Goal: Task Accomplishment & Management: Use online tool/utility

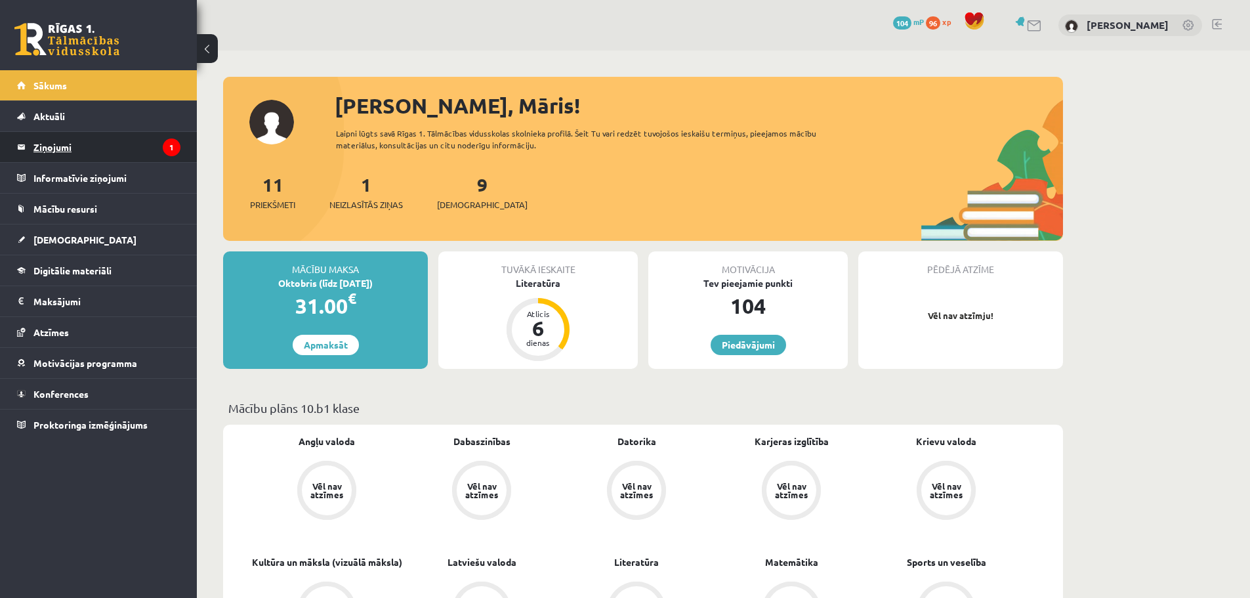
click at [80, 148] on legend "Ziņojumi 1" at bounding box center [106, 147] width 147 height 30
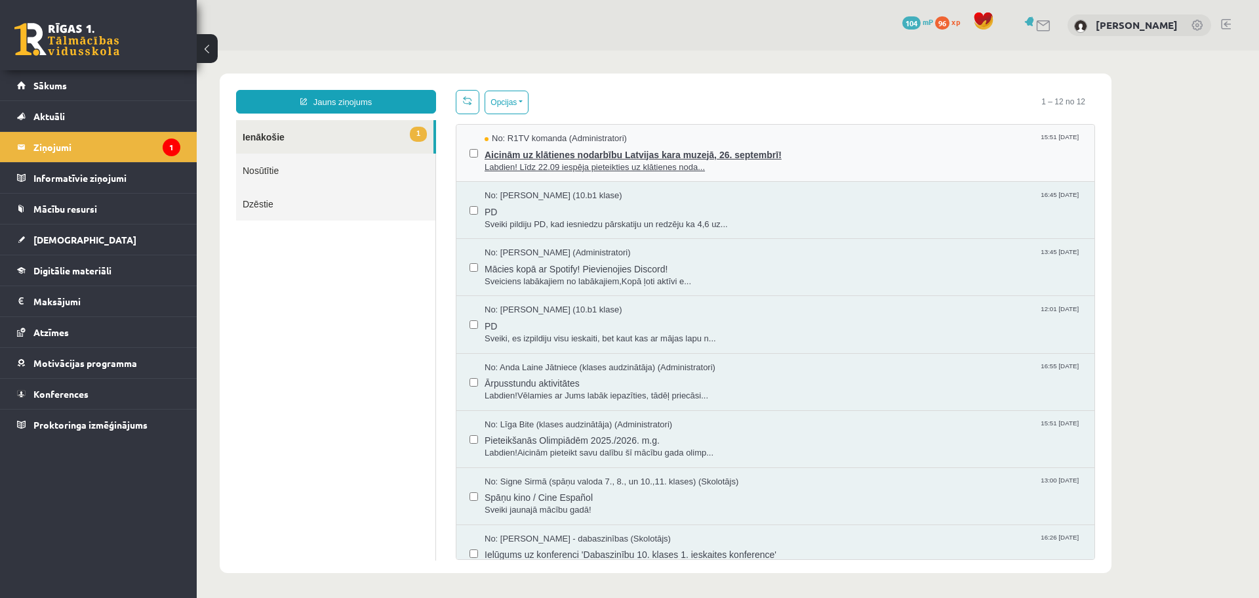
click at [531, 159] on span "Aicinām uz klātienes nodarbību Latvijas kara muzejā, 26. septembrī!" at bounding box center [783, 153] width 597 height 16
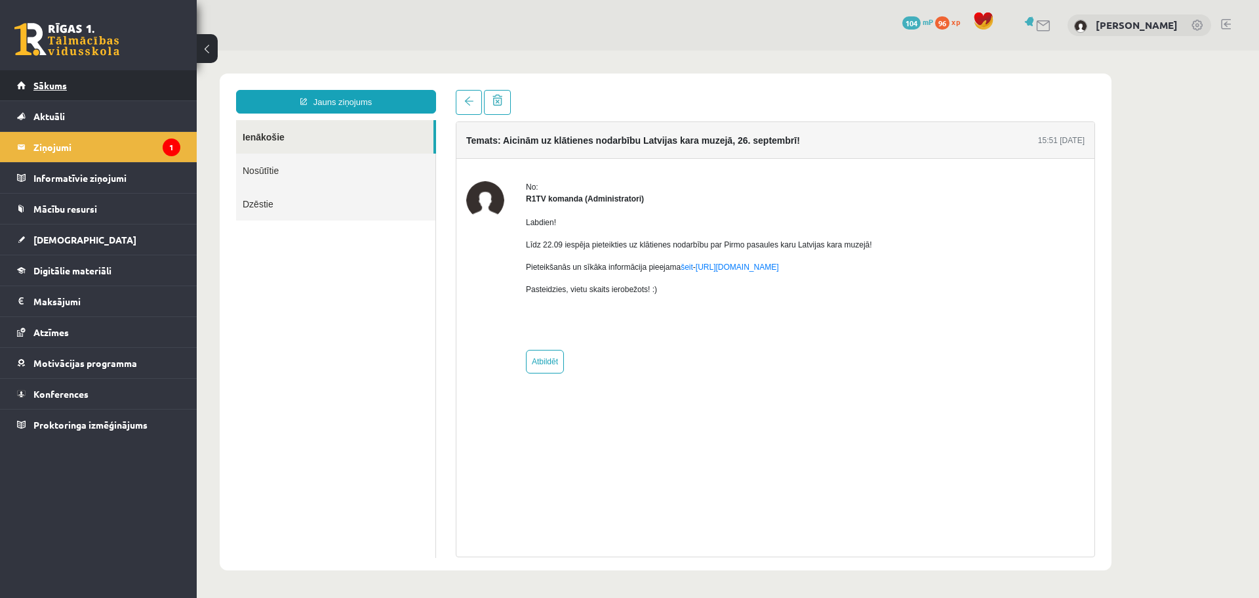
click at [77, 78] on link "Sākums" at bounding box center [98, 85] width 163 height 30
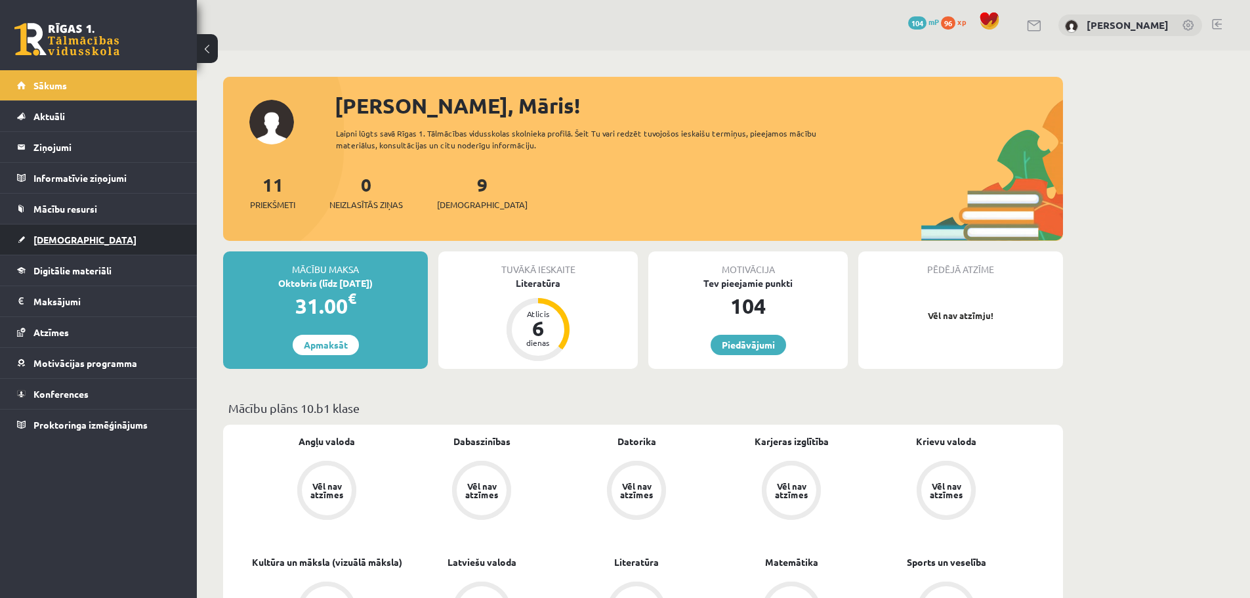
click at [81, 246] on link "[DEMOGRAPHIC_DATA]" at bounding box center [98, 239] width 163 height 30
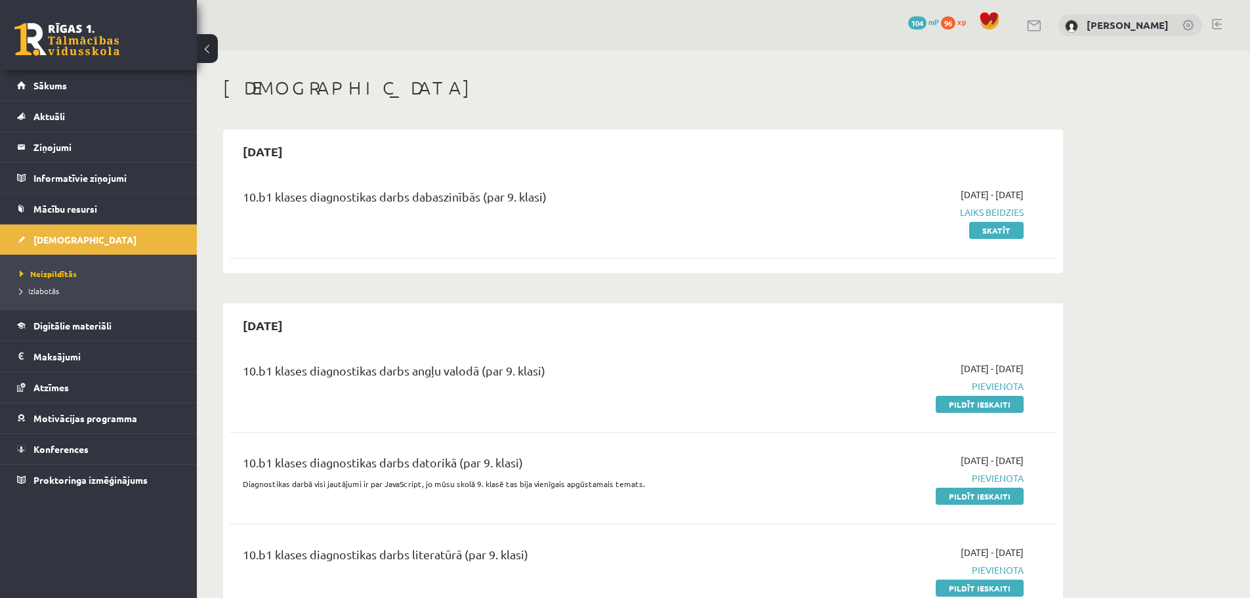
click at [990, 212] on span "Laiks beidzies" at bounding box center [899, 212] width 247 height 14
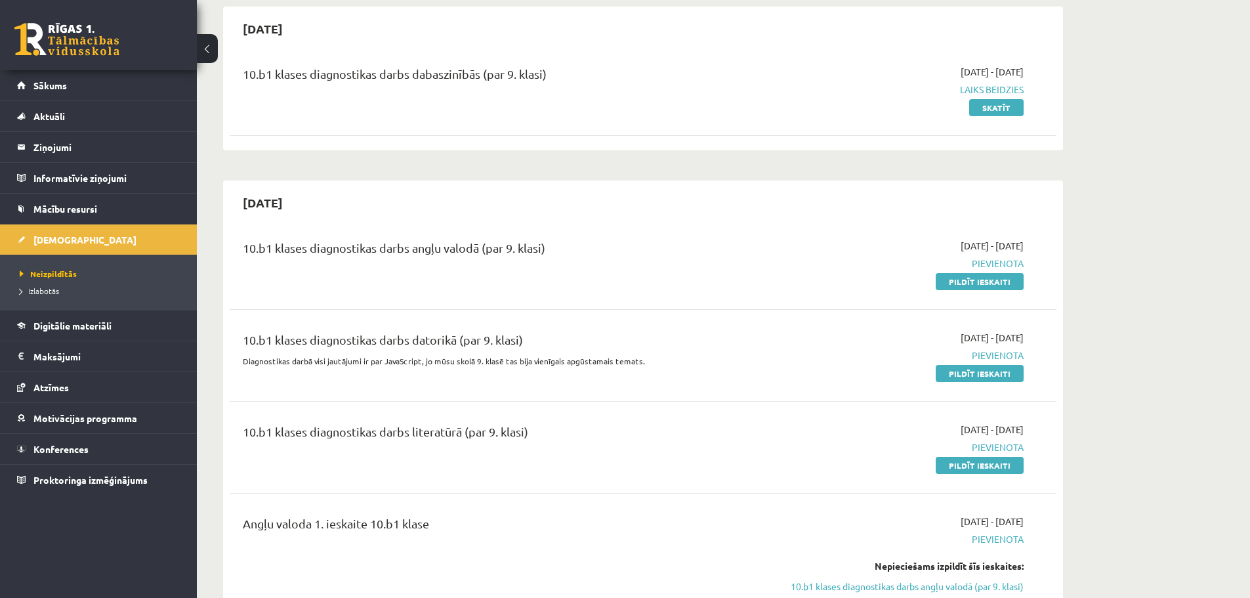
scroll to position [66, 0]
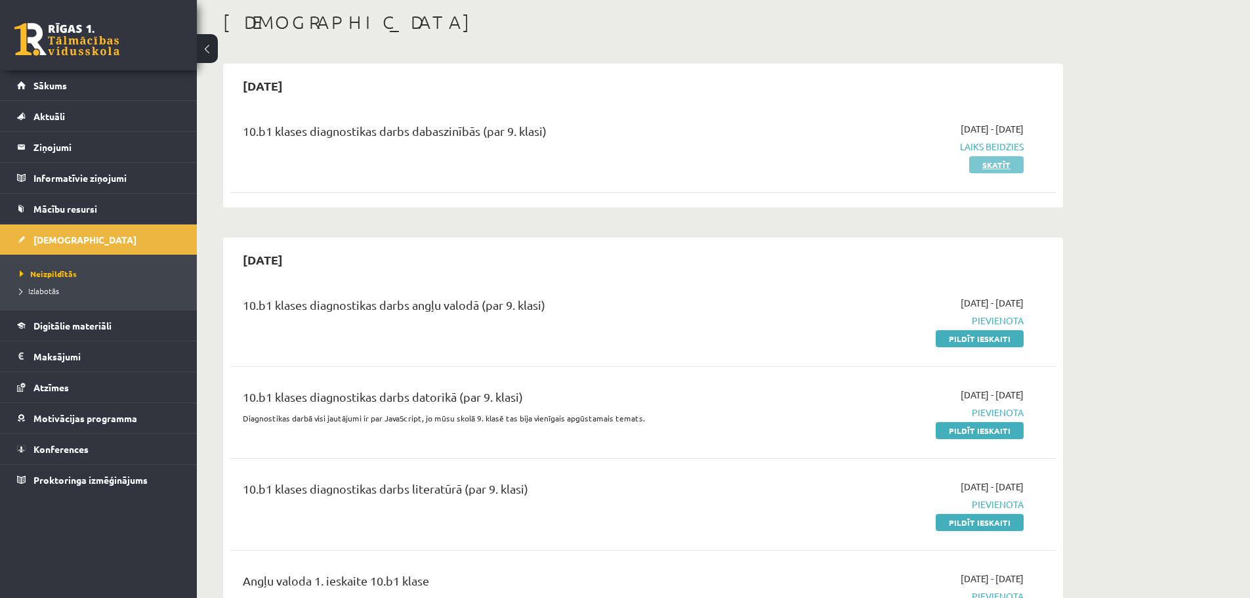
click at [981, 165] on link "Skatīt" at bounding box center [996, 164] width 54 height 17
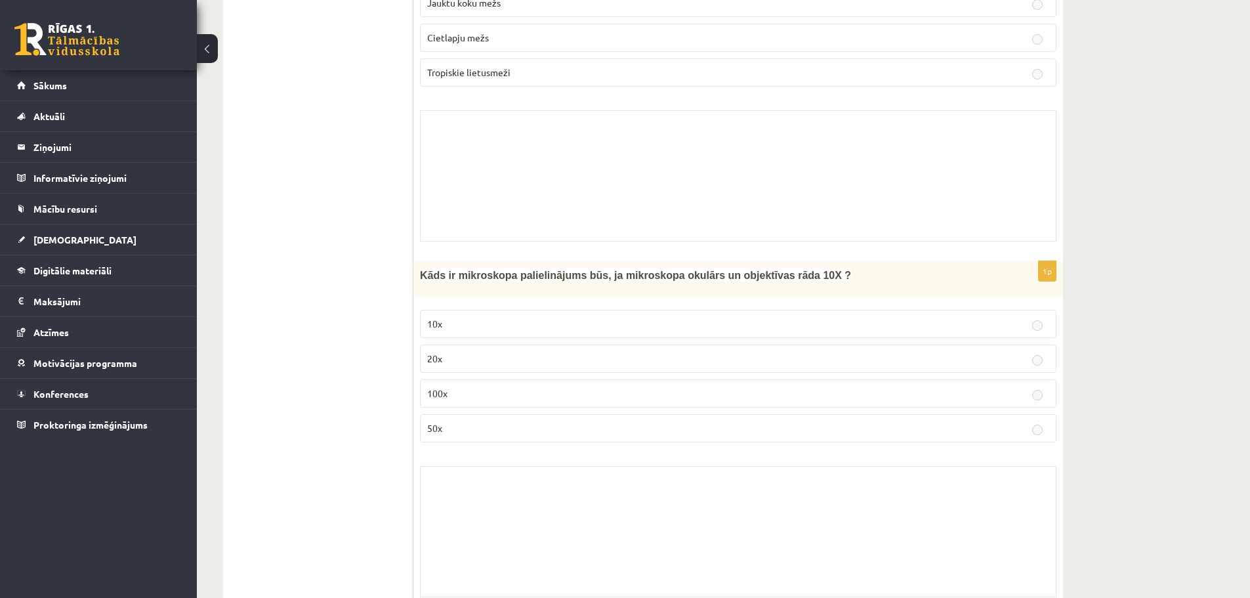
scroll to position [10245, 0]
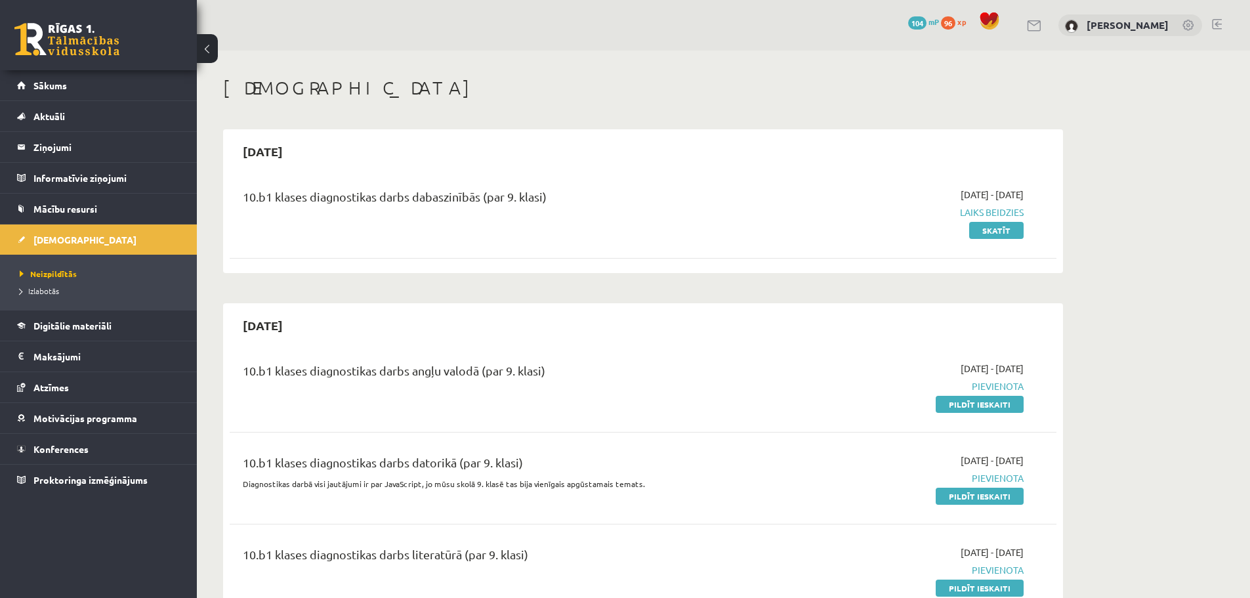
scroll to position [66, 0]
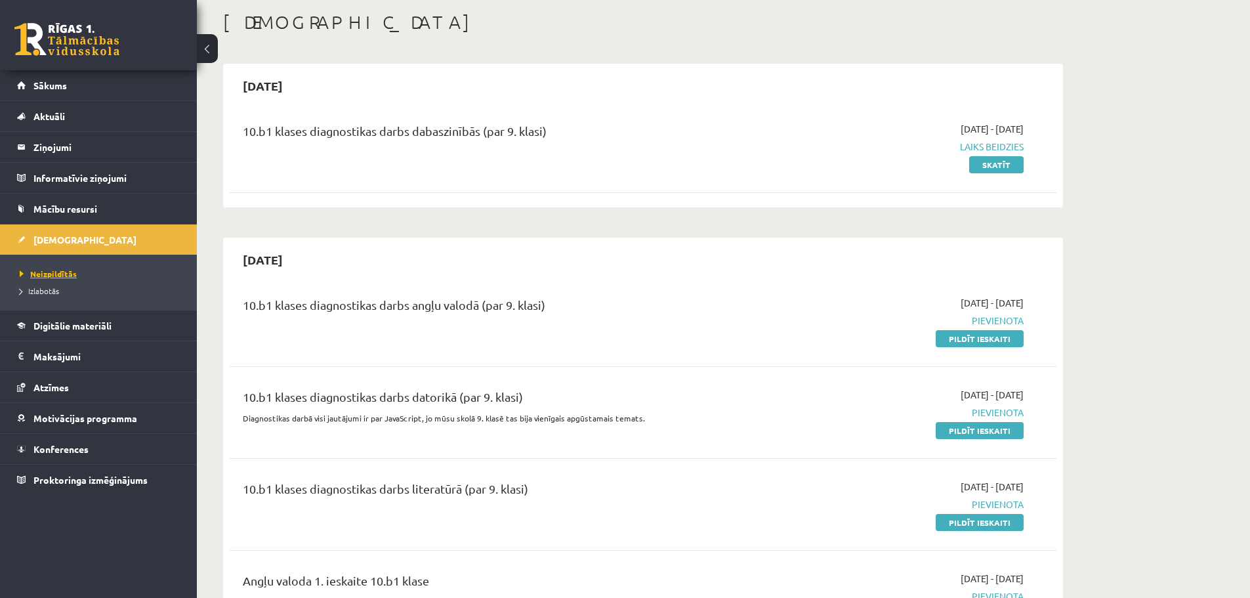
click at [62, 277] on span "Neizpildītās" at bounding box center [48, 273] width 57 height 10
click at [971, 338] on link "Pildīt ieskaiti" at bounding box center [979, 338] width 88 height 17
click at [75, 324] on span "Digitālie materiāli" at bounding box center [72, 325] width 78 height 12
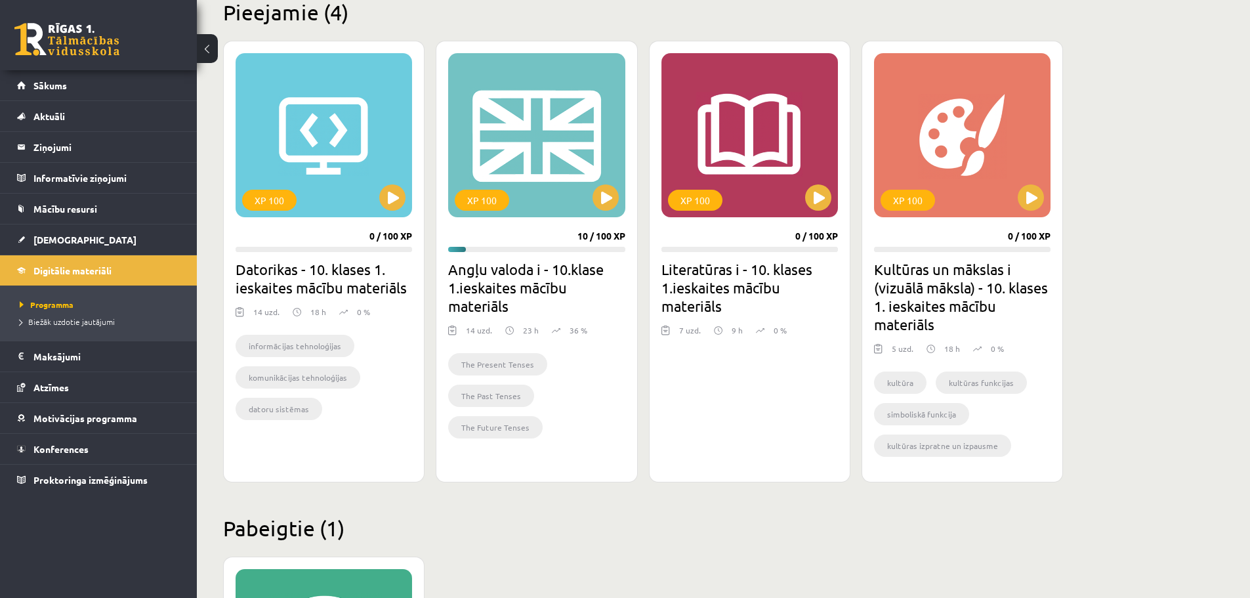
scroll to position [328, 0]
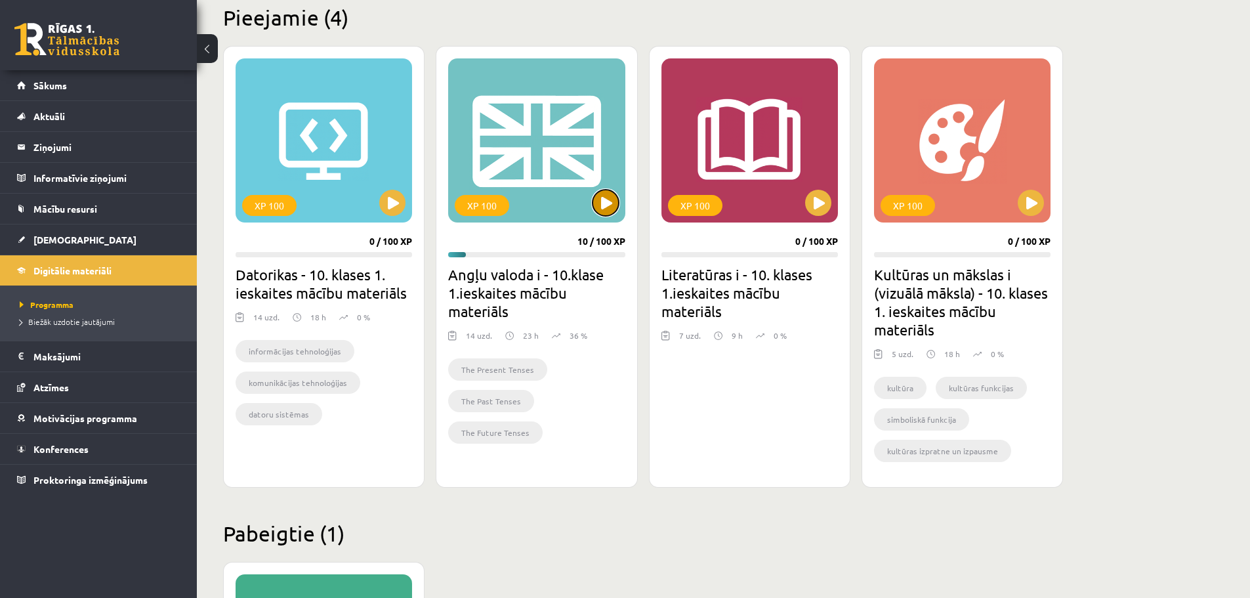
click at [609, 201] on button at bounding box center [605, 203] width 26 height 26
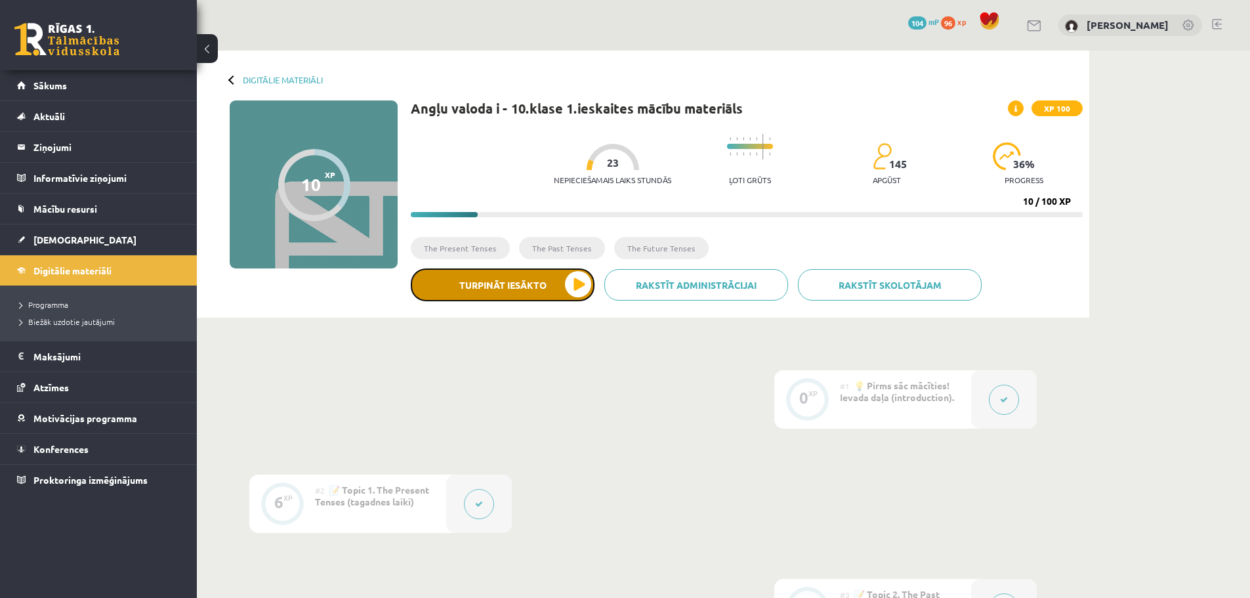
click at [562, 290] on button "Turpināt iesākto" at bounding box center [503, 284] width 184 height 33
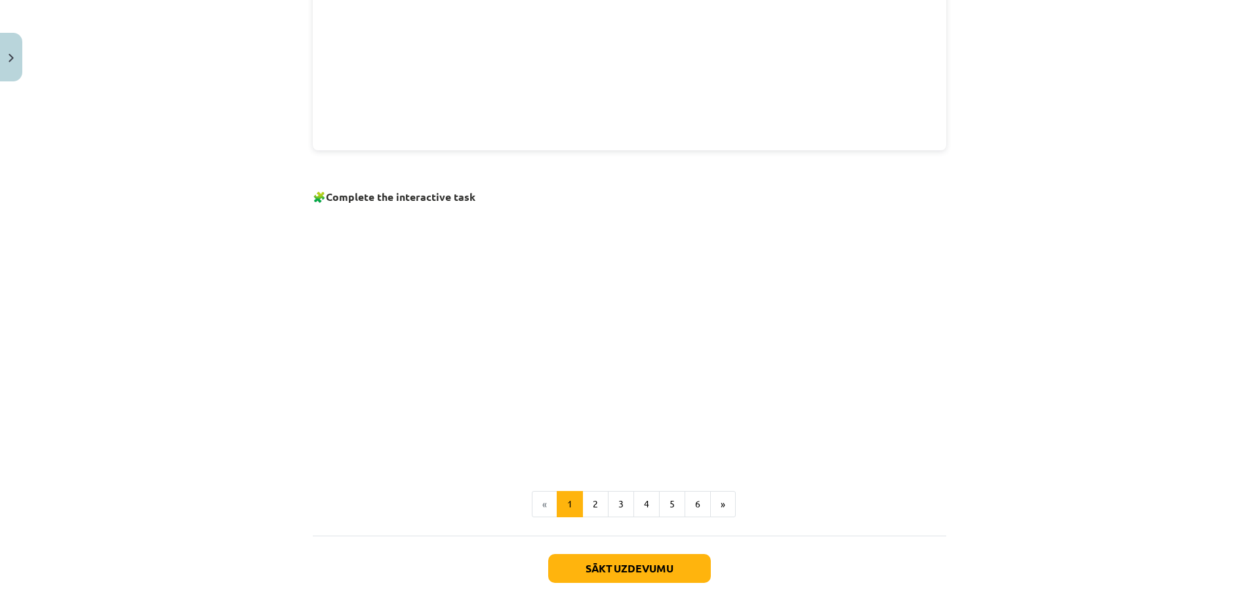
scroll to position [776, 0]
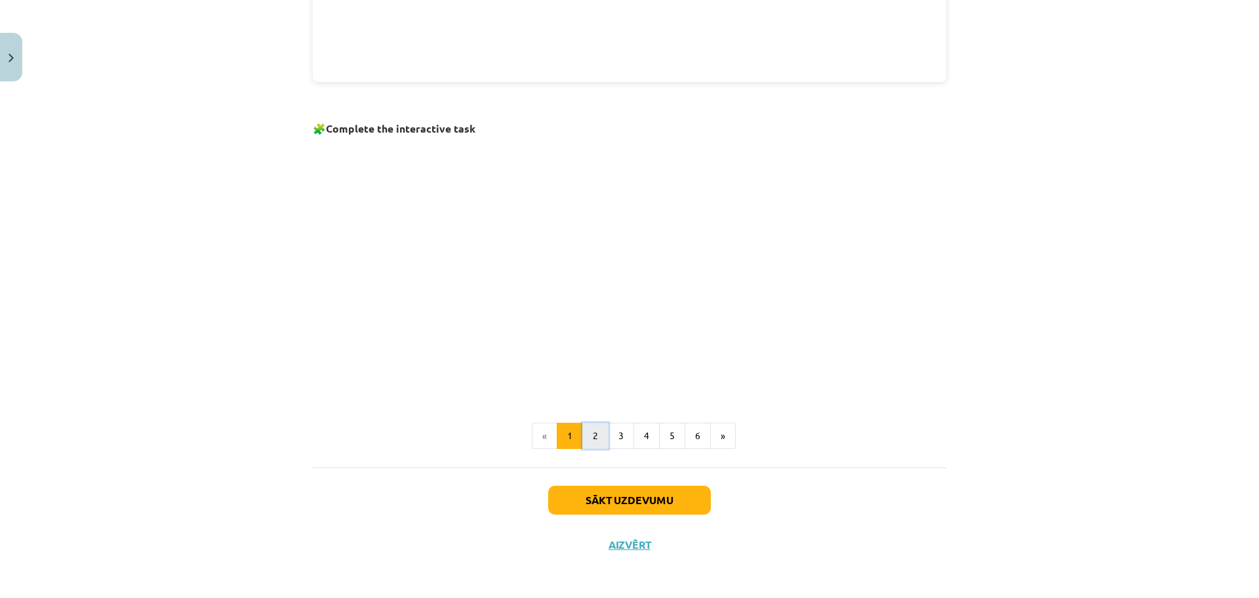
click at [597, 437] on button "2" at bounding box center [595, 435] width 26 height 26
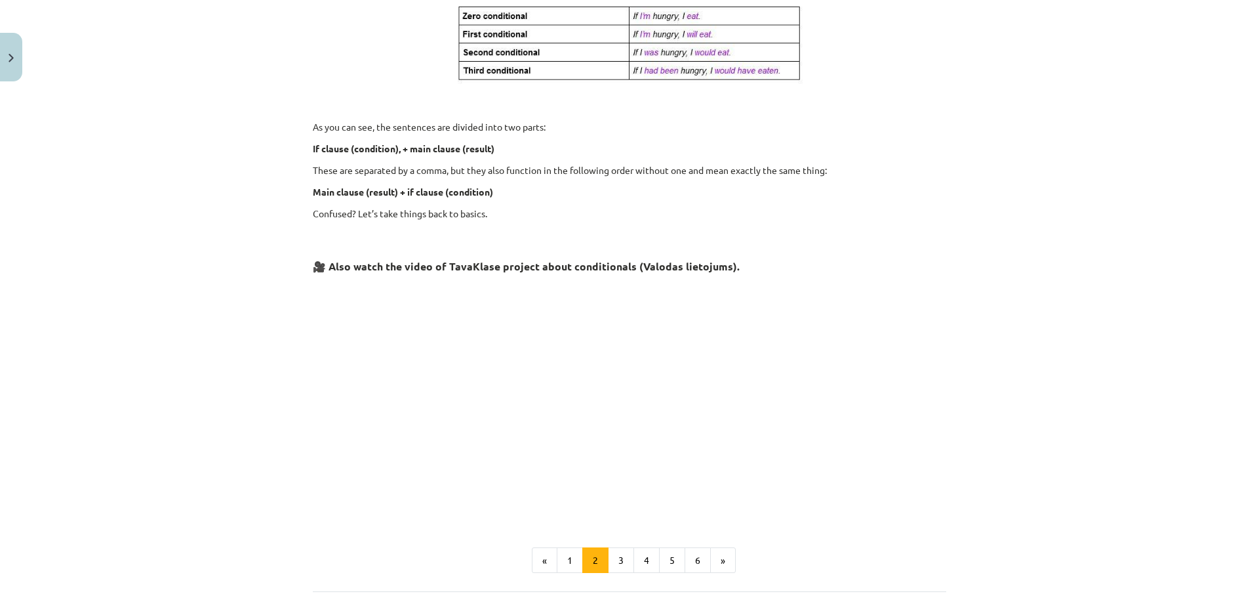
scroll to position [465, 0]
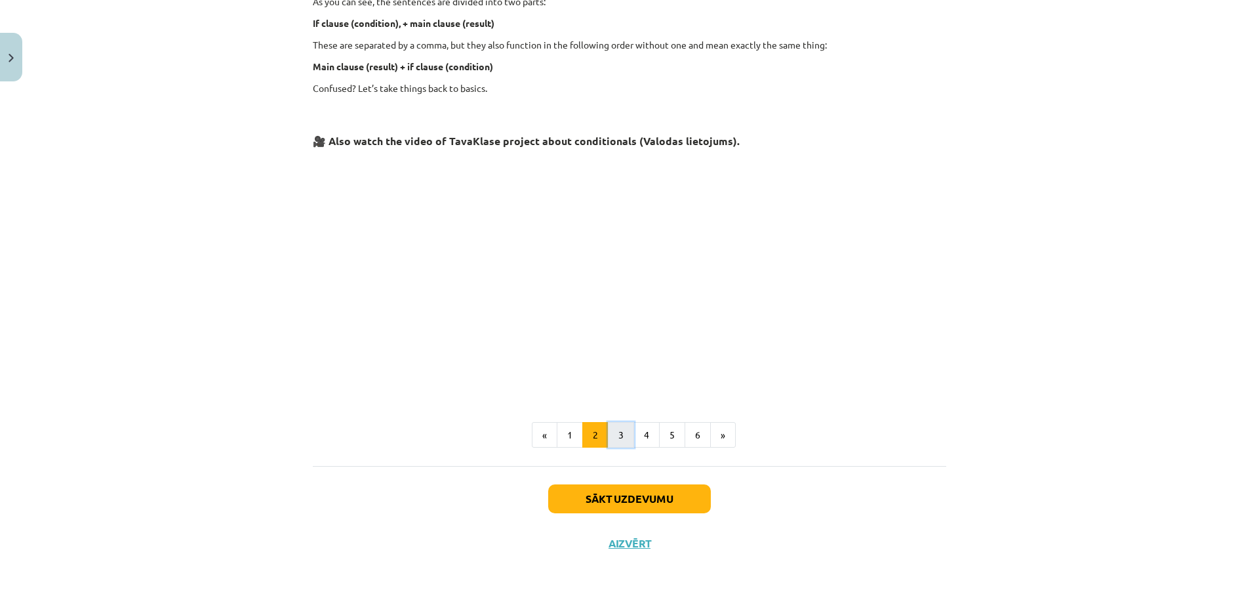
click at [618, 431] on button "3" at bounding box center [621, 435] width 26 height 26
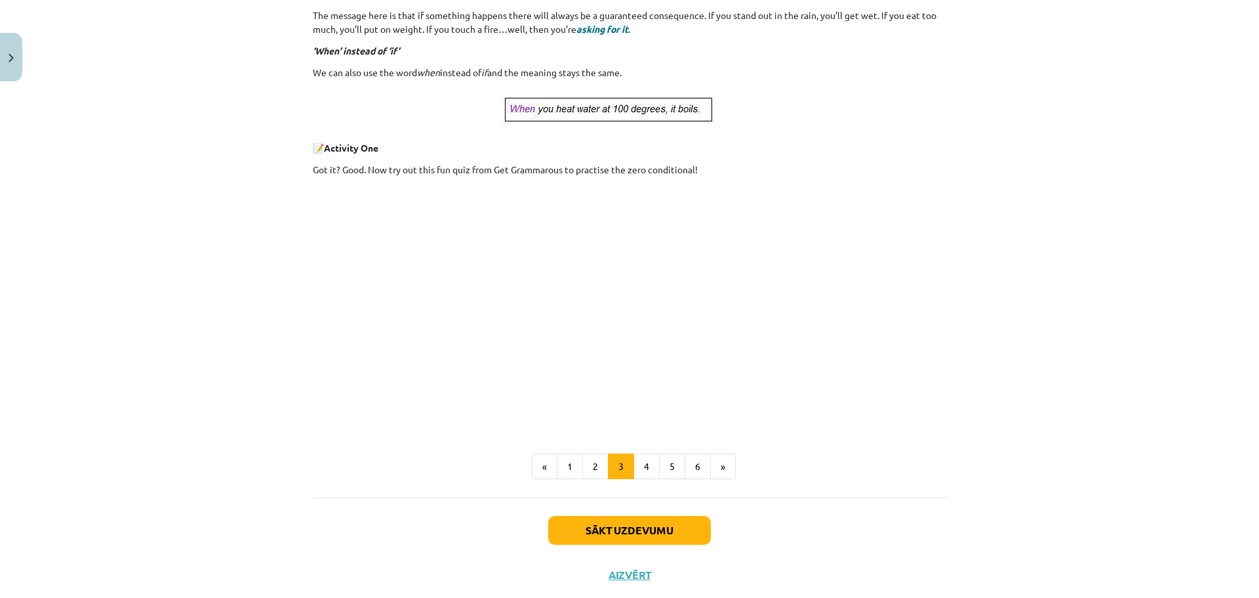
scroll to position [442, 0]
click at [650, 471] on button "4" at bounding box center [647, 464] width 26 height 26
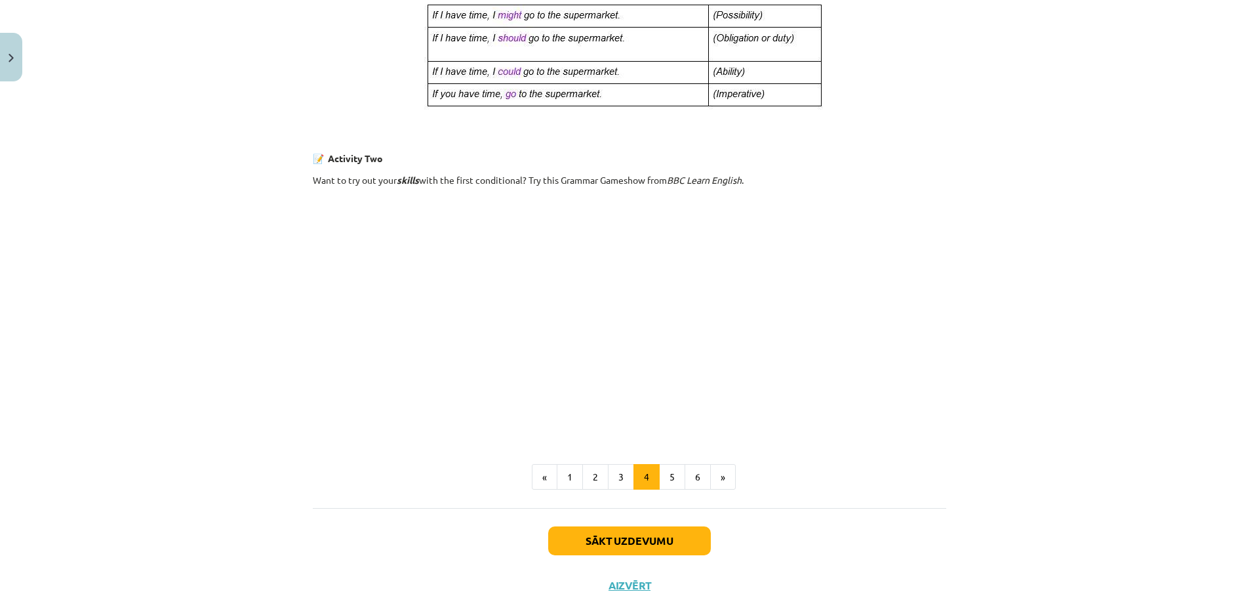
scroll to position [731, 0]
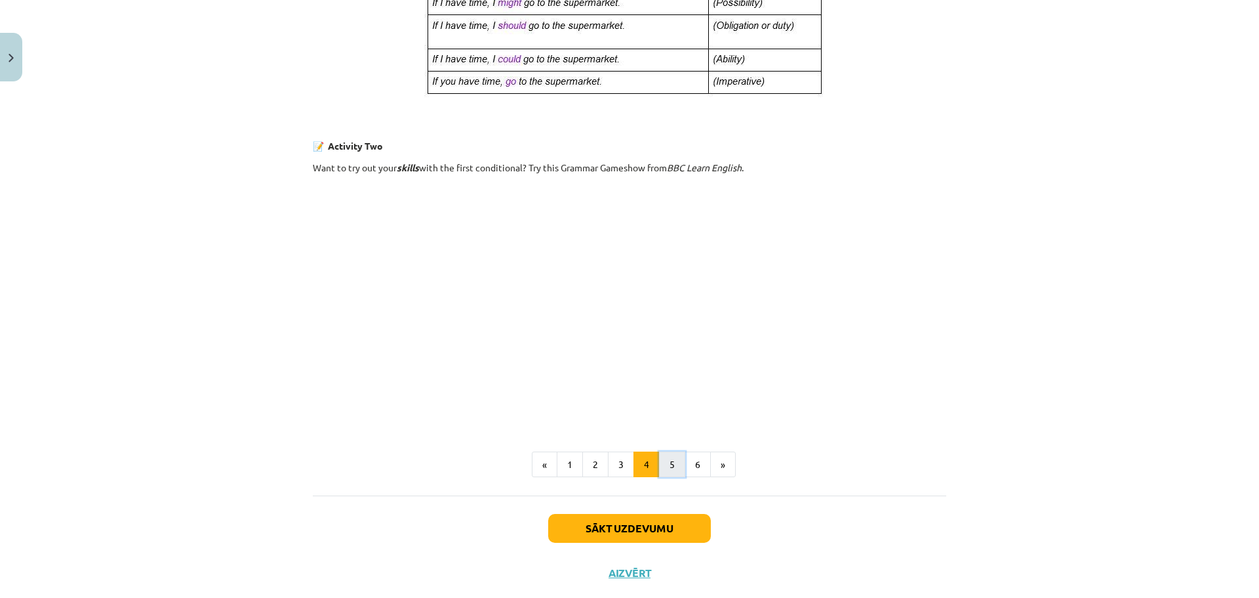
click at [668, 467] on button "5" at bounding box center [672, 464] width 26 height 26
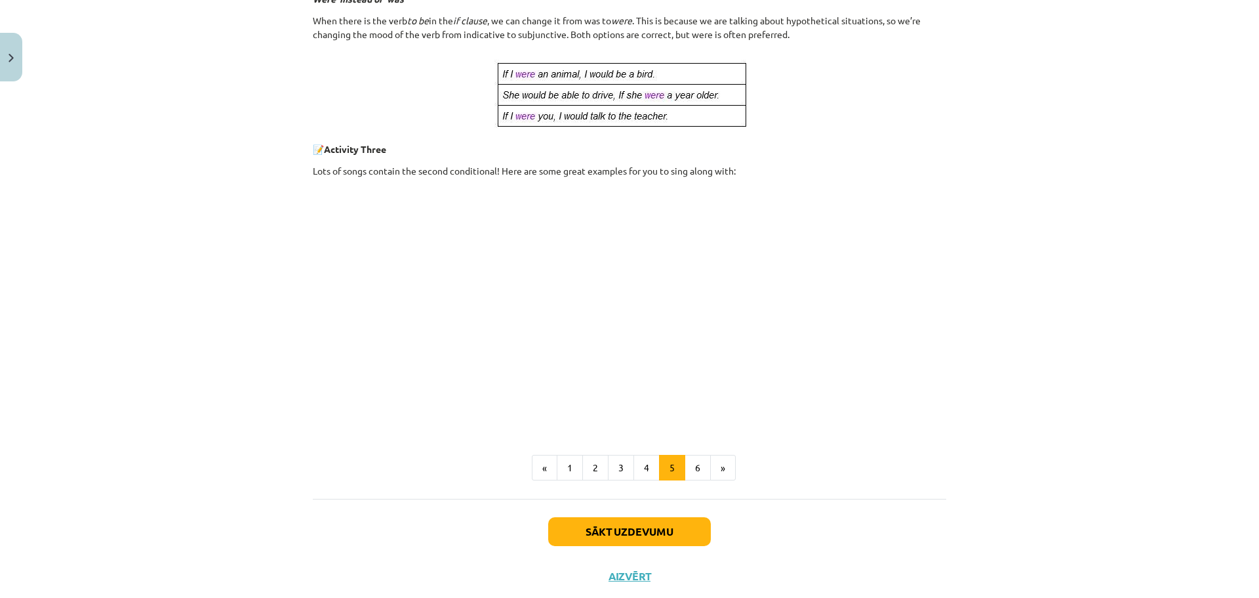
scroll to position [575, 0]
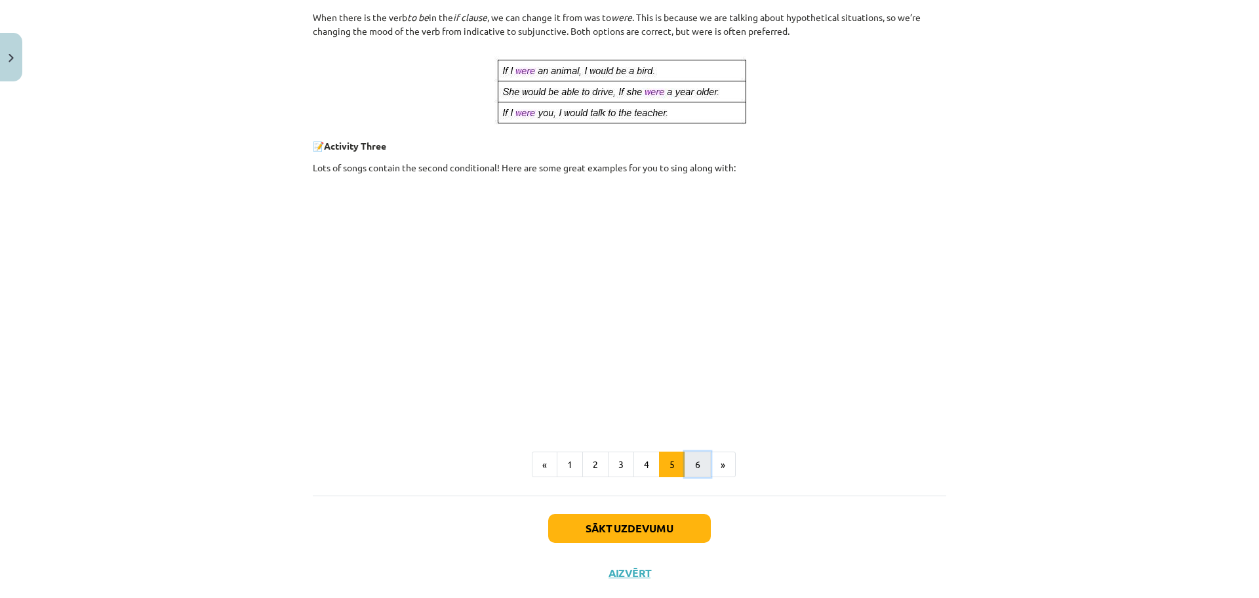
click at [693, 472] on button "6" at bounding box center [698, 464] width 26 height 26
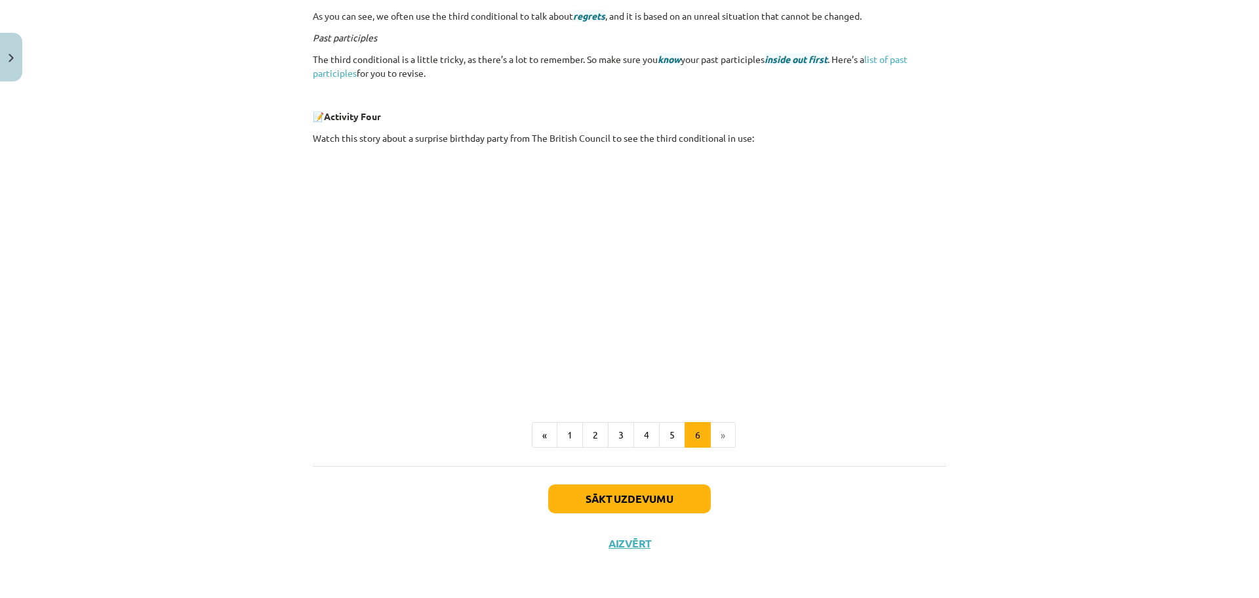
scroll to position [429, 0]
click at [561, 432] on button "1" at bounding box center [570, 434] width 26 height 26
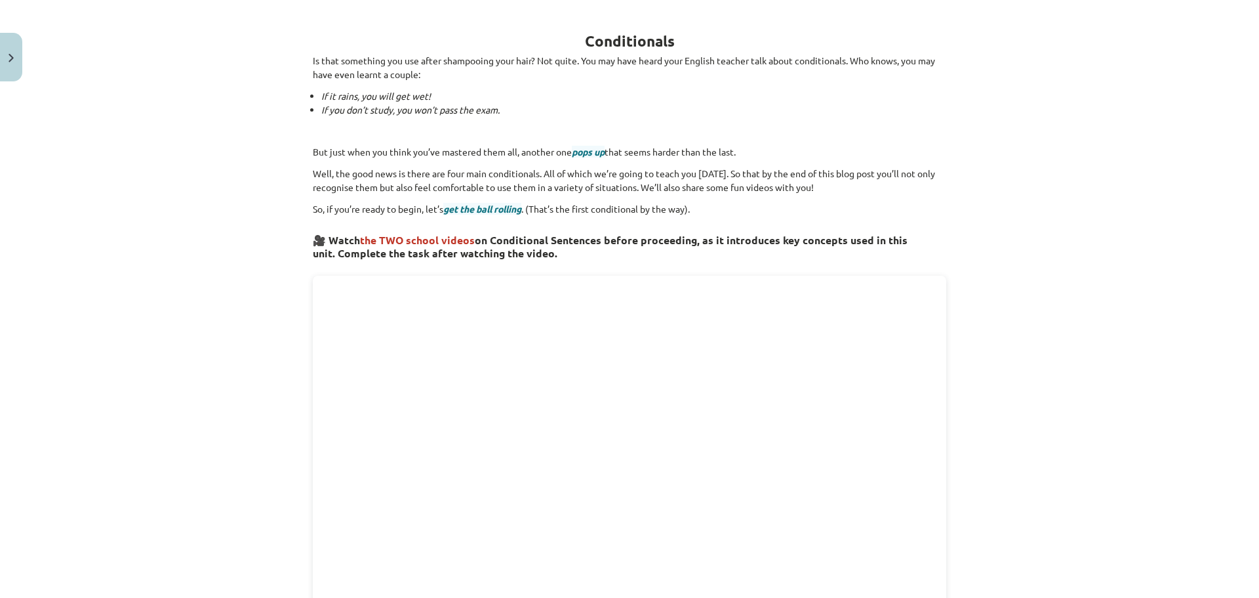
scroll to position [186, 0]
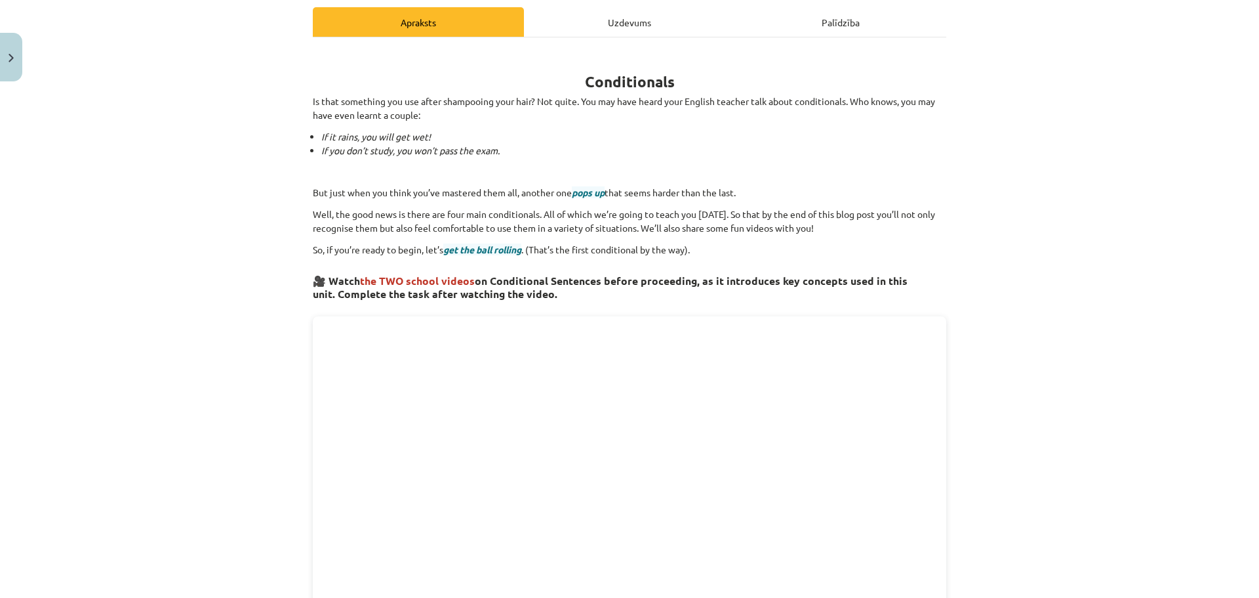
click at [607, 16] on div "Uzdevums" at bounding box center [629, 22] width 211 height 30
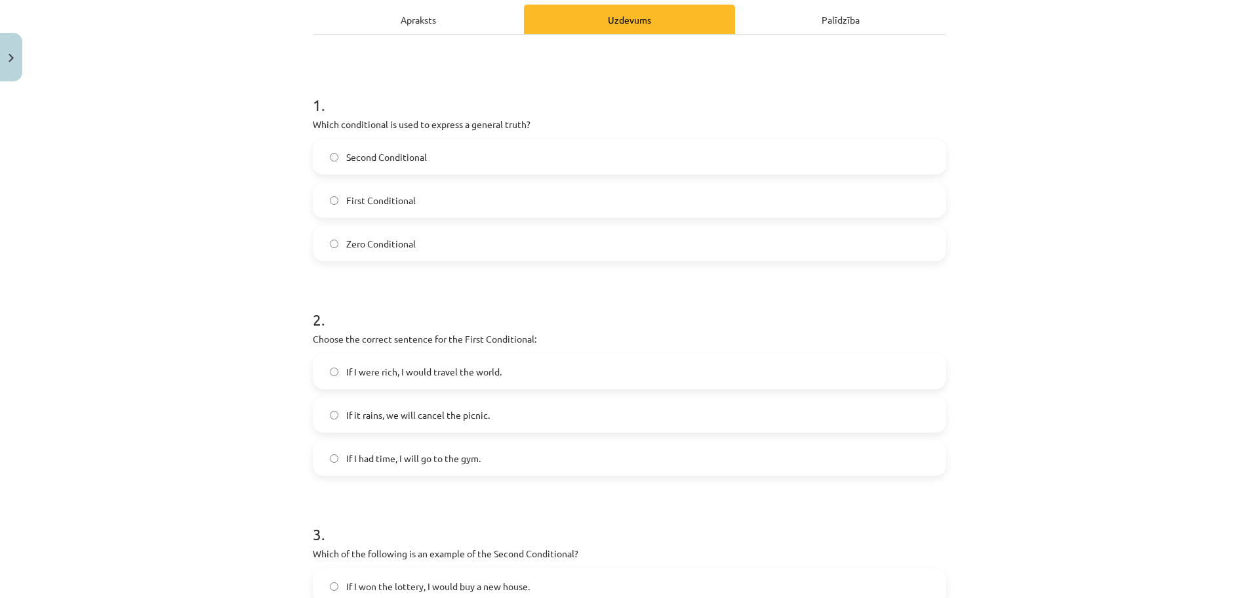
scroll to position [230, 0]
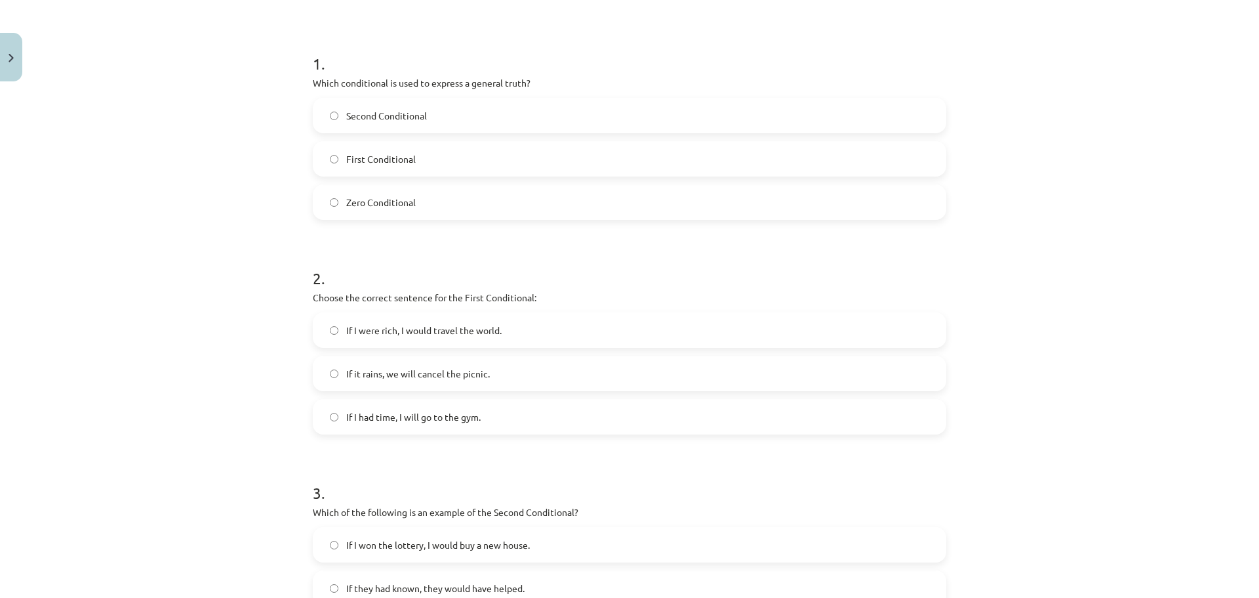
click at [362, 209] on label "Zero Conditional" at bounding box center [629, 202] width 631 height 33
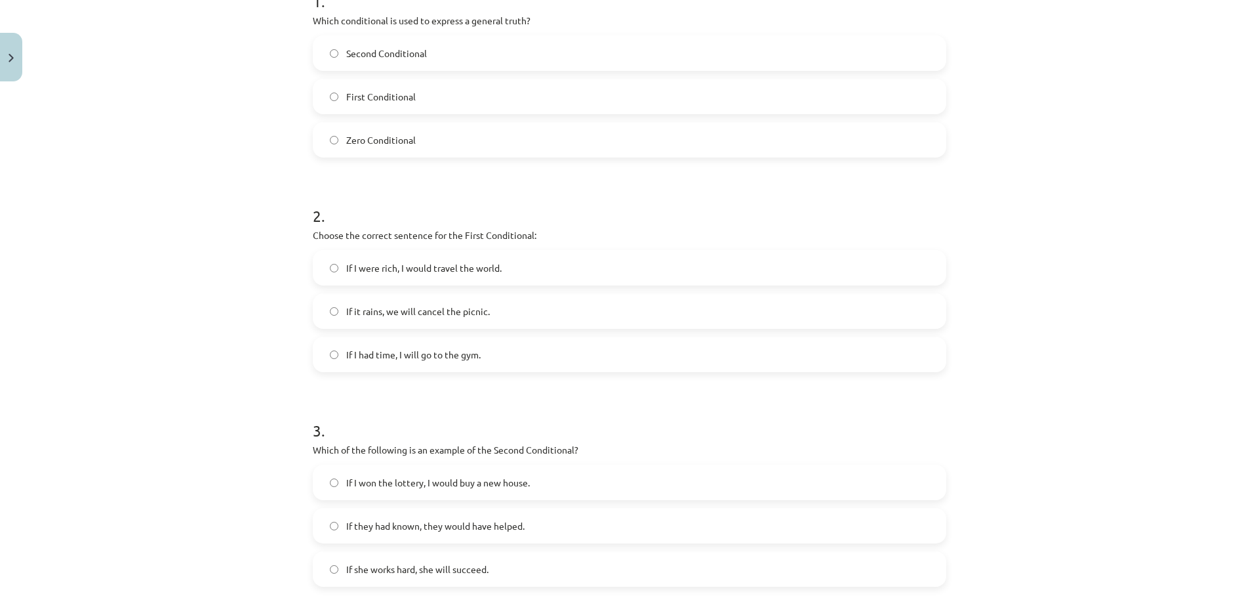
scroll to position [295, 0]
drag, startPoint x: 475, startPoint y: 355, endPoint x: 461, endPoint y: 358, distance: 14.2
click at [470, 359] on label "If I had time, I will go to the gym." at bounding box center [629, 351] width 631 height 33
click at [459, 357] on span "If I had time, I will go to the gym." at bounding box center [413, 351] width 134 height 14
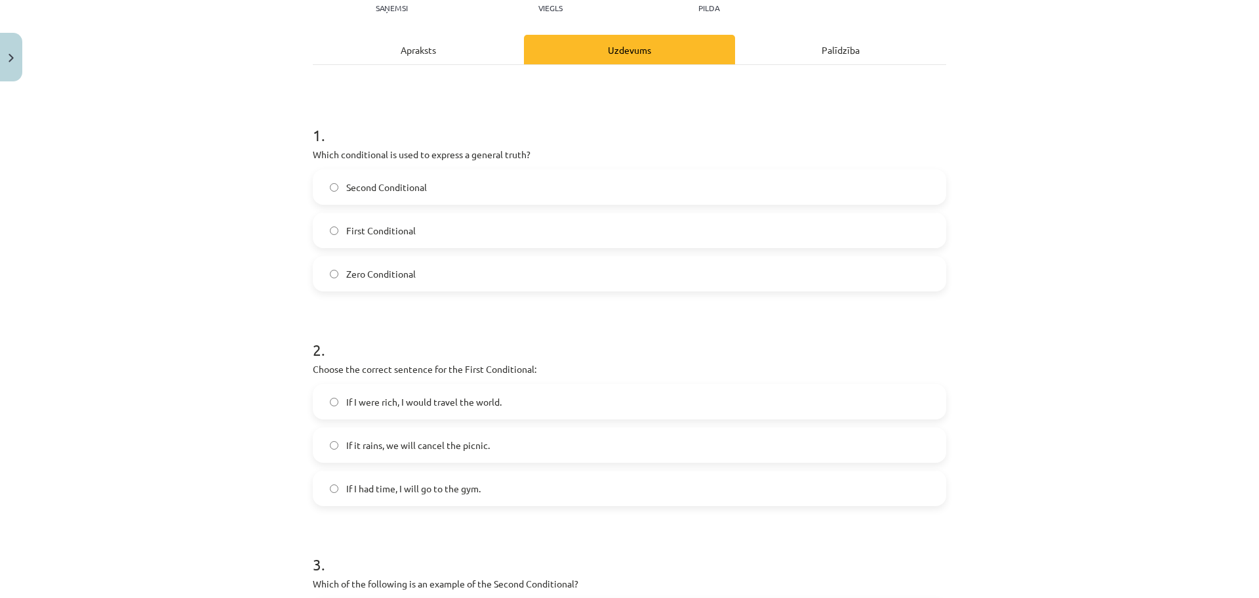
scroll to position [0, 0]
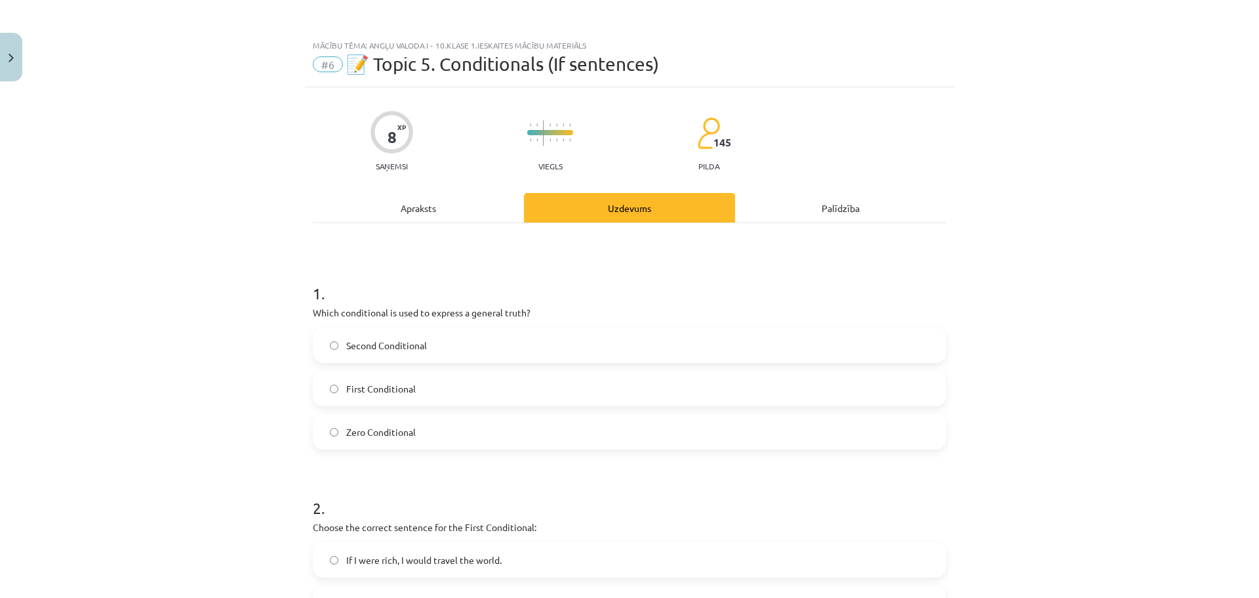
click at [390, 211] on div "Apraksts" at bounding box center [418, 208] width 211 height 30
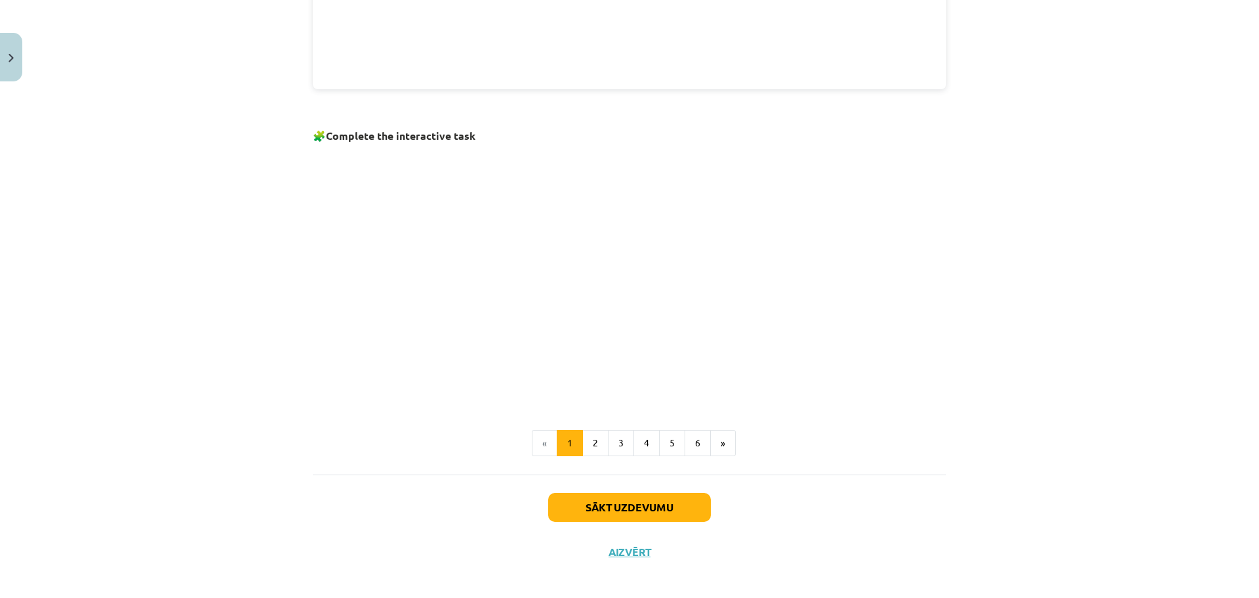
scroll to position [776, 0]
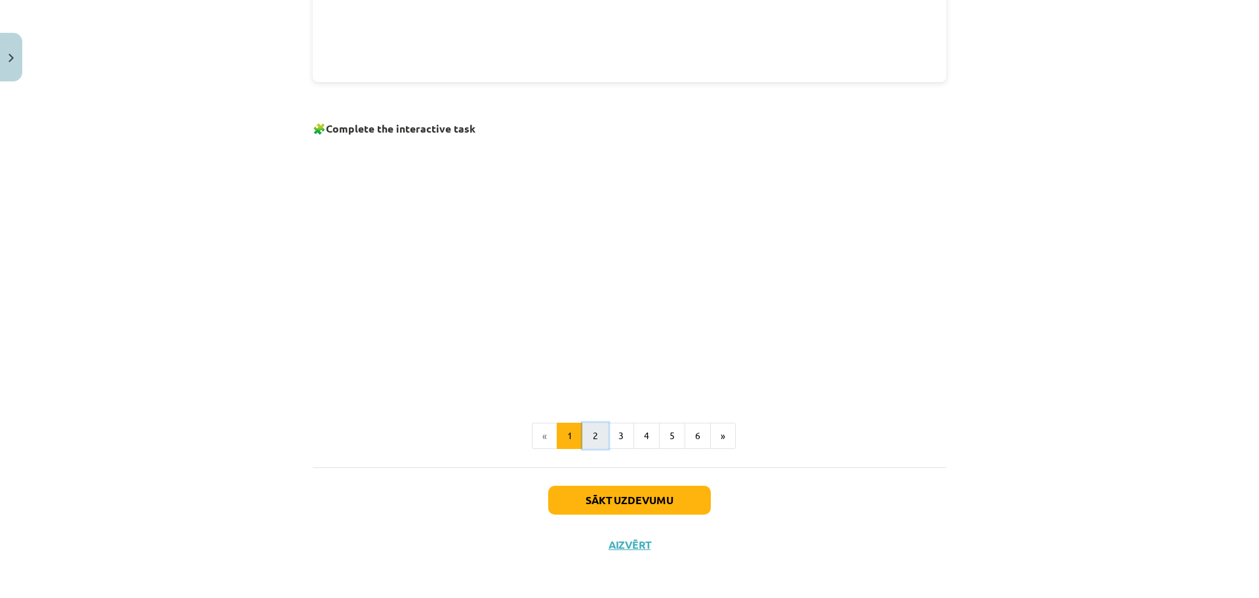
click at [600, 443] on button "2" at bounding box center [595, 435] width 26 height 26
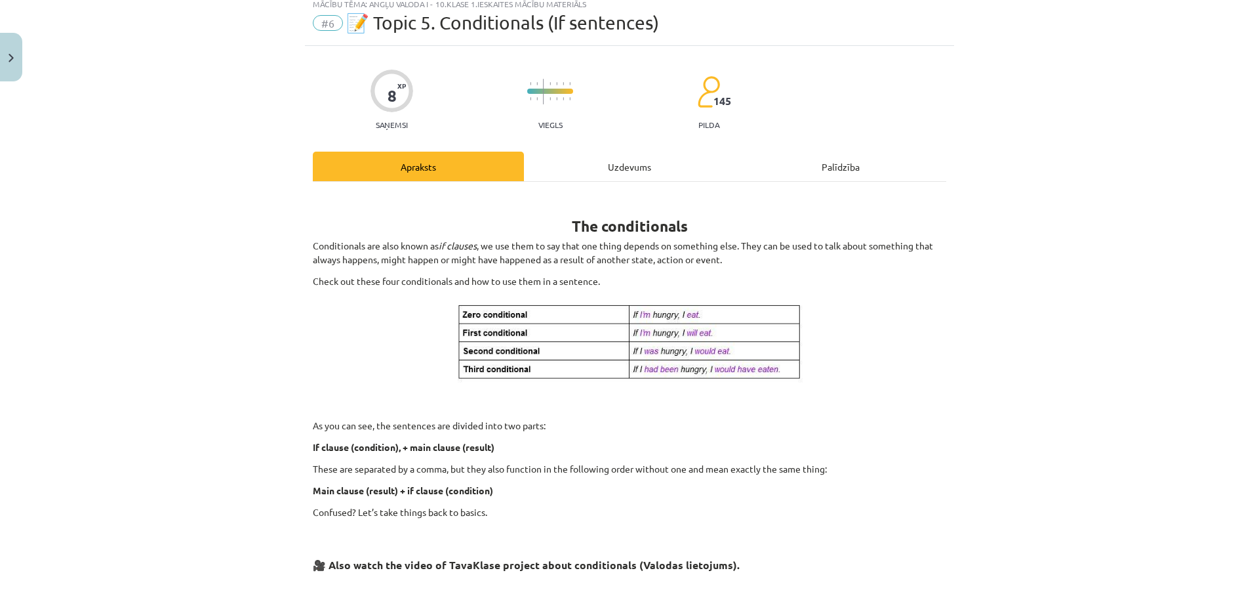
scroll to position [38, 0]
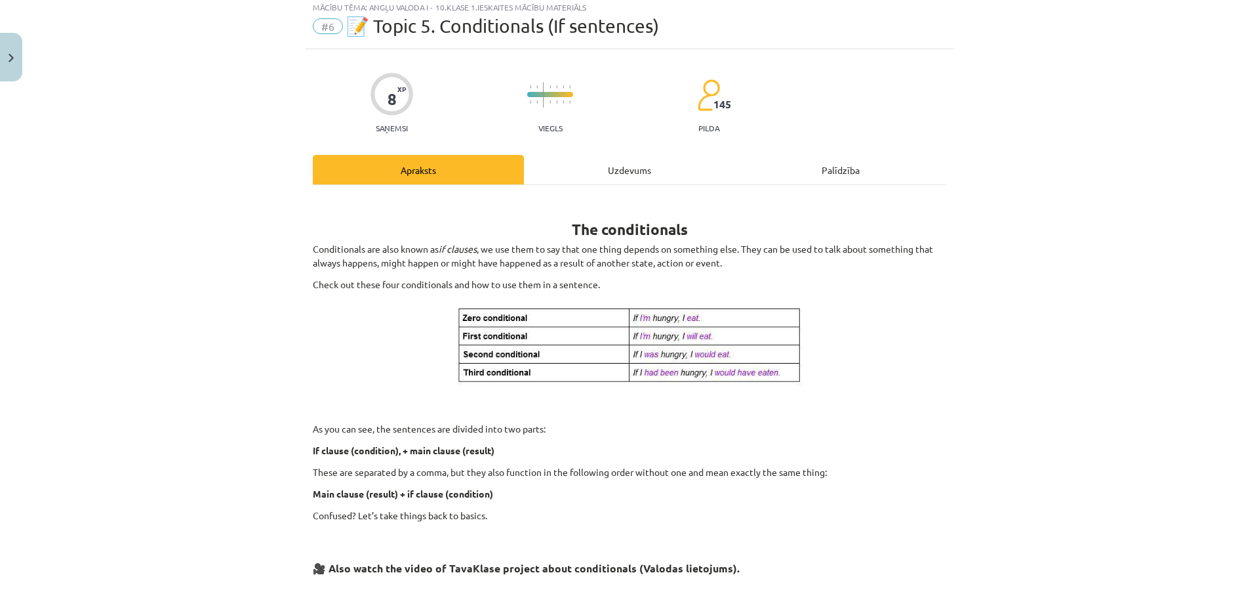
click at [577, 167] on div "Uzdevums" at bounding box center [629, 170] width 211 height 30
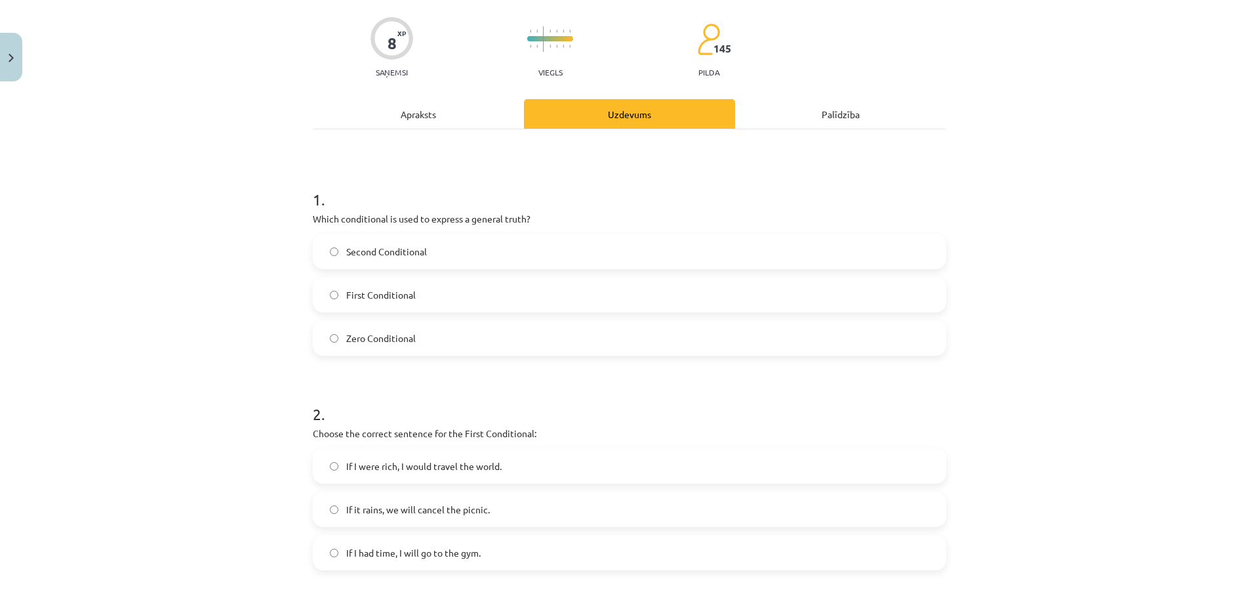
scroll to position [98, 0]
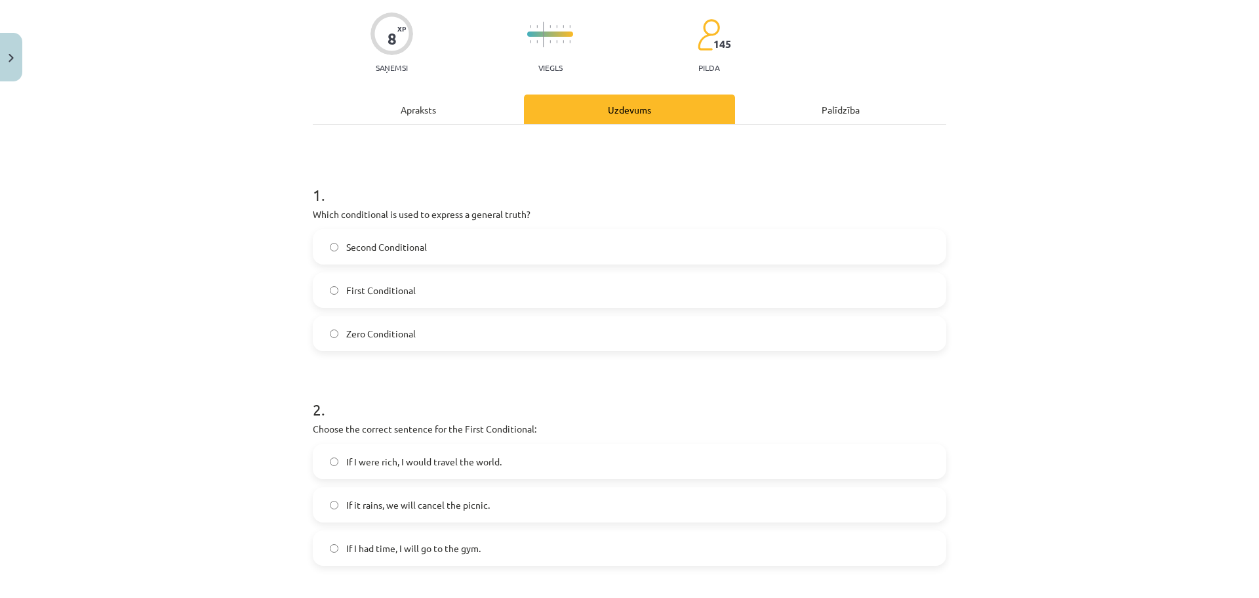
click at [452, 122] on div "Apraksts" at bounding box center [418, 109] width 211 height 30
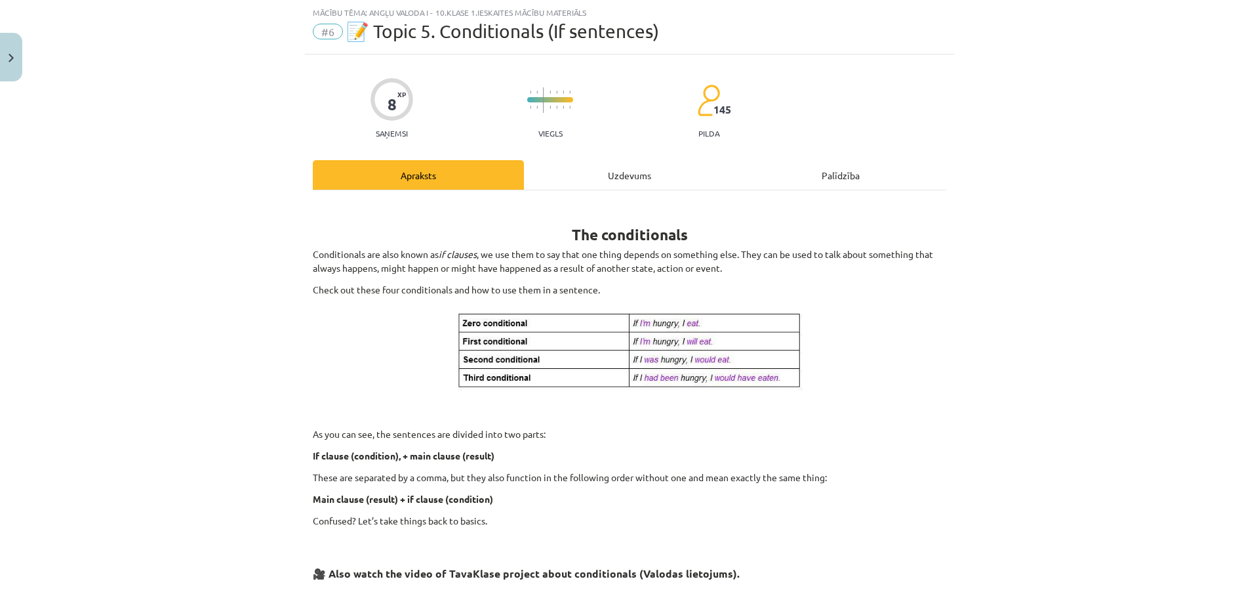
click at [580, 171] on div "Uzdevums" at bounding box center [629, 175] width 211 height 30
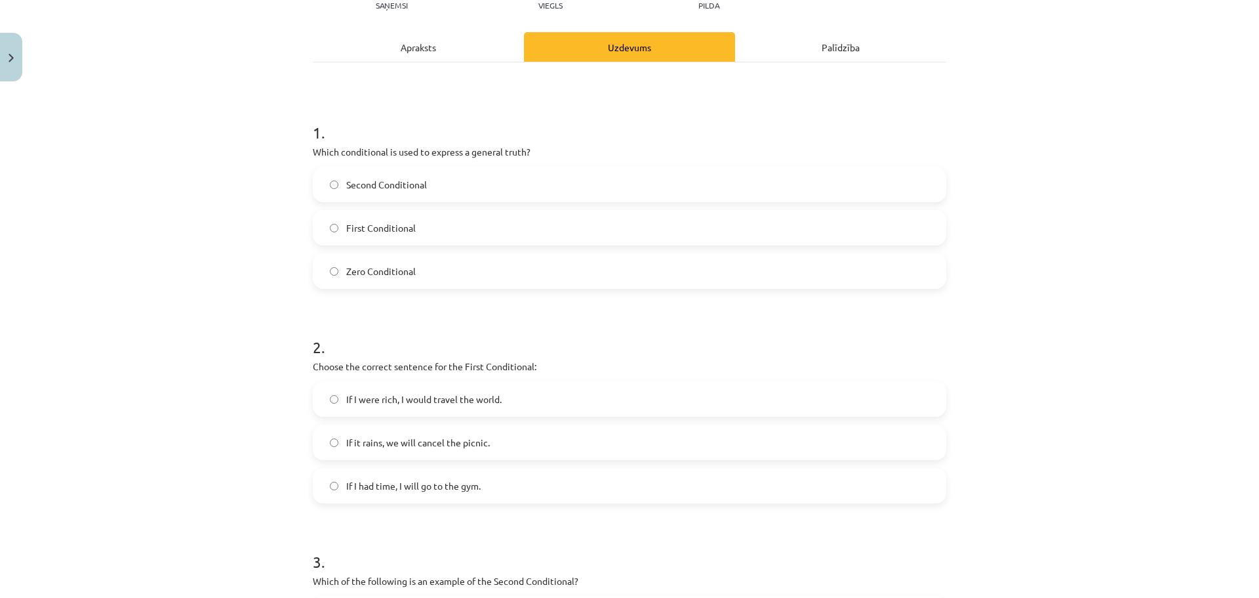
scroll to position [164, 0]
click at [397, 47] on div "Apraksts" at bounding box center [418, 44] width 211 height 30
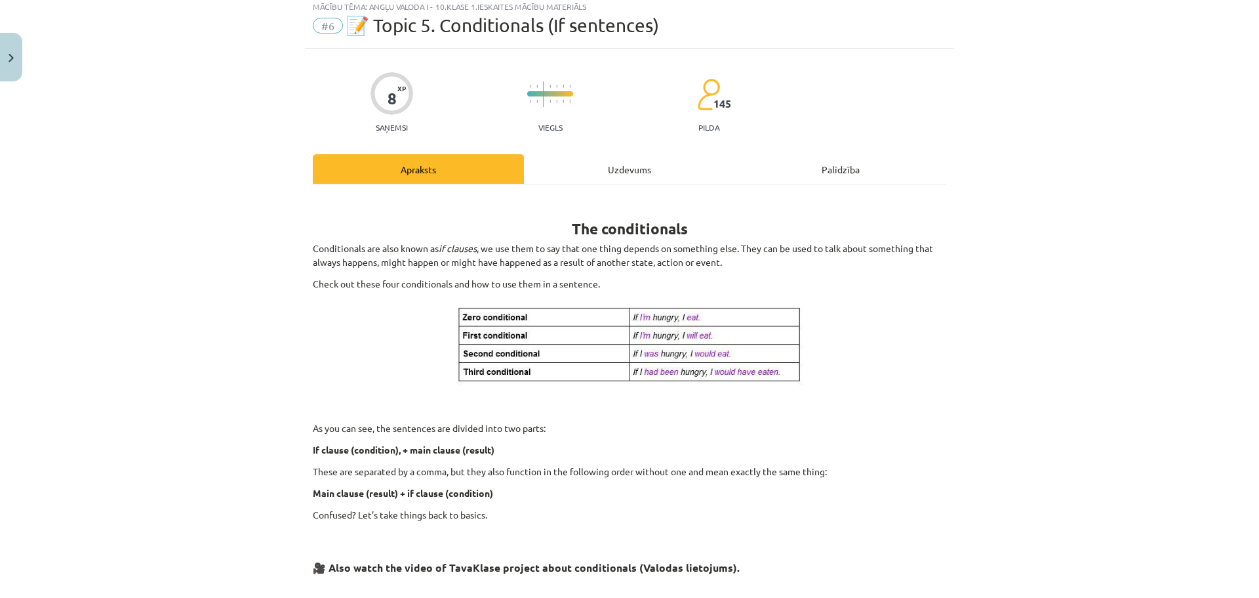
scroll to position [33, 0]
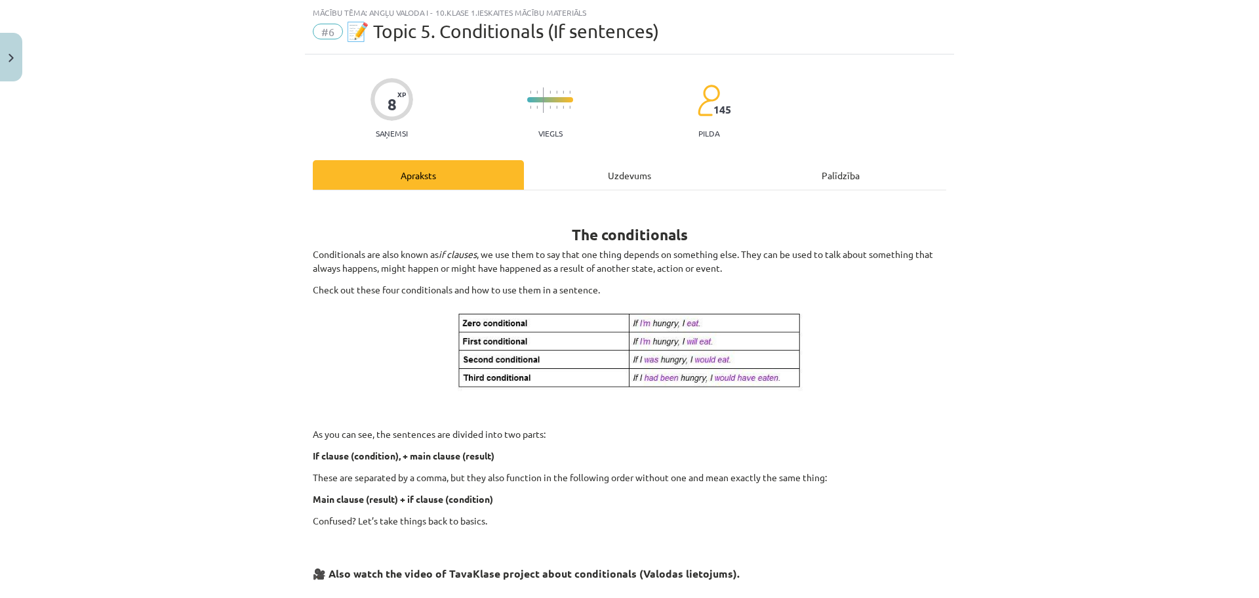
click at [609, 182] on div "Uzdevums" at bounding box center [629, 175] width 211 height 30
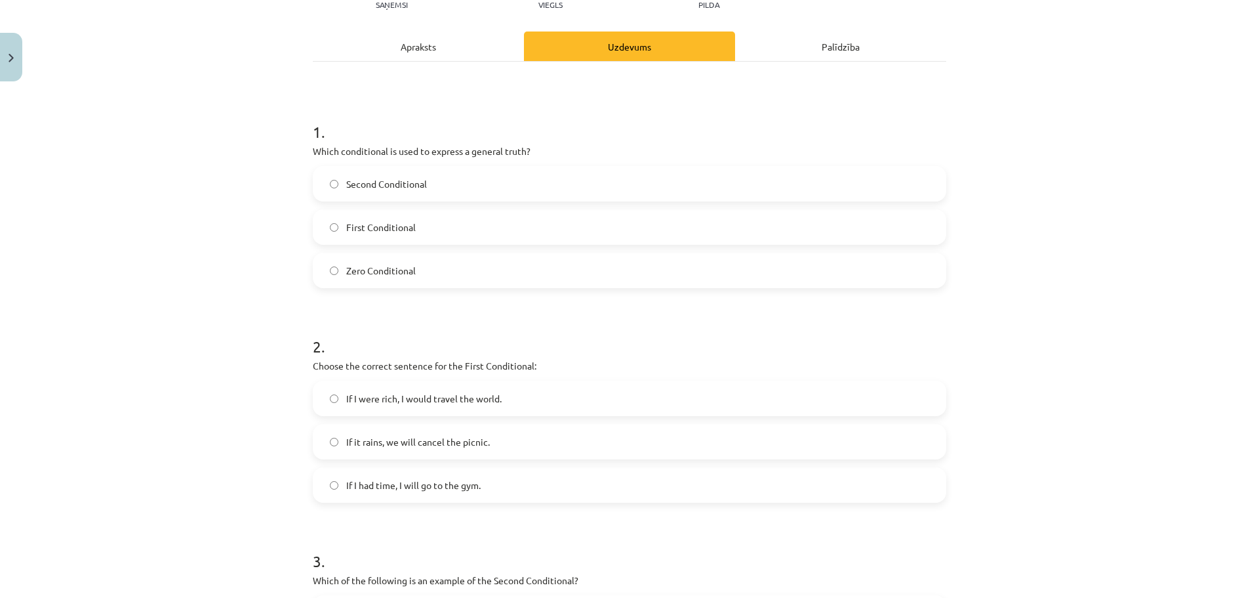
scroll to position [164, 0]
click at [439, 51] on div "Apraksts" at bounding box center [418, 44] width 211 height 30
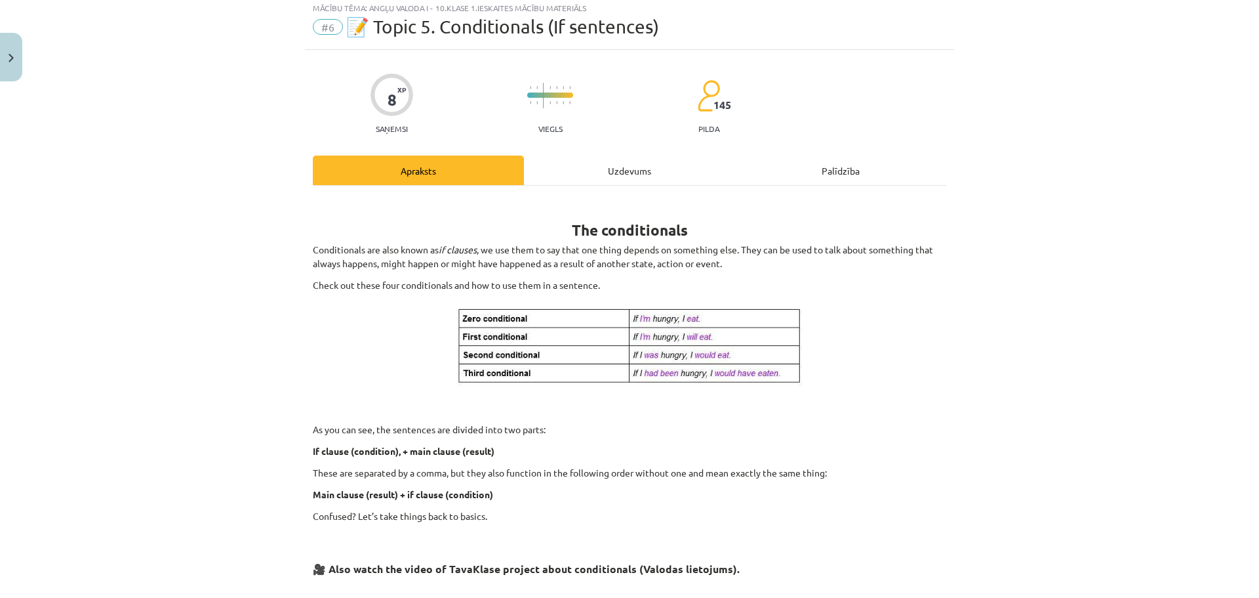
scroll to position [33, 0]
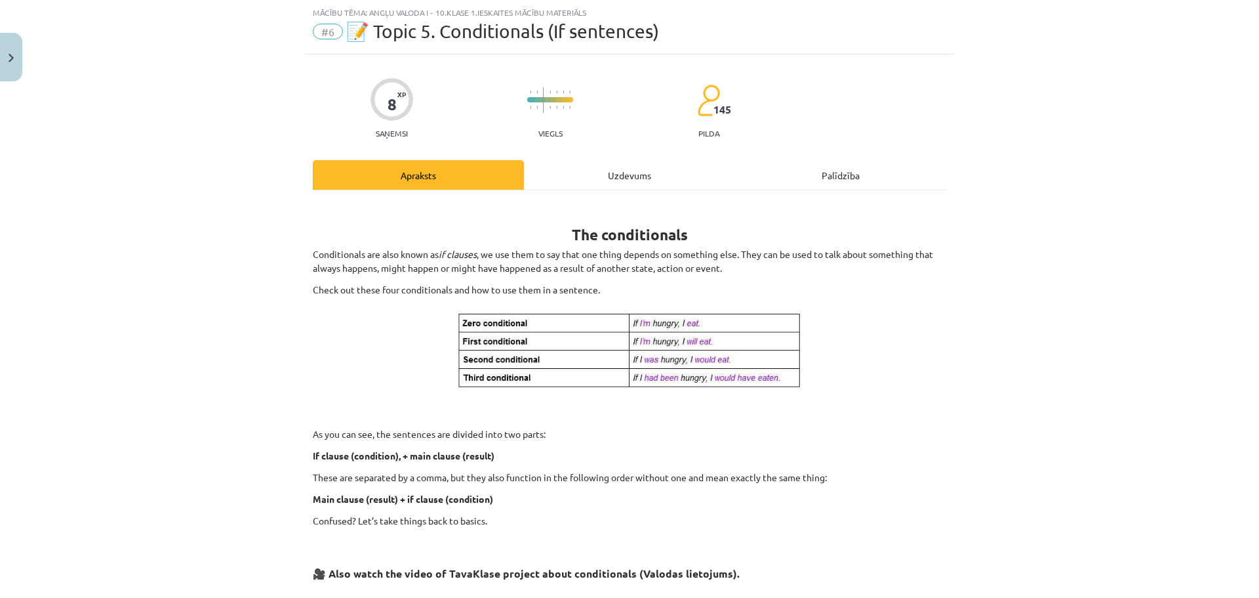
click at [611, 182] on div "Uzdevums" at bounding box center [629, 175] width 211 height 30
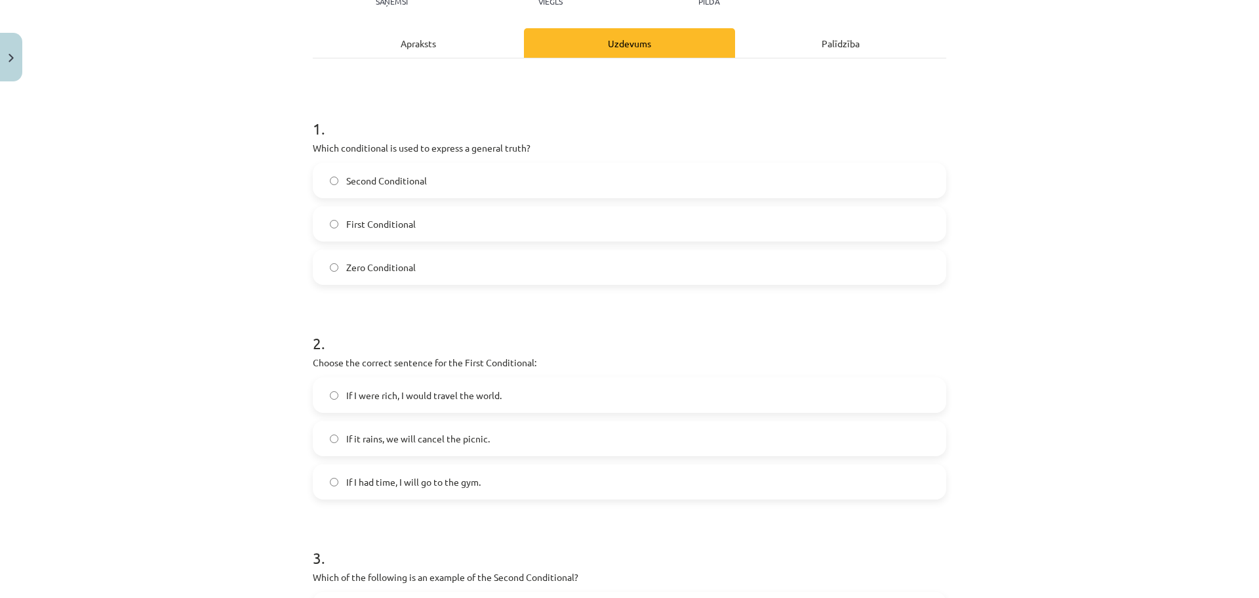
scroll to position [164, 0]
click at [420, 35] on div "Apraksts" at bounding box center [418, 44] width 211 height 30
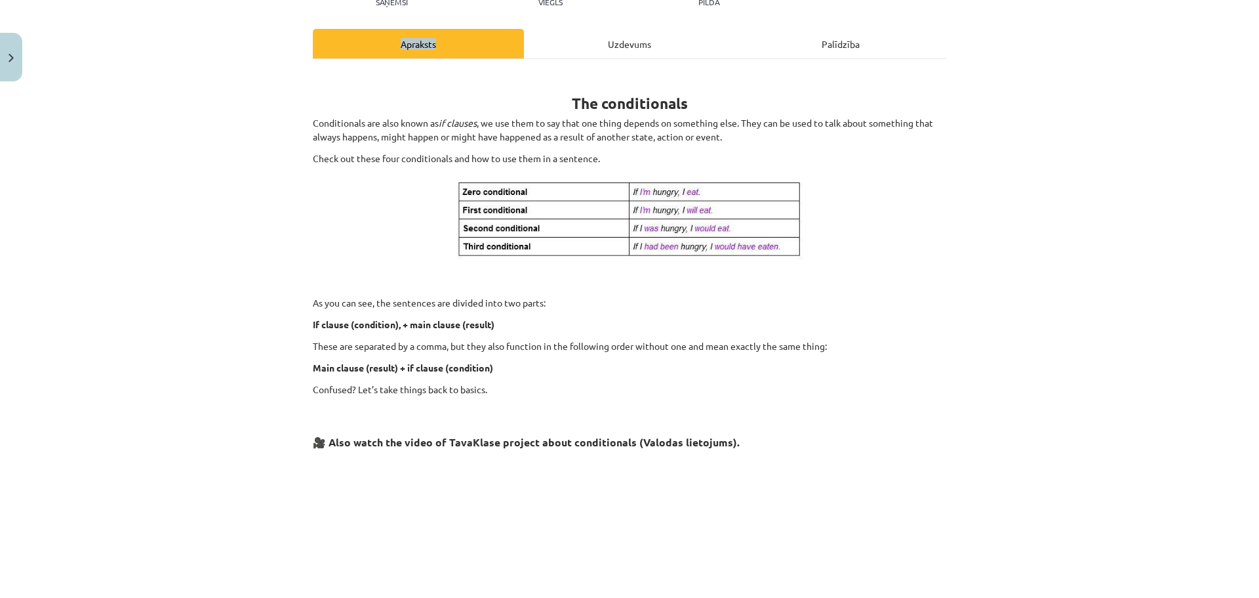
click at [420, 35] on div "8 XP Saņemsi Viegls 145 pilda Apraksts Uzdevums Palīdzība The conditionals Cond…" at bounding box center [629, 394] width 649 height 943
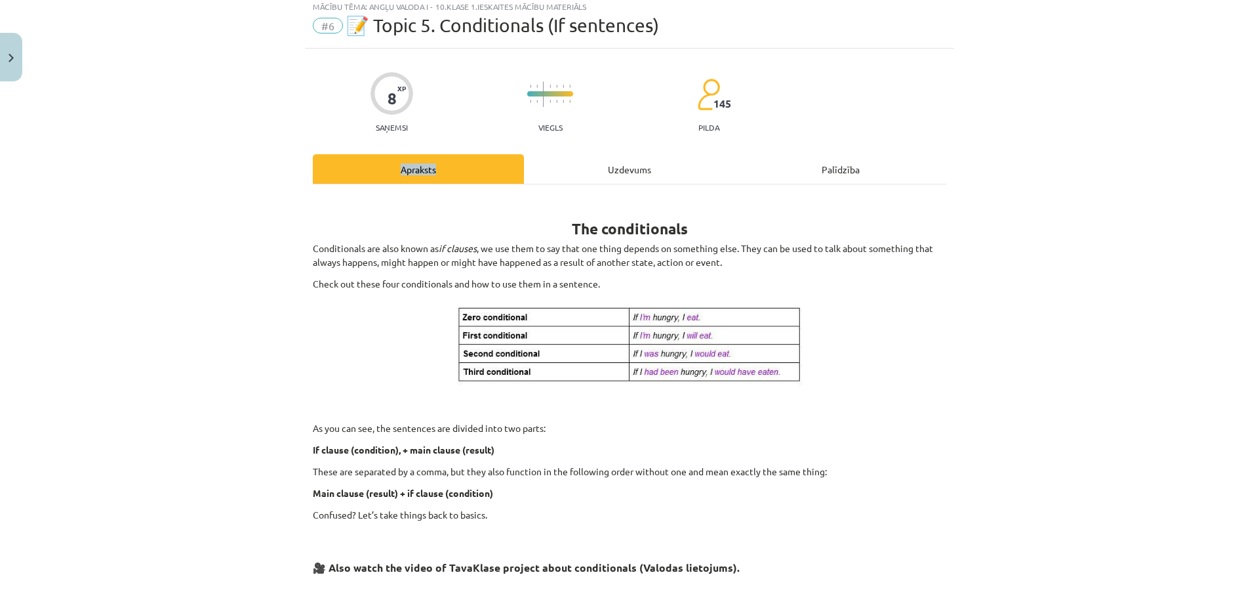
scroll to position [33, 0]
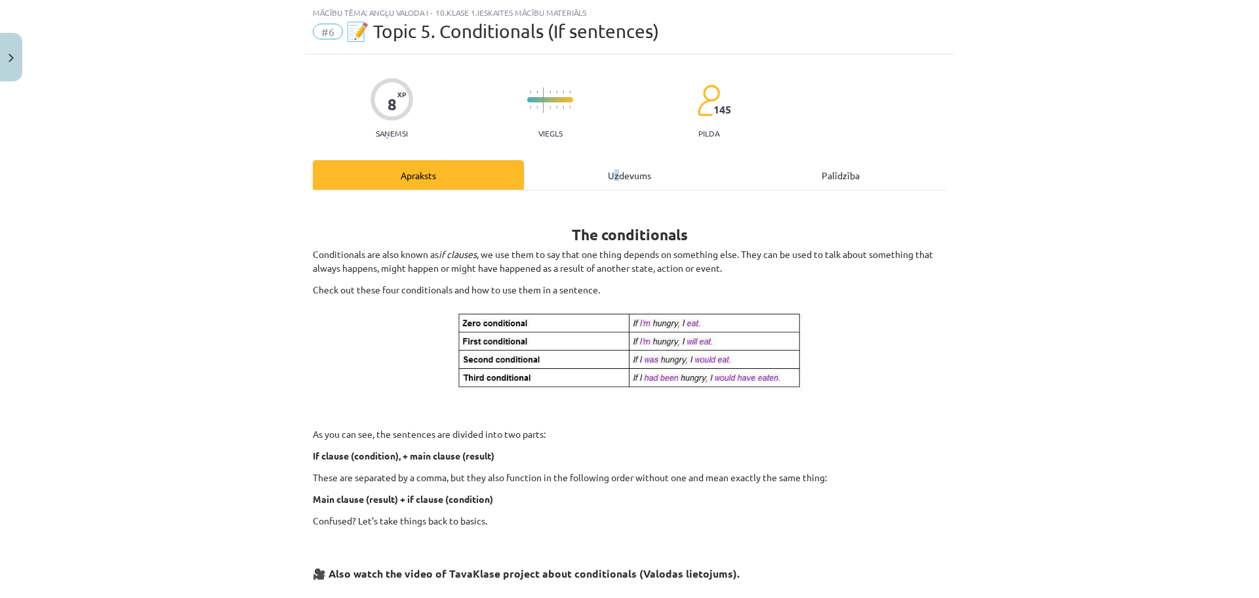
click at [613, 177] on div "Uzdevums" at bounding box center [629, 175] width 211 height 30
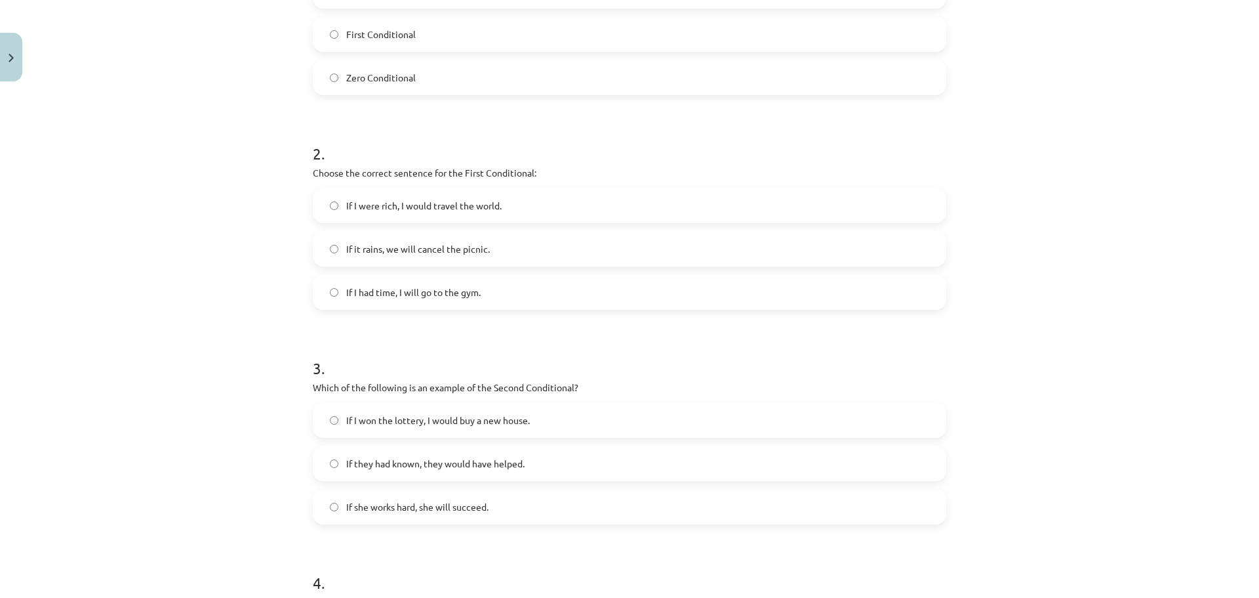
scroll to position [361, 0]
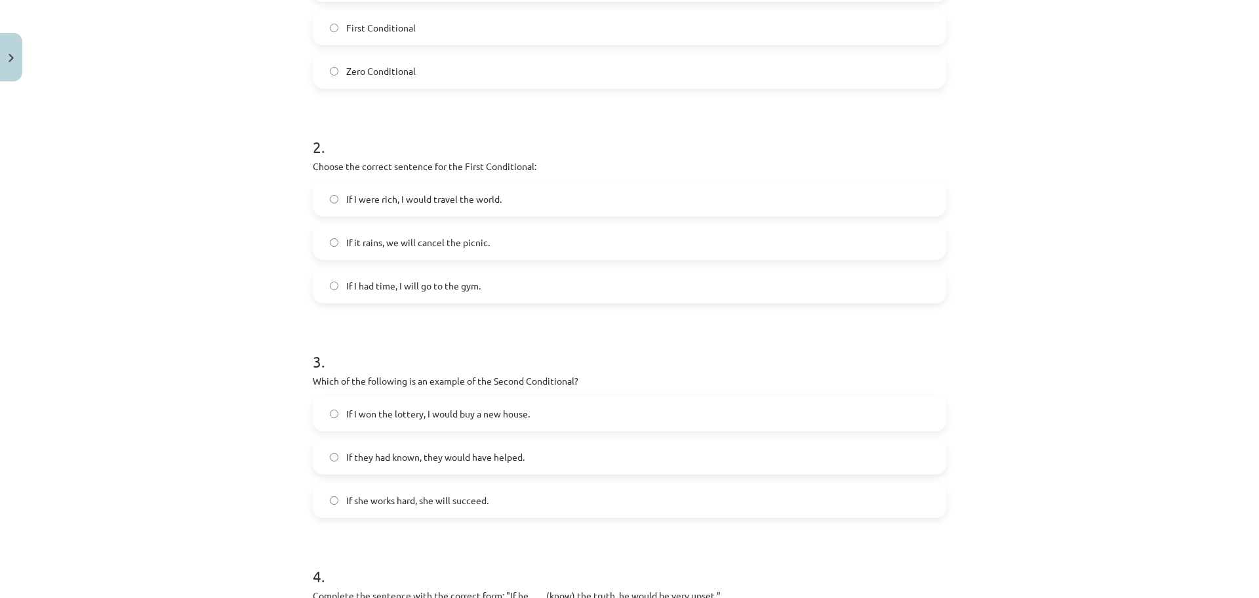
click at [434, 421] on label "If I won the lottery, I would buy a new house." at bounding box center [629, 413] width 631 height 33
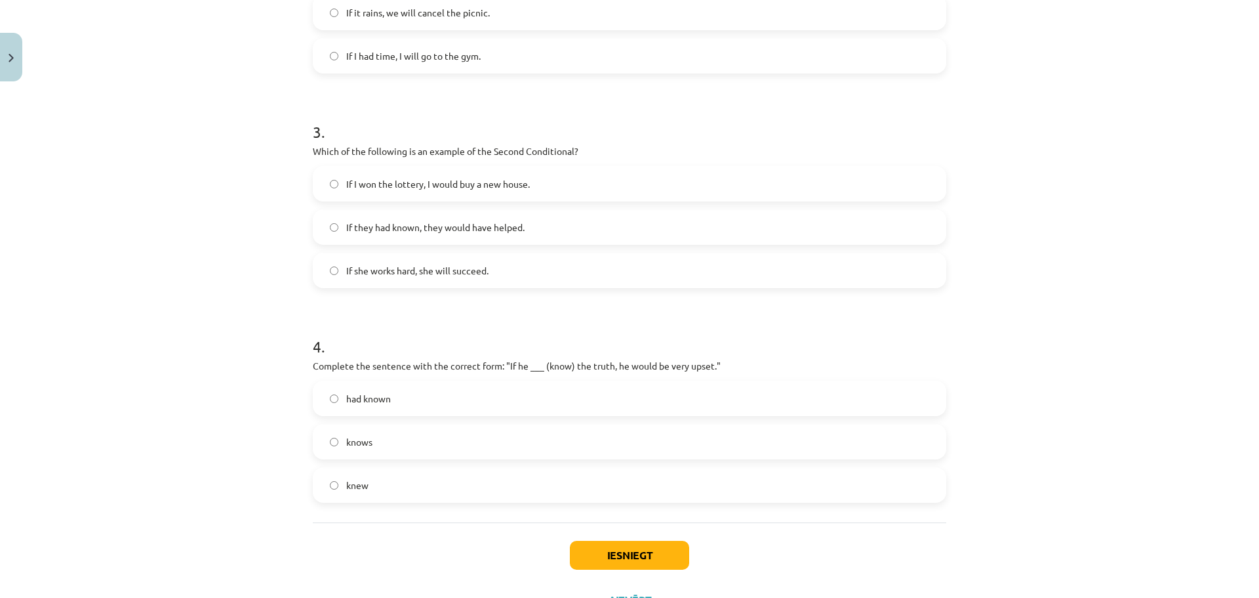
scroll to position [623, 0]
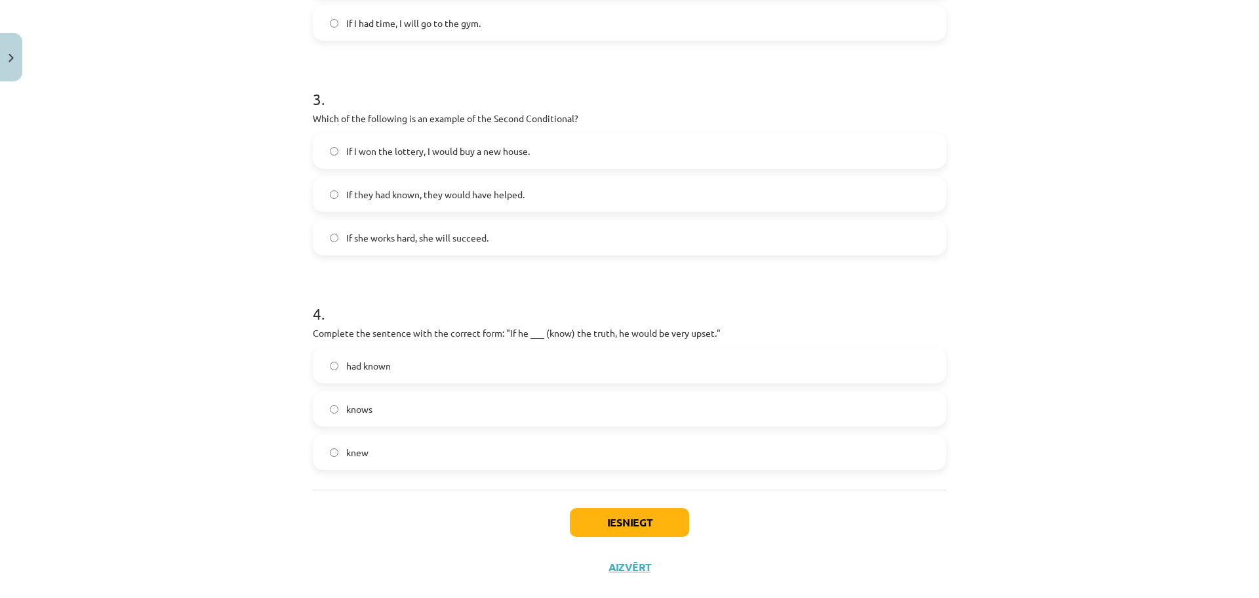
click at [367, 366] on span "had known" at bounding box center [368, 366] width 45 height 14
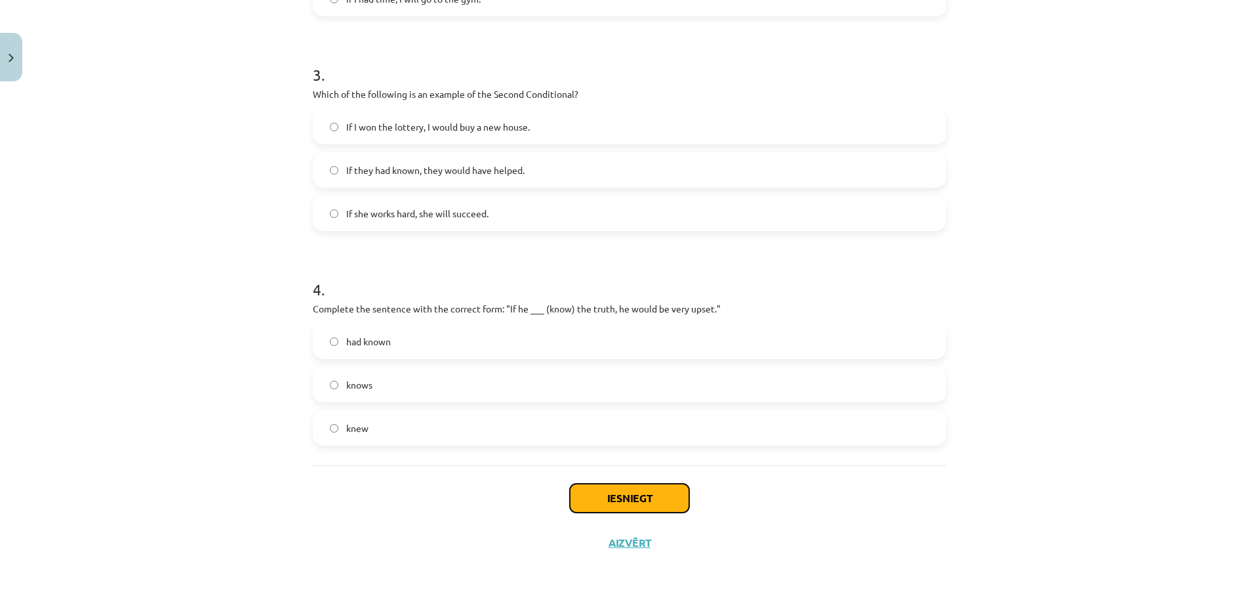
click at [613, 493] on button "Iesniegt" at bounding box center [629, 497] width 119 height 29
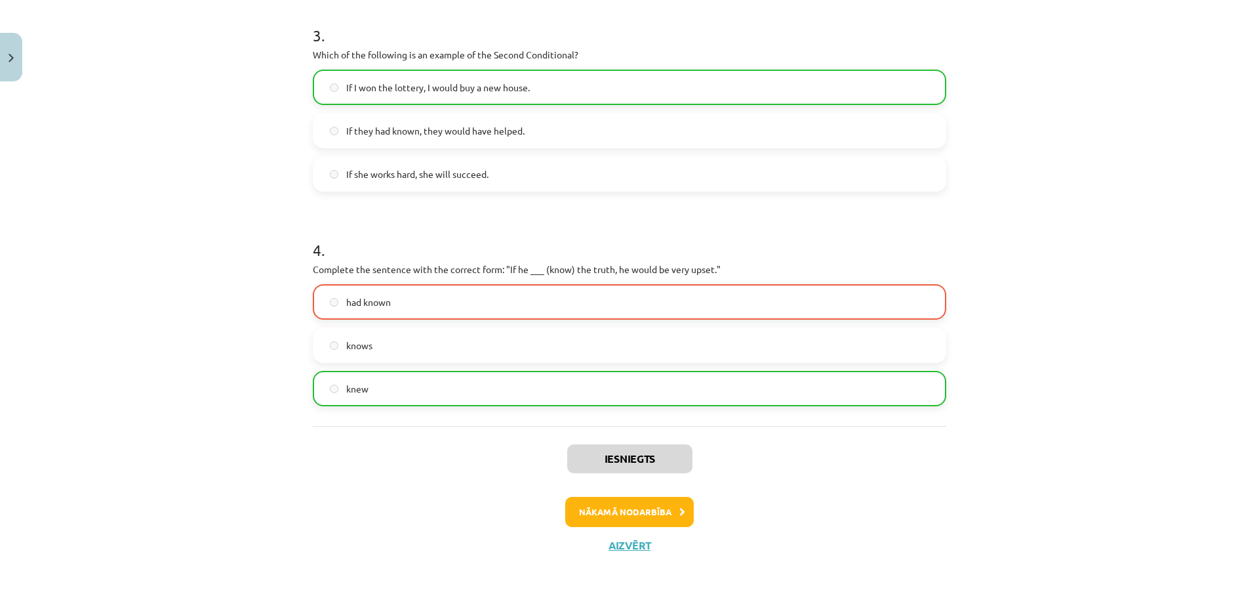
scroll to position [689, 0]
click at [615, 504] on button "Nākamā nodarbība" at bounding box center [629, 509] width 129 height 30
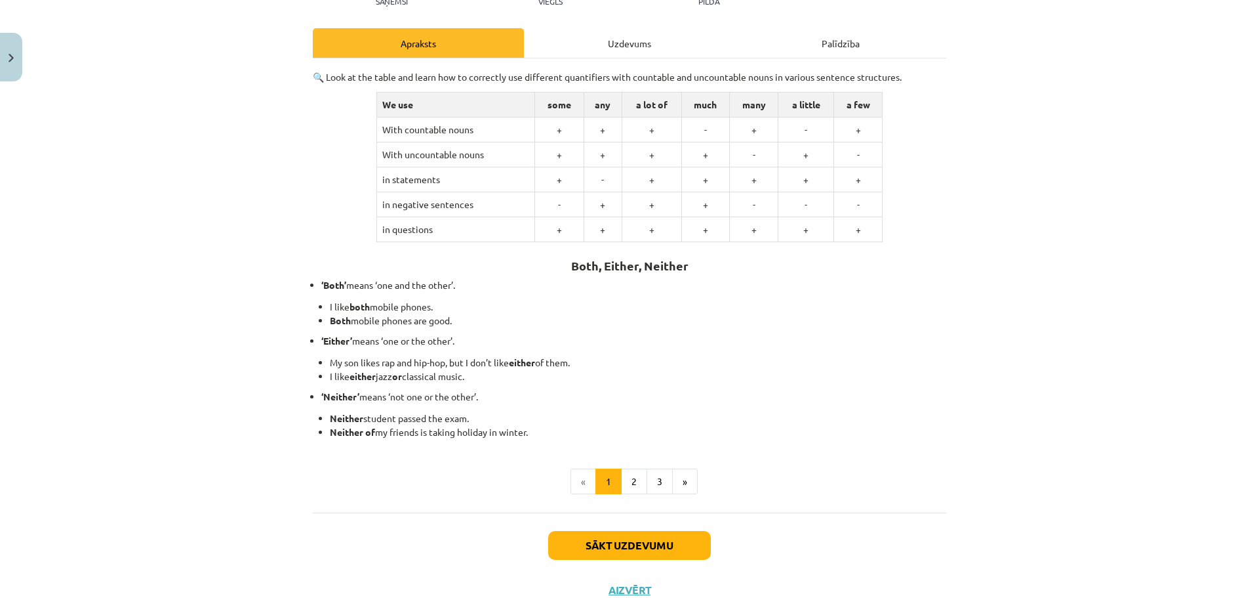
scroll to position [212, 0]
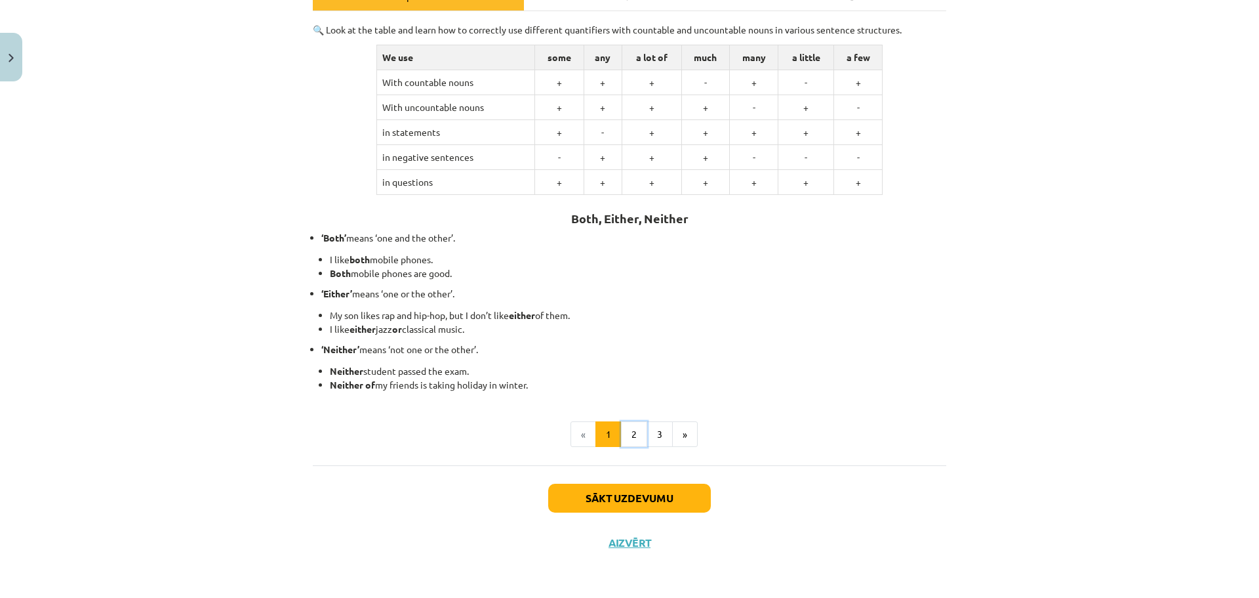
click at [636, 436] on button "2" at bounding box center [634, 434] width 26 height 26
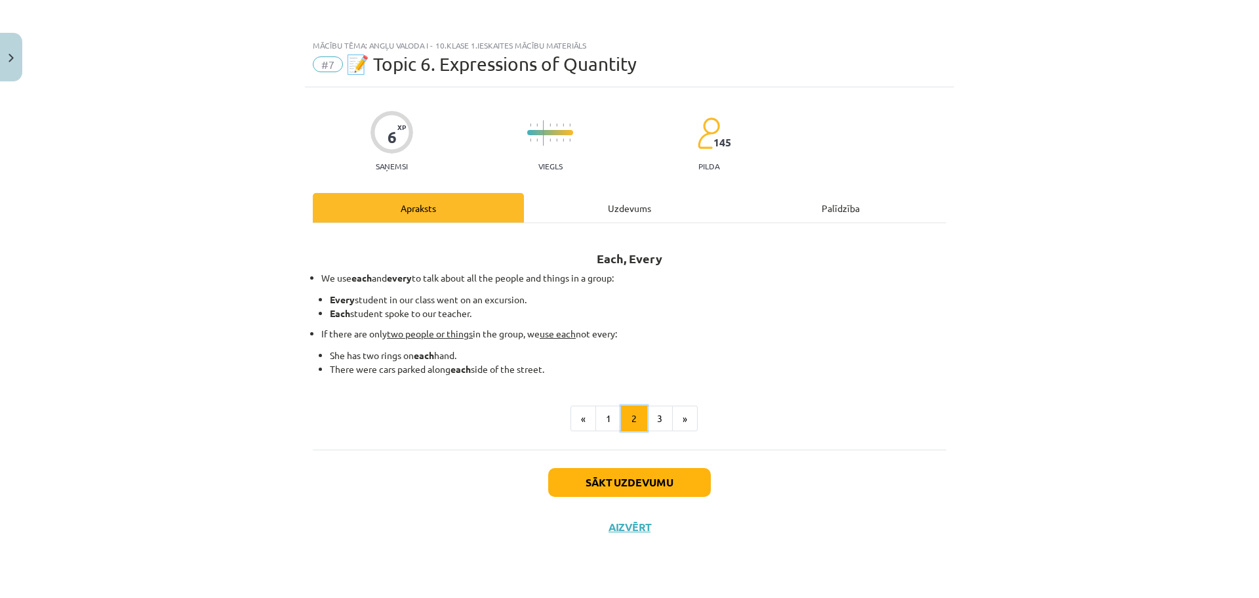
scroll to position [0, 0]
click at [22, 18] on div "Mācību tēma: Angļu valoda i - 10.[PERSON_NAME] 1.ieskaites mācību materiāls #7 …" at bounding box center [629, 299] width 1259 height 598
click at [653, 411] on button "3" at bounding box center [660, 418] width 26 height 26
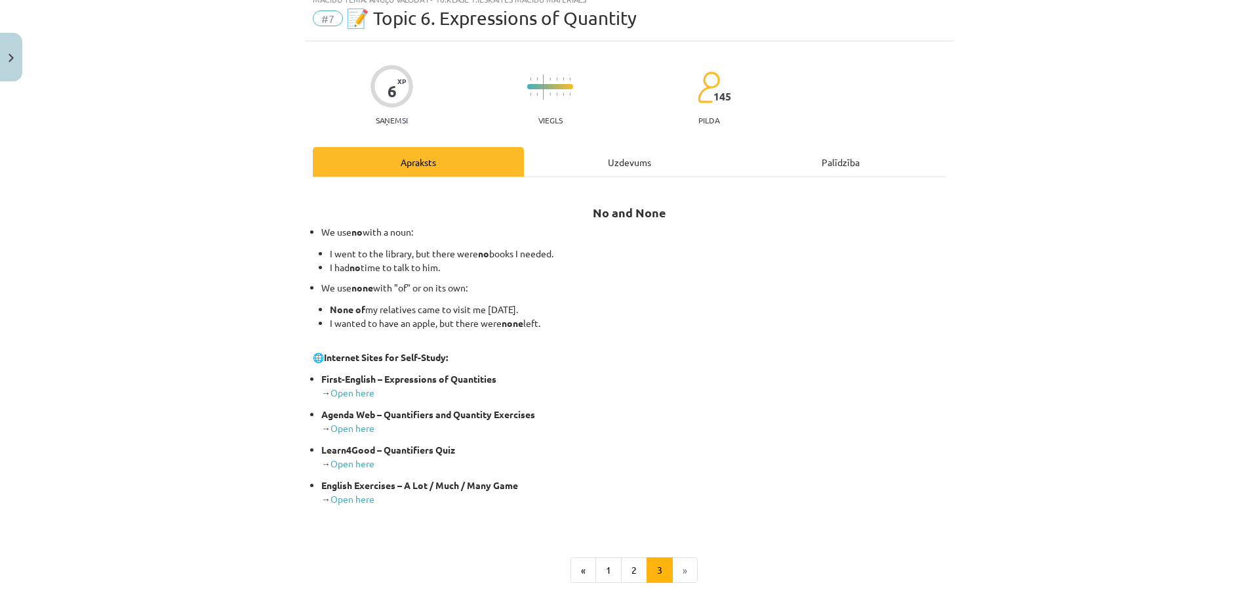
scroll to position [182, 0]
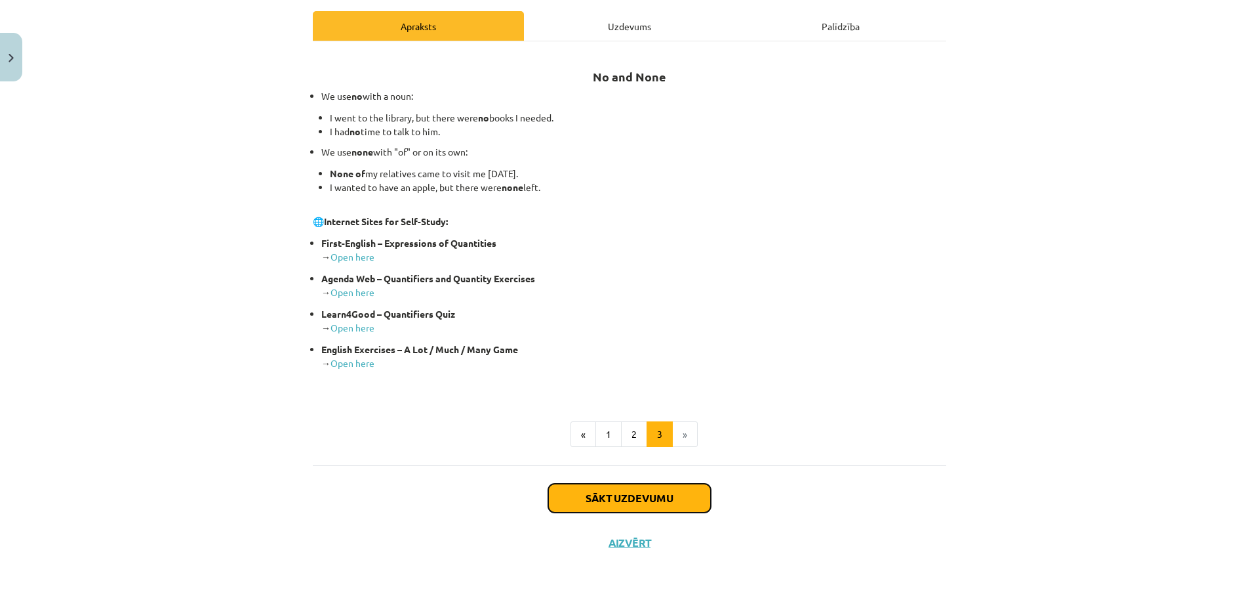
click at [595, 500] on button "Sākt uzdevumu" at bounding box center [629, 497] width 163 height 29
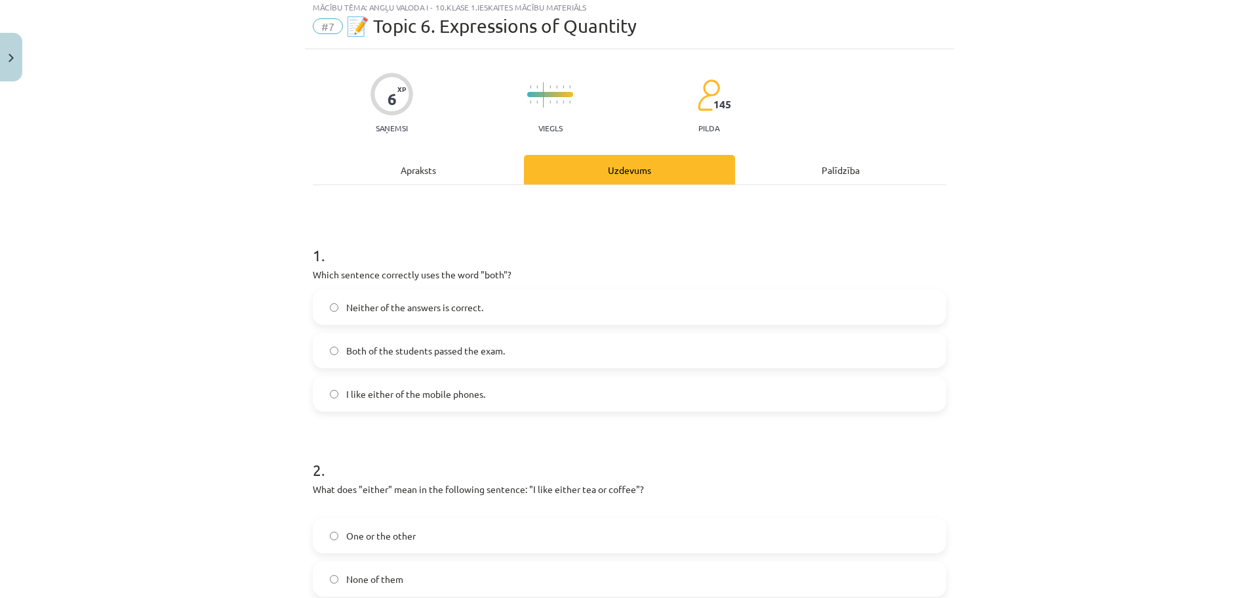
scroll to position [33, 0]
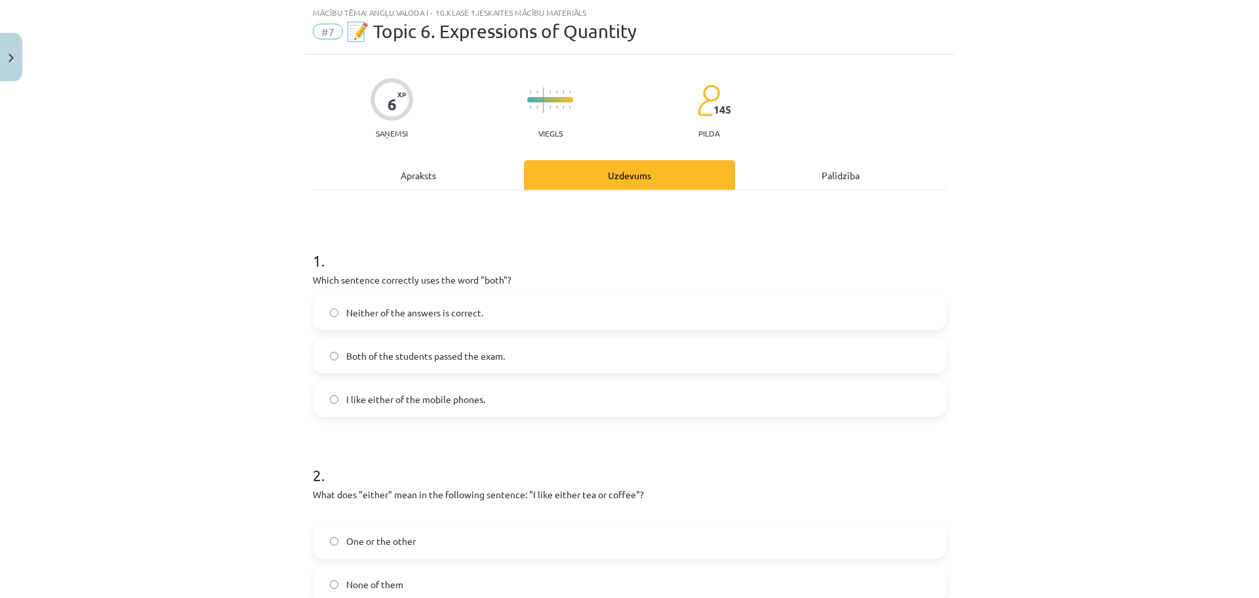
click at [375, 353] on span "Both of the students passed the exam." at bounding box center [425, 356] width 159 height 14
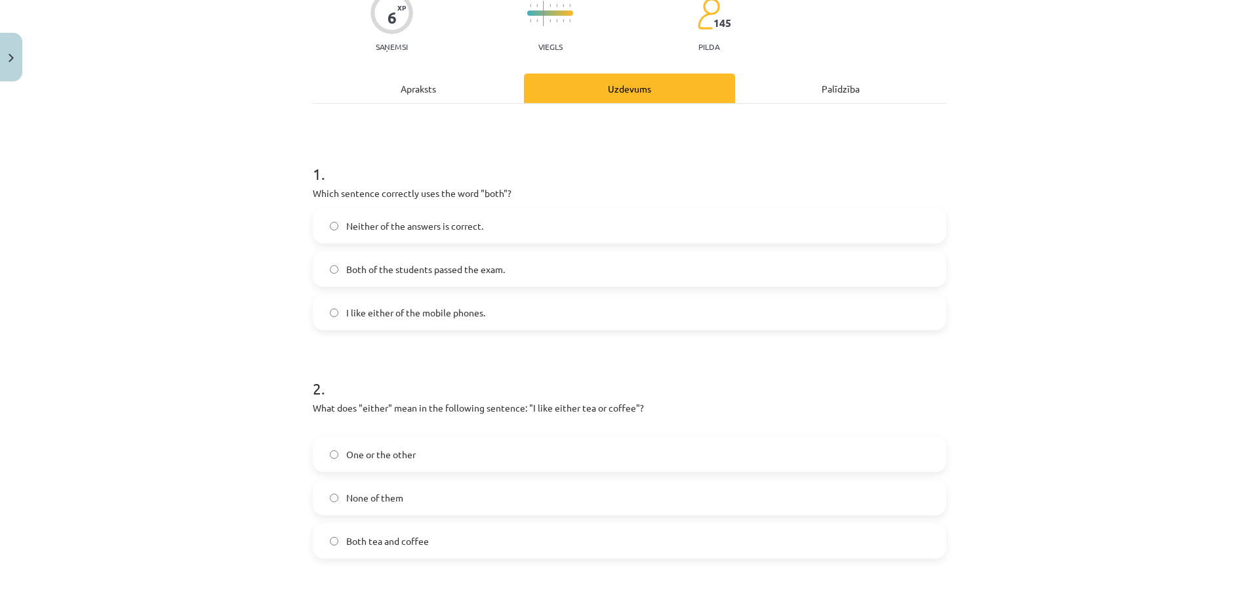
scroll to position [164, 0]
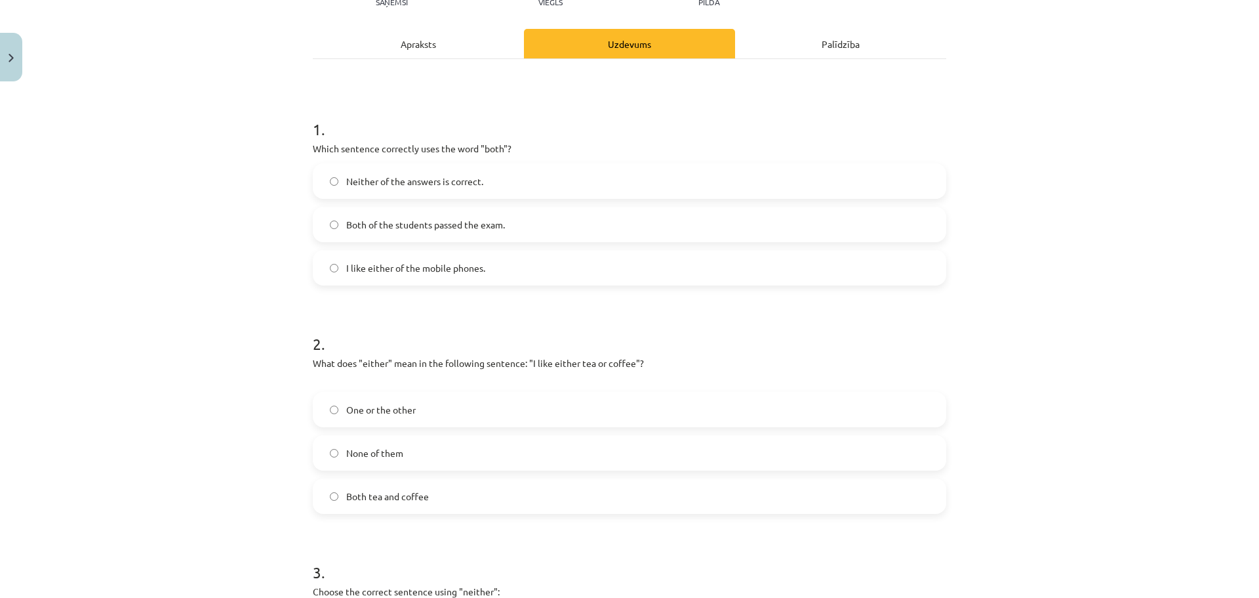
click at [335, 180] on label "Neither of the answers is correct." at bounding box center [629, 181] width 631 height 33
click at [395, 412] on span "One or the other" at bounding box center [381, 410] width 70 height 14
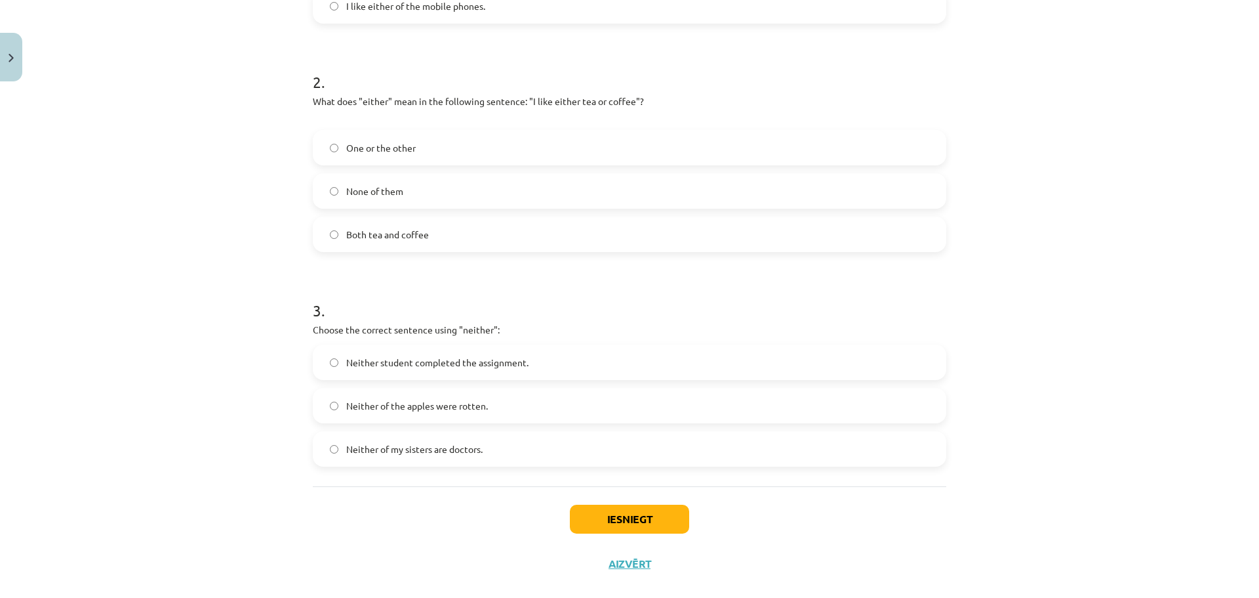
scroll to position [426, 0]
click at [388, 451] on span "Neither of my sisters are doctors." at bounding box center [414, 448] width 136 height 14
click at [636, 527] on button "Iesniegt" at bounding box center [629, 518] width 119 height 29
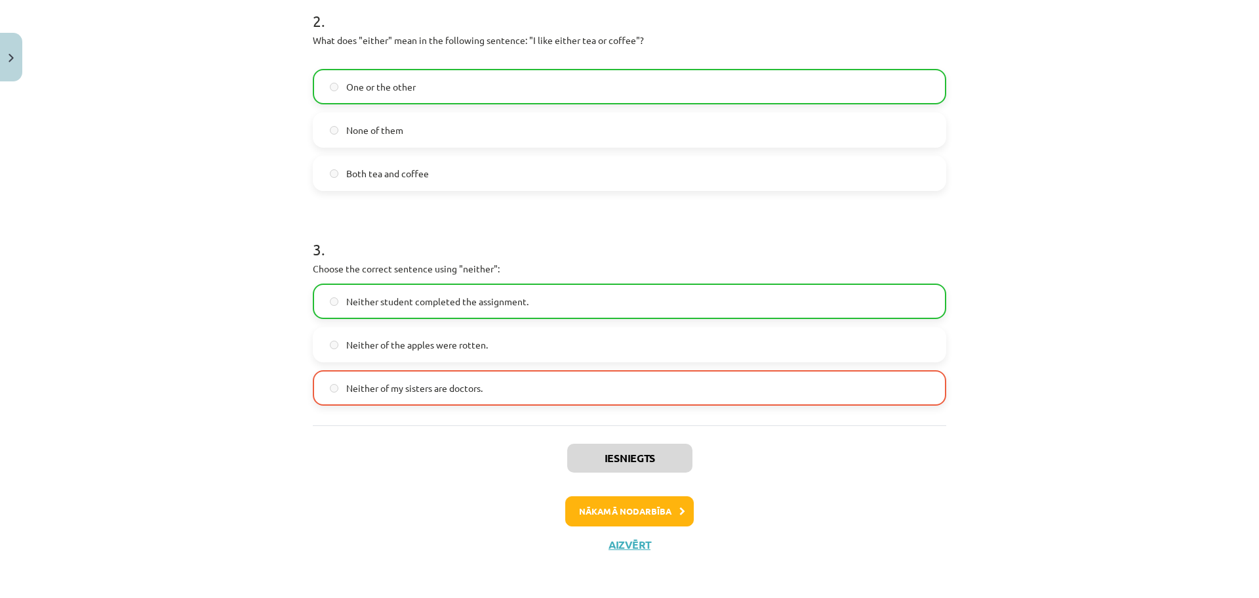
scroll to position [489, 0]
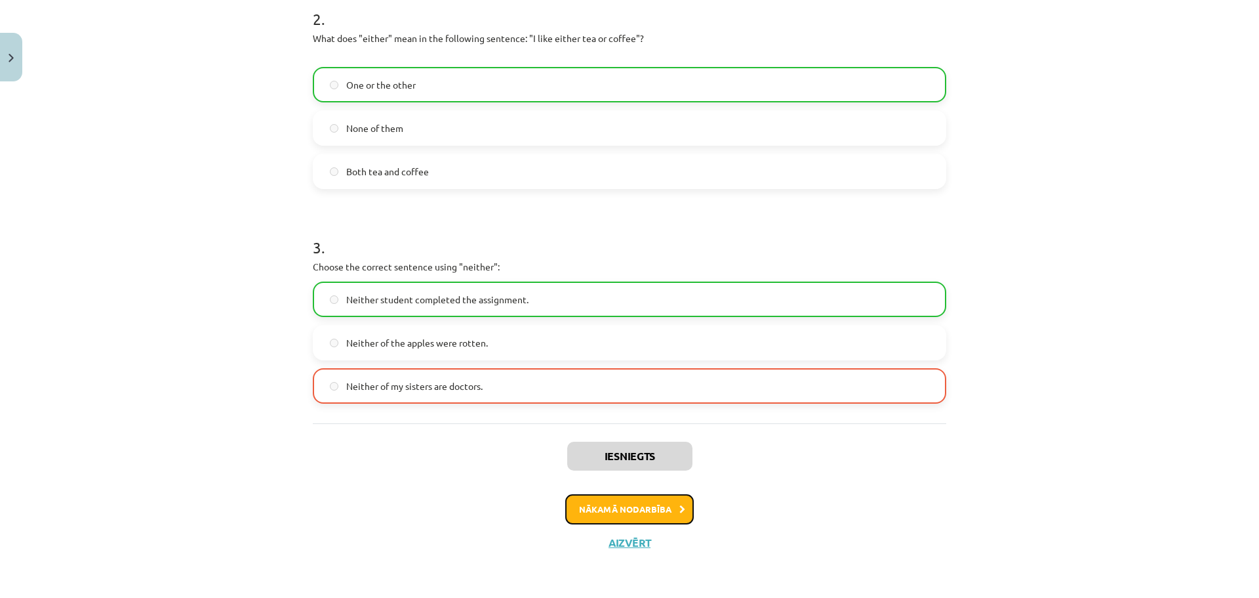
click at [616, 502] on button "Nākamā nodarbība" at bounding box center [629, 509] width 129 height 30
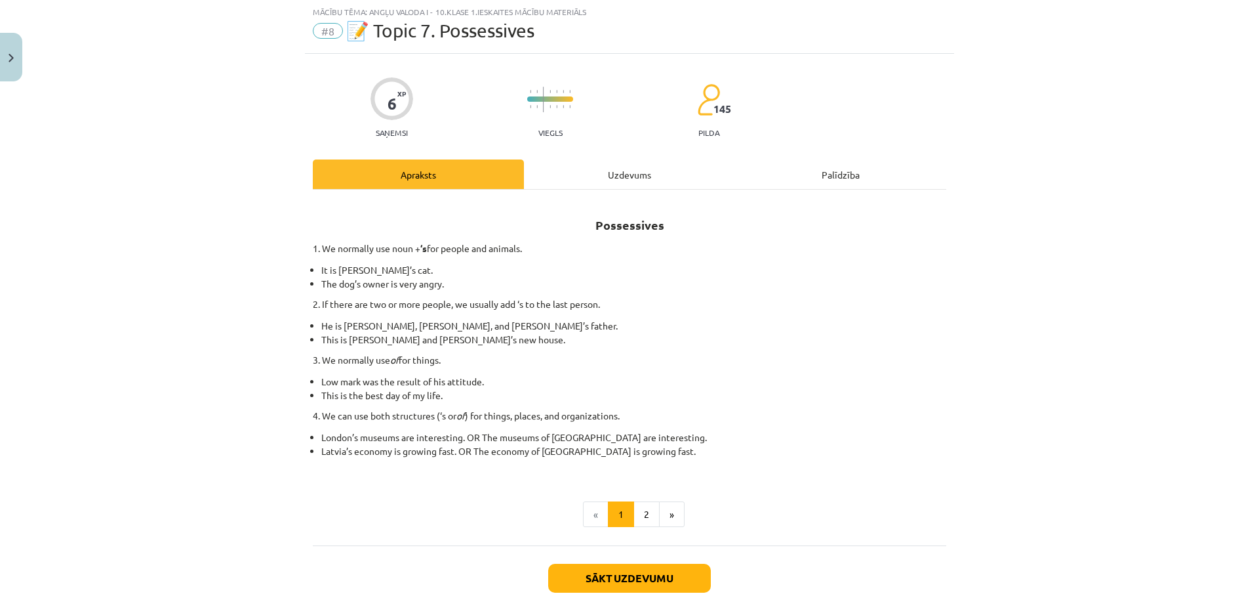
scroll to position [33, 0]
click at [645, 512] on button "2" at bounding box center [647, 515] width 26 height 26
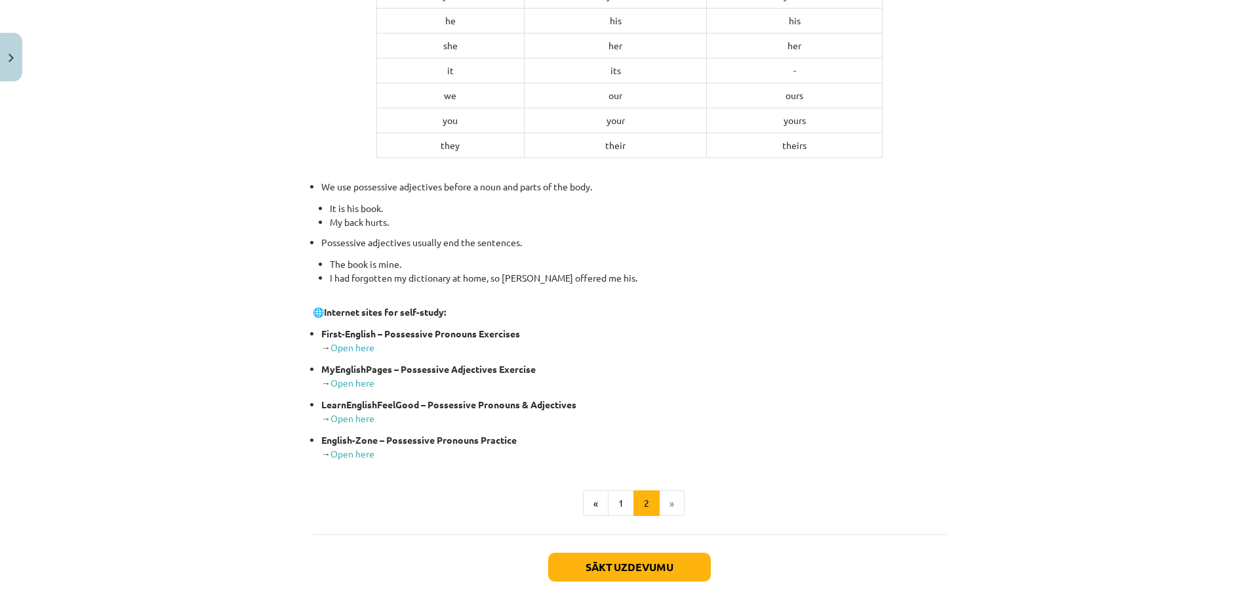
scroll to position [407, 0]
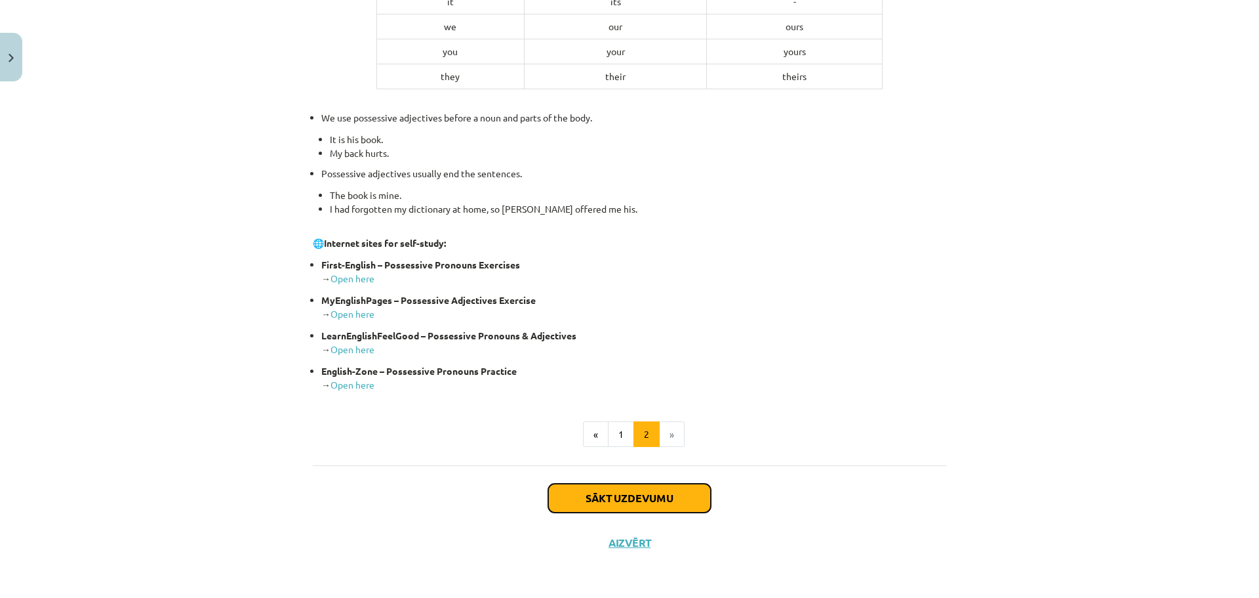
click at [619, 491] on button "Sākt uzdevumu" at bounding box center [629, 497] width 163 height 29
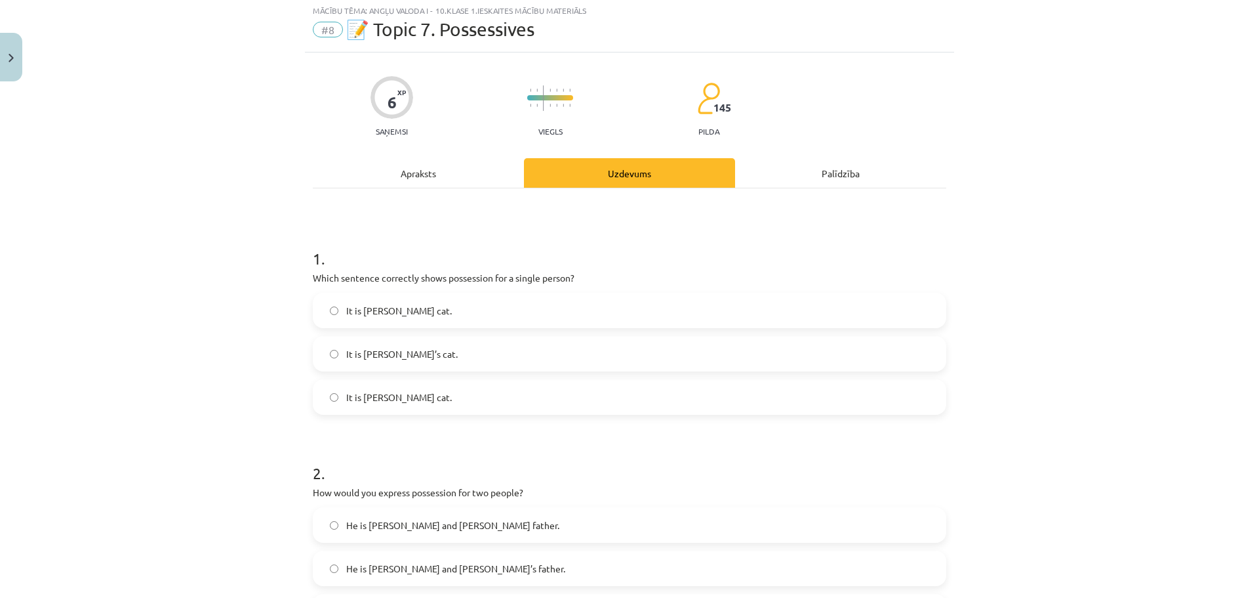
scroll to position [33, 0]
click at [389, 313] on span "It is [PERSON_NAME] cat." at bounding box center [399, 313] width 106 height 14
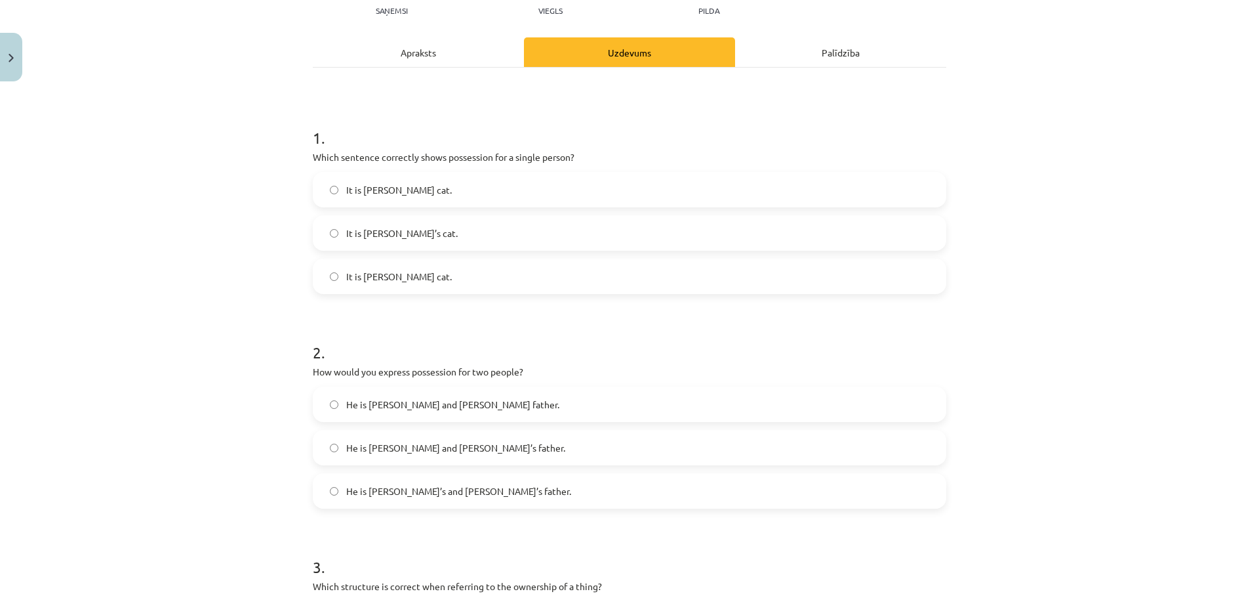
scroll to position [164, 0]
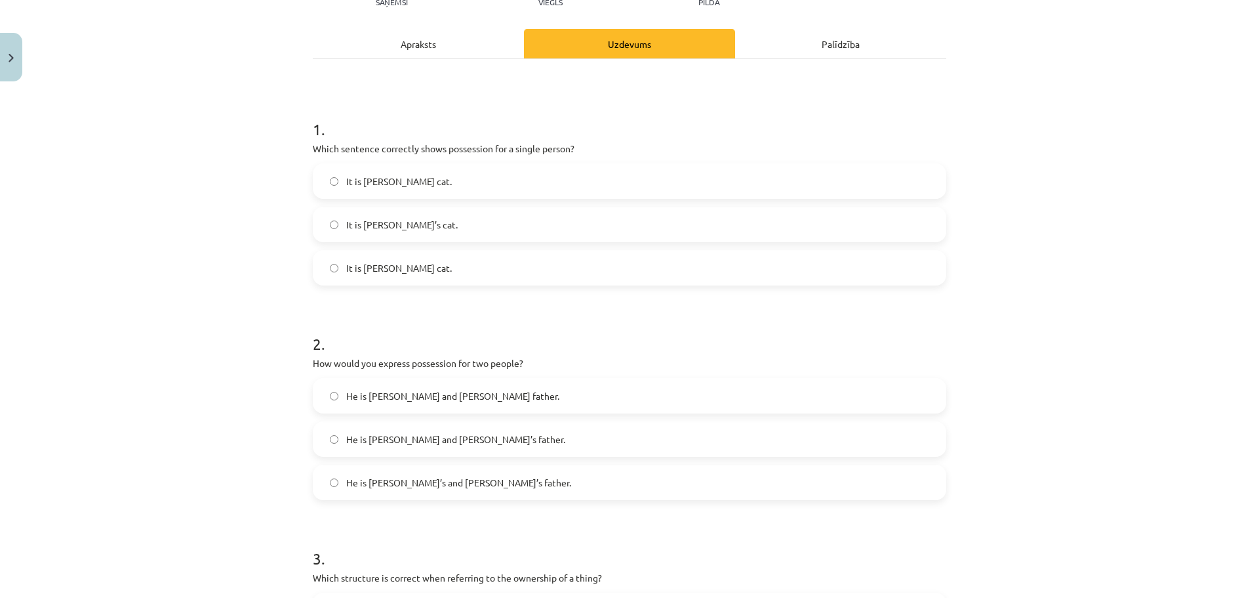
click at [383, 489] on label "He is [PERSON_NAME]’s and [PERSON_NAME]’s father." at bounding box center [629, 482] width 631 height 33
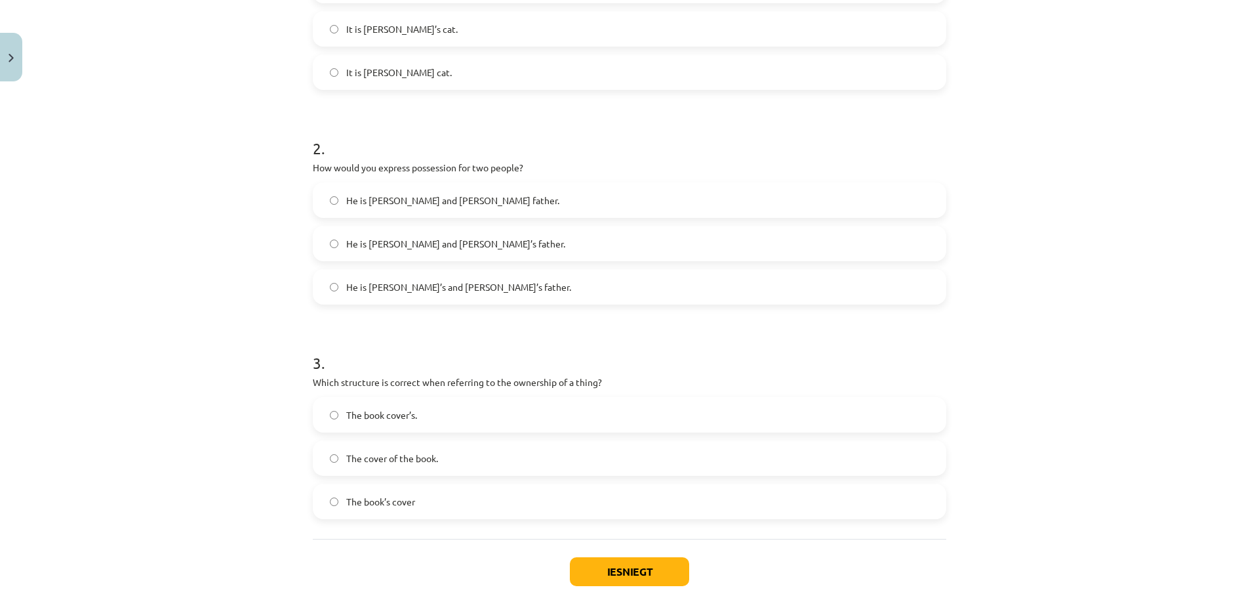
scroll to position [361, 0]
click at [367, 506] on span "The book’s cover" at bounding box center [380, 500] width 69 height 14
click at [632, 570] on button "Iesniegt" at bounding box center [629, 570] width 119 height 29
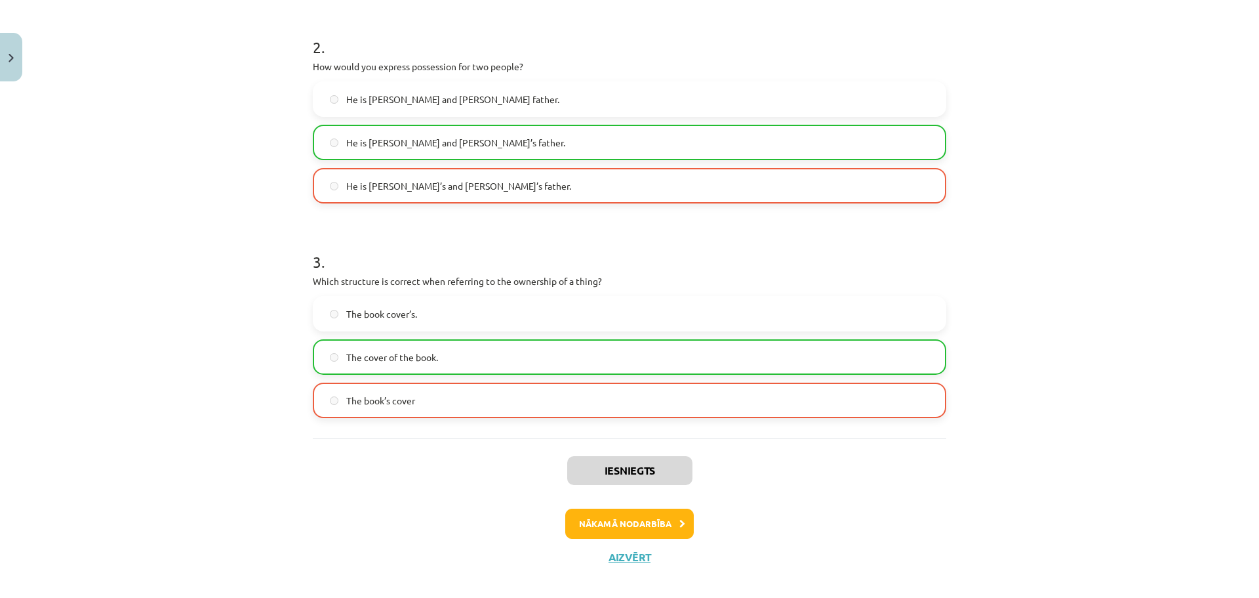
scroll to position [475, 0]
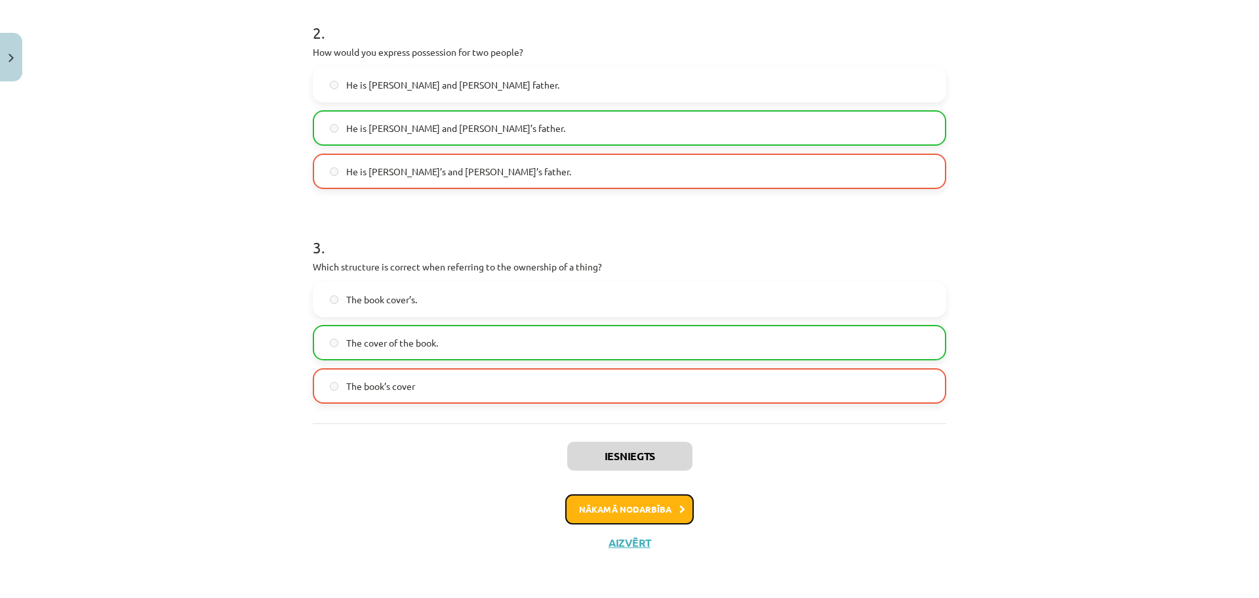
click at [653, 505] on button "Nākamā nodarbība" at bounding box center [629, 509] width 129 height 30
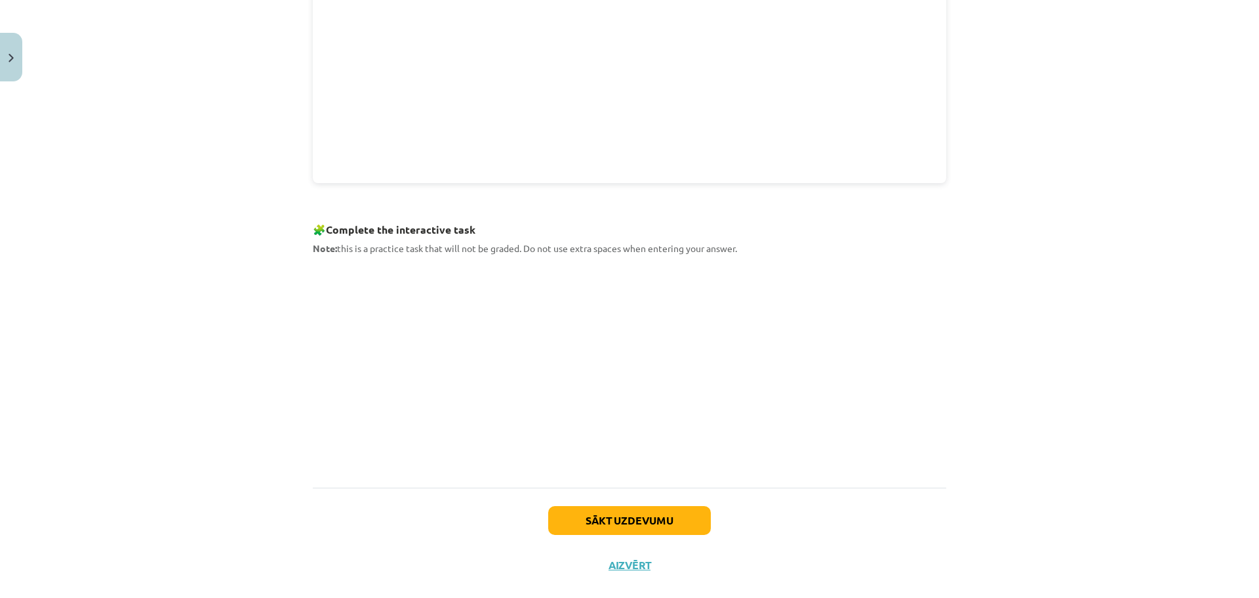
scroll to position [455, 0]
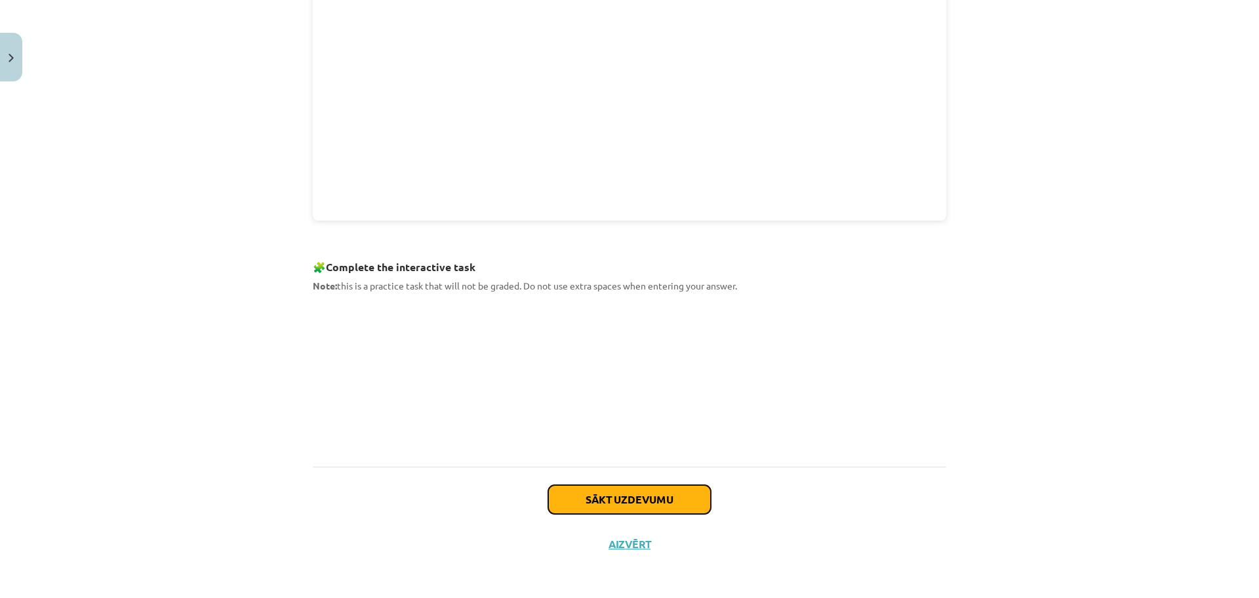
click at [649, 495] on button "Sākt uzdevumu" at bounding box center [629, 499] width 163 height 29
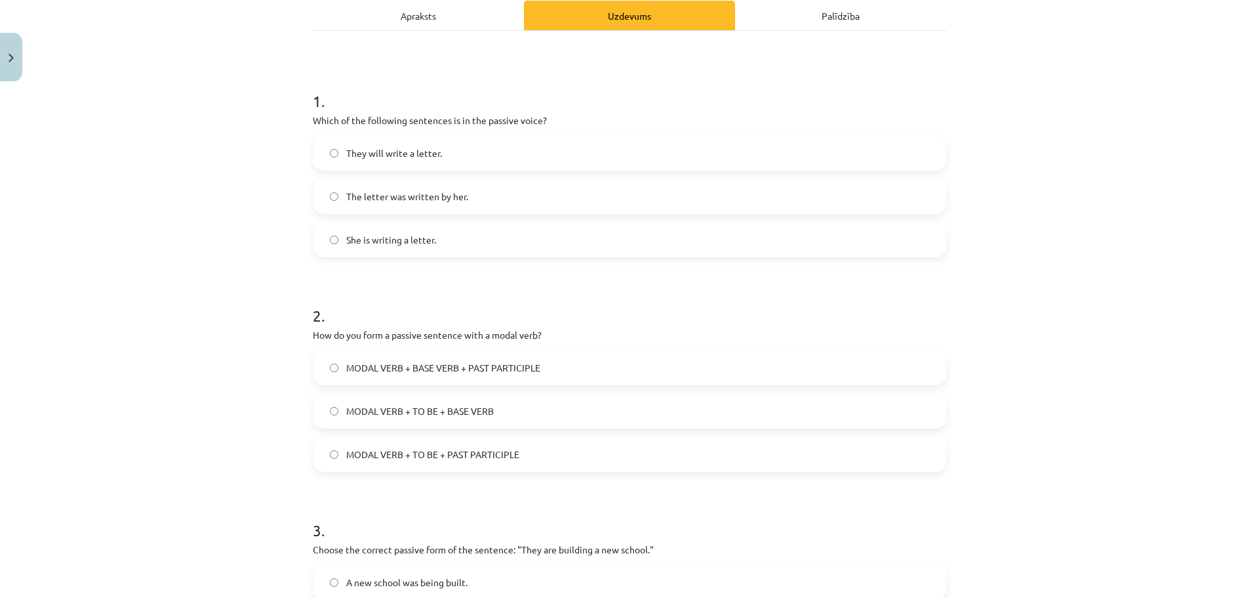
scroll to position [295, 0]
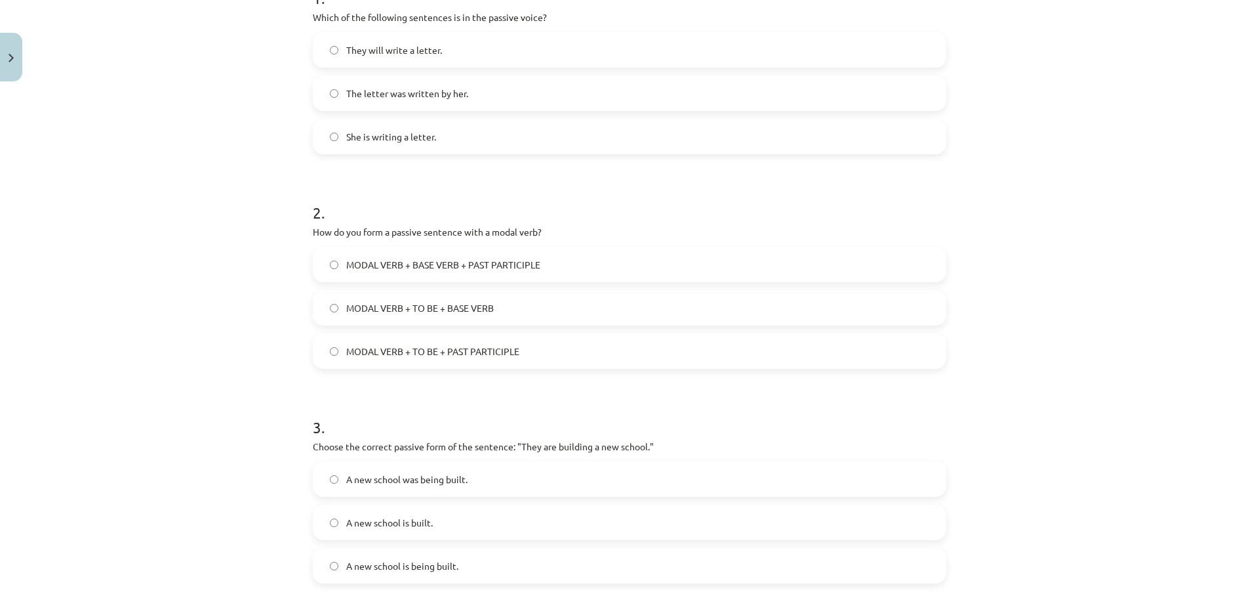
click at [365, 568] on span "A new school is being built." at bounding box center [402, 566] width 112 height 14
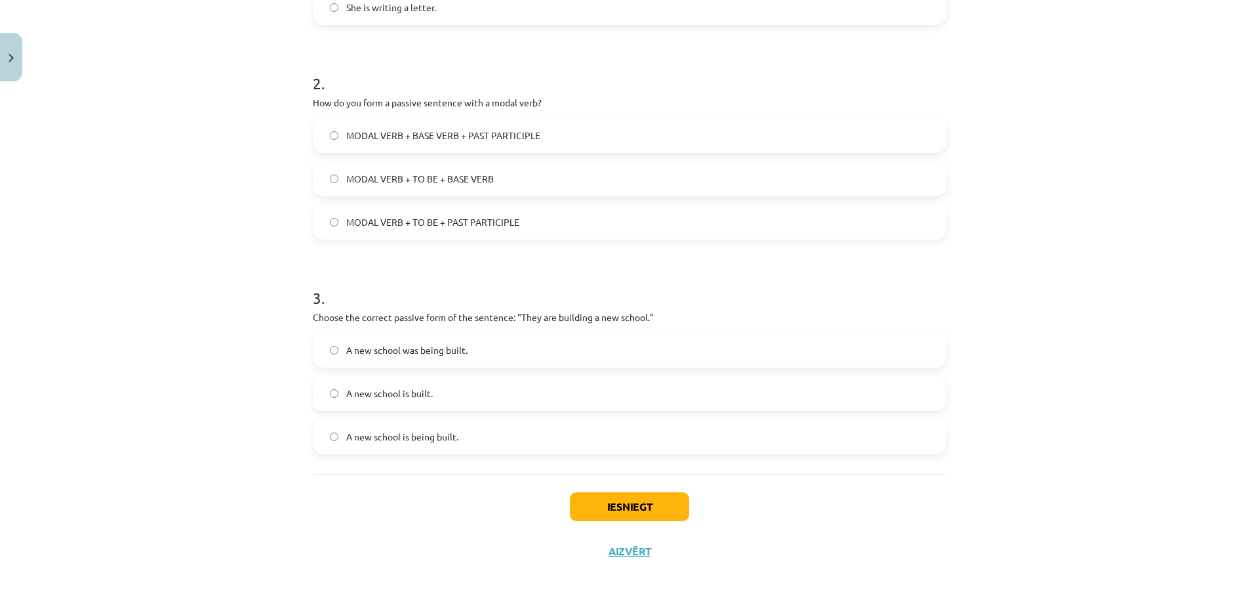
scroll to position [433, 0]
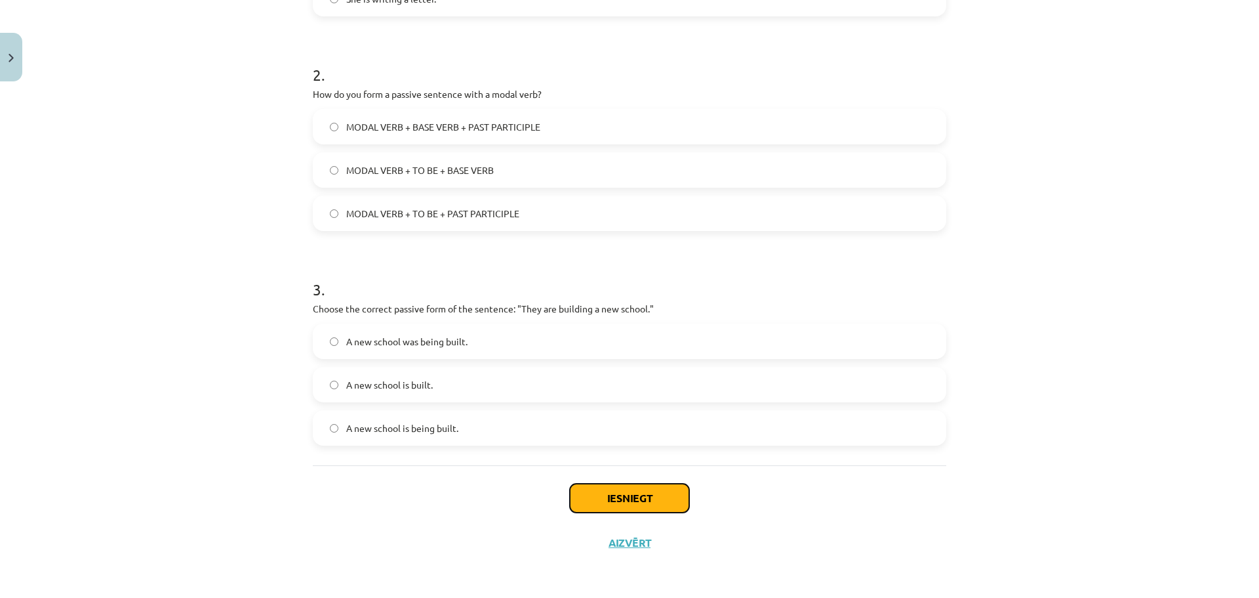
click at [603, 496] on button "Iesniegt" at bounding box center [629, 497] width 119 height 29
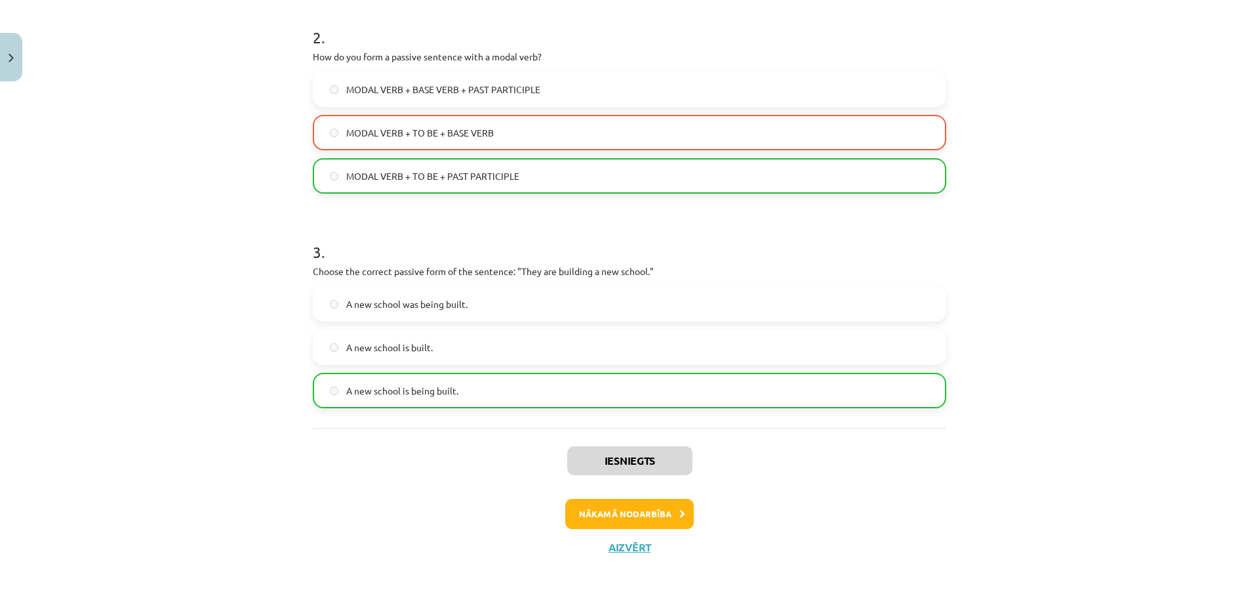
scroll to position [475, 0]
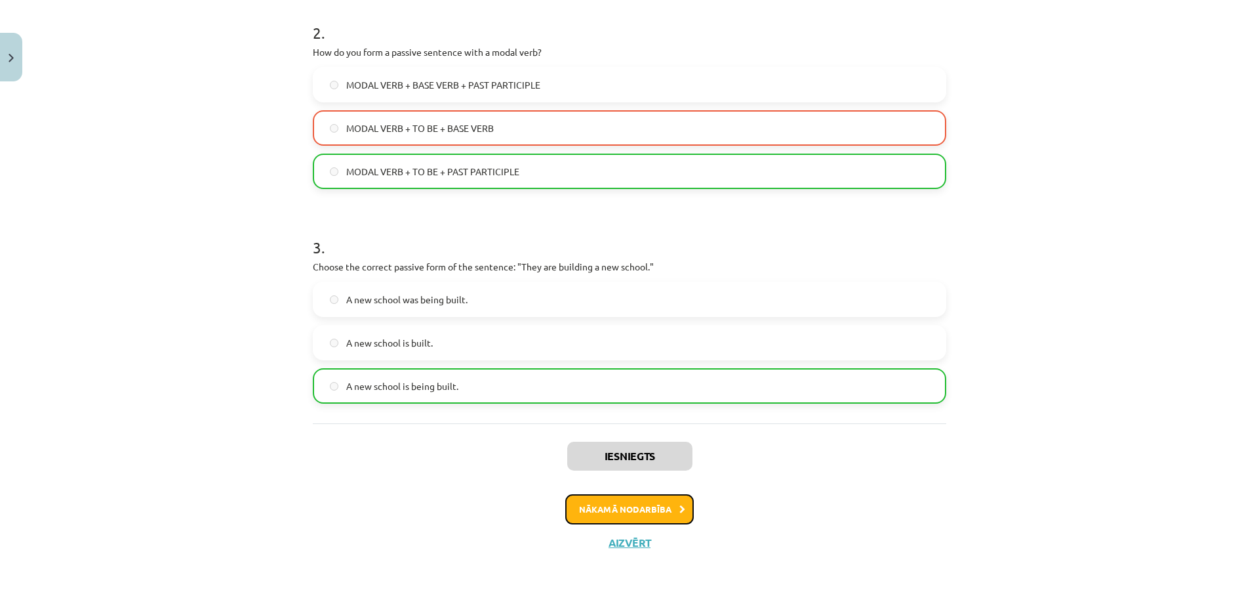
click at [580, 506] on button "Nākamā nodarbība" at bounding box center [629, 509] width 129 height 30
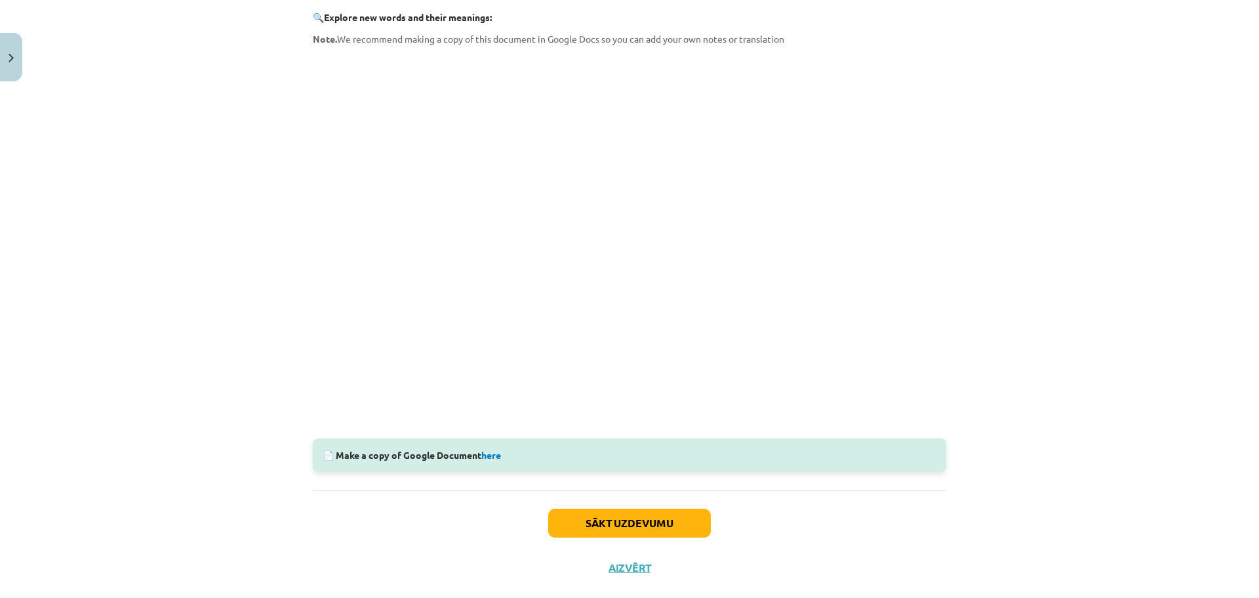
scroll to position [230, 0]
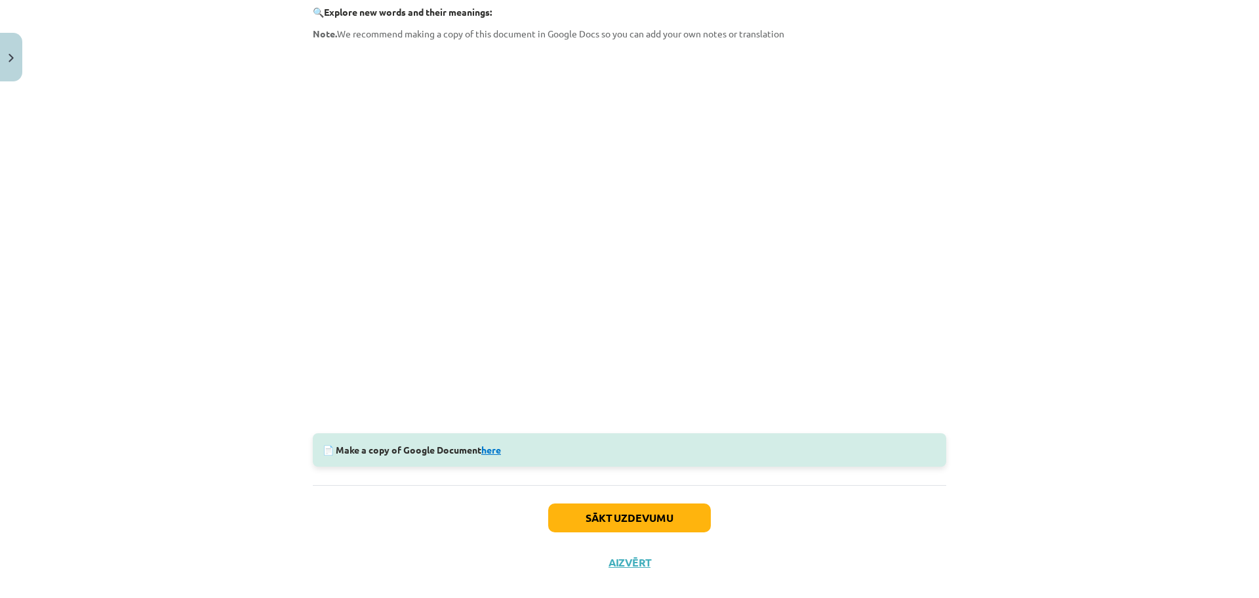
click at [498, 451] on link "here" at bounding box center [491, 449] width 20 height 12
click at [489, 447] on link "here" at bounding box center [491, 449] width 20 height 12
click at [633, 519] on button "Sākt uzdevumu" at bounding box center [629, 517] width 163 height 29
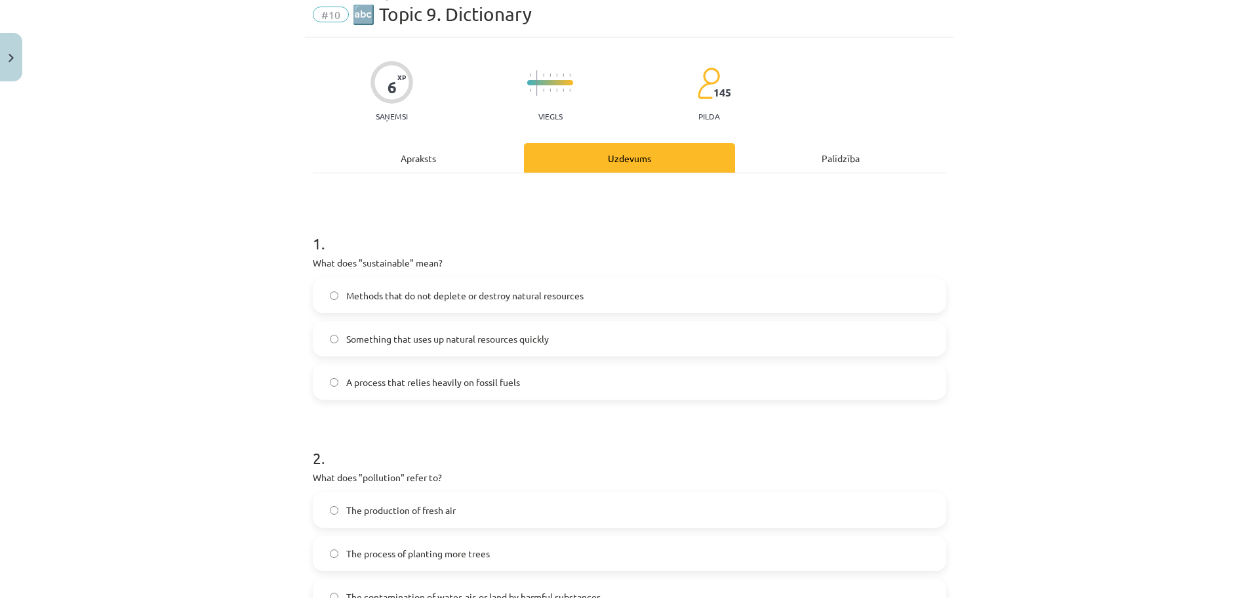
scroll to position [33, 0]
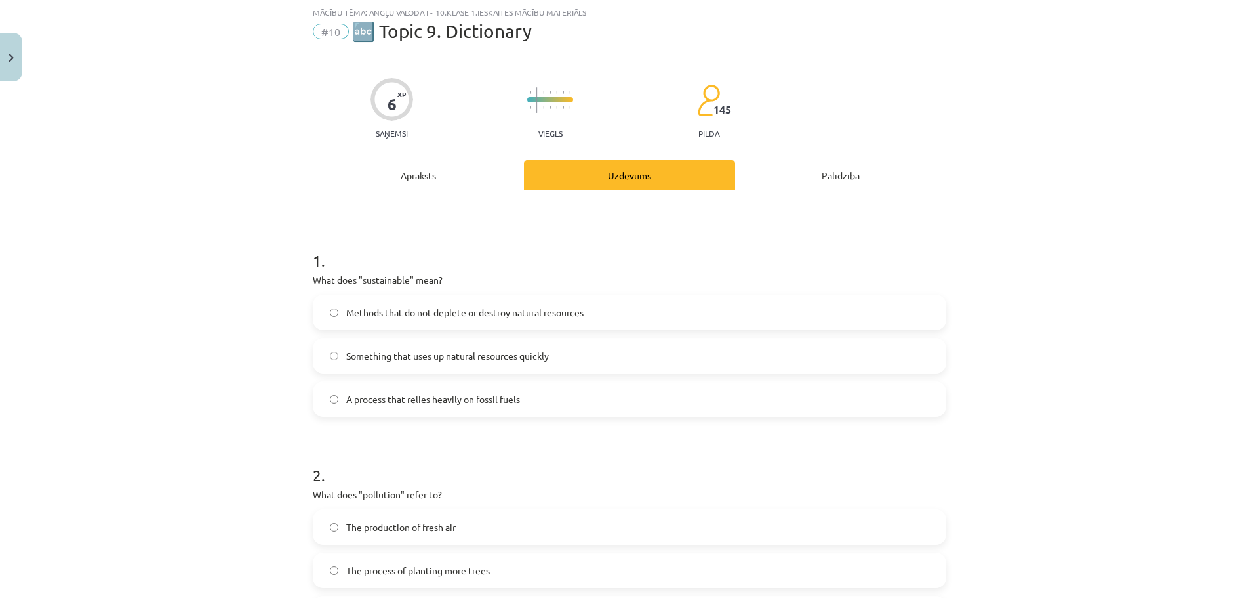
click at [412, 177] on div "Apraksts" at bounding box center [418, 175] width 211 height 30
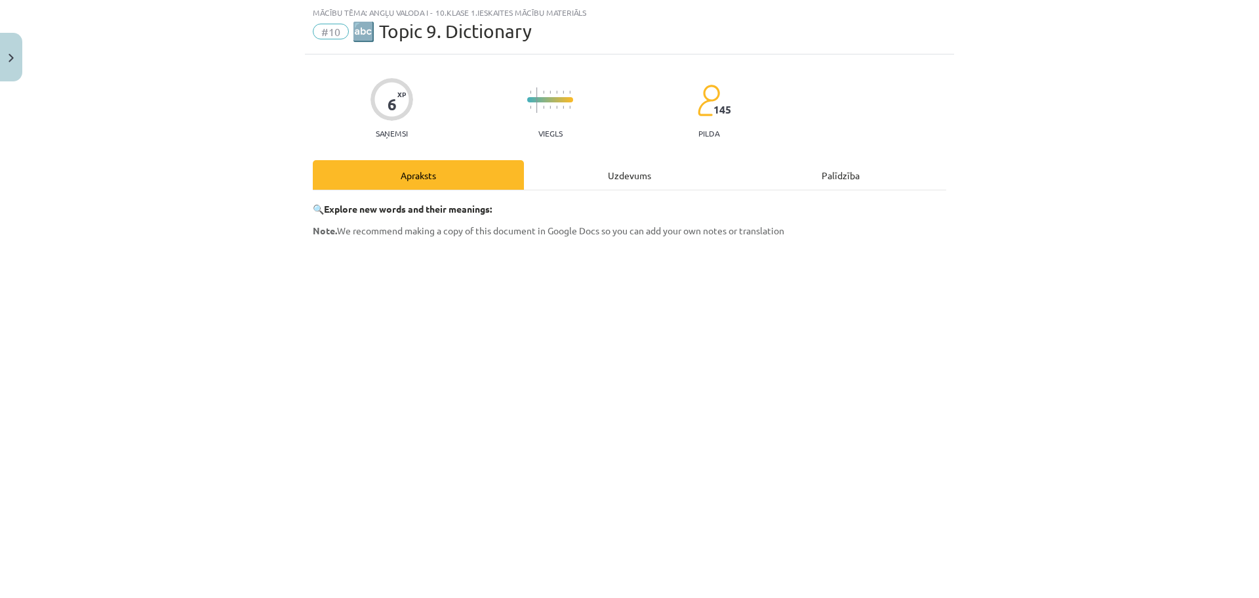
click at [632, 170] on div "Uzdevums" at bounding box center [629, 175] width 211 height 30
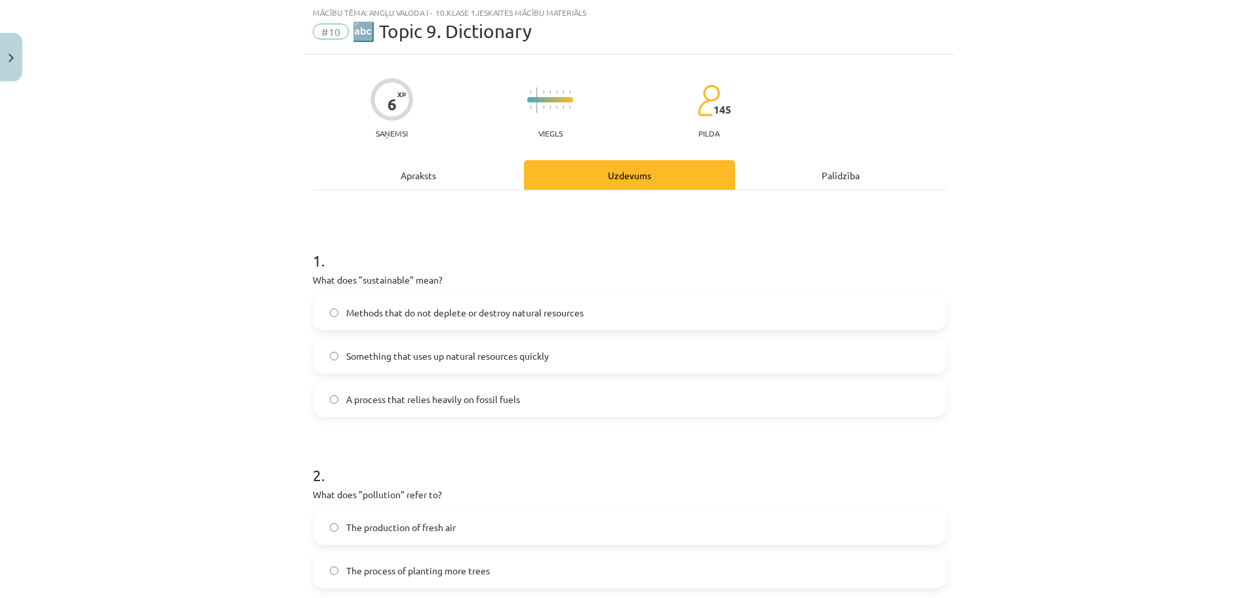
click at [419, 174] on div "Apraksts" at bounding box center [418, 175] width 211 height 30
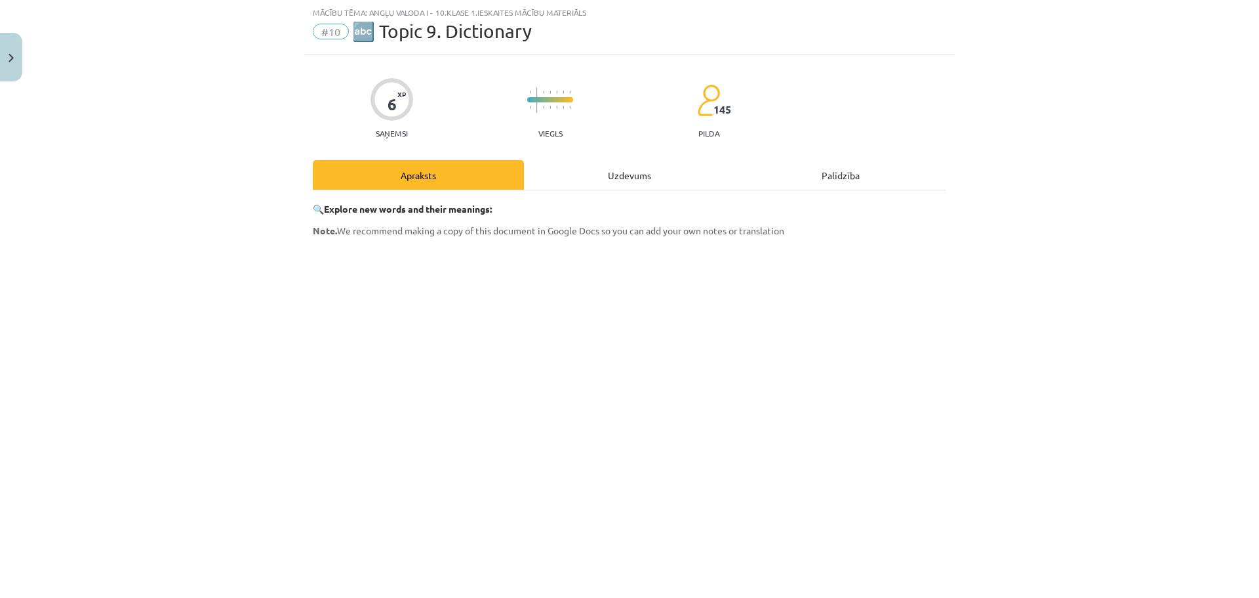
click at [635, 168] on div "Uzdevums" at bounding box center [629, 175] width 211 height 30
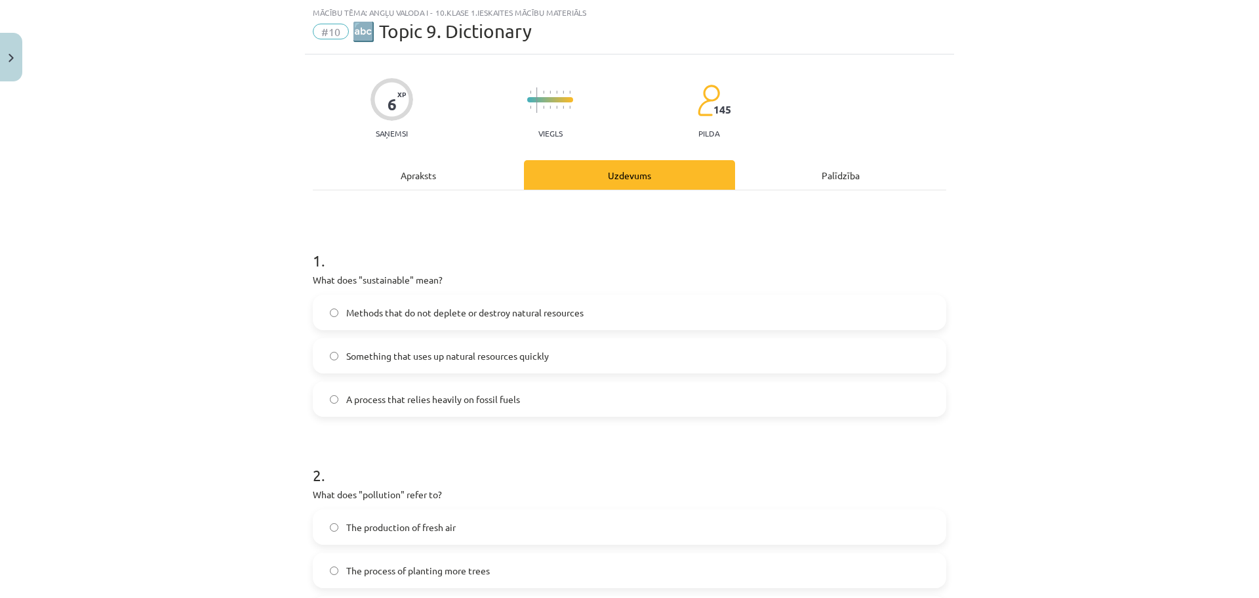
click at [466, 310] on span "Methods that do not deplete or destroy natural resources" at bounding box center [464, 313] width 237 height 14
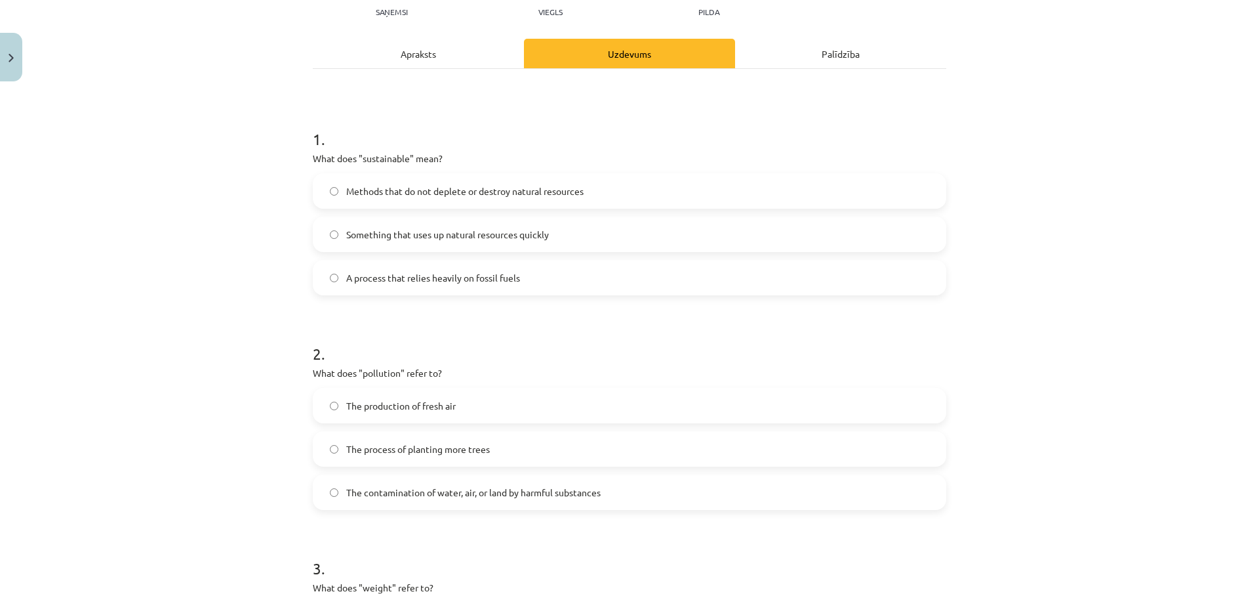
scroll to position [164, 0]
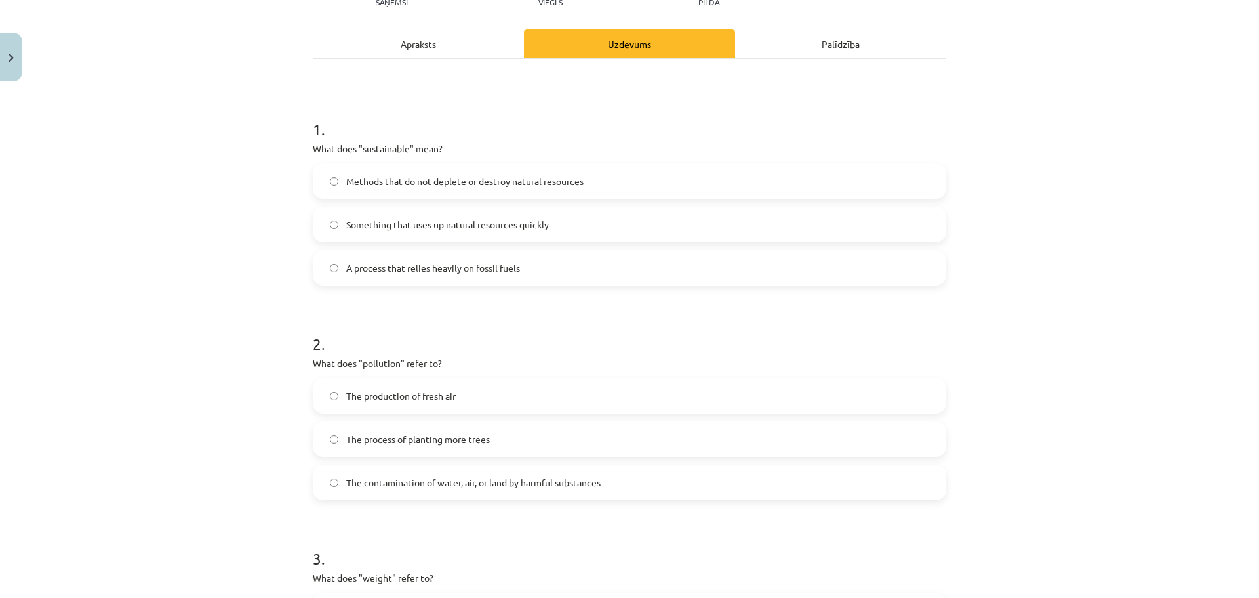
click at [417, 51] on div "Apraksts" at bounding box center [418, 44] width 211 height 30
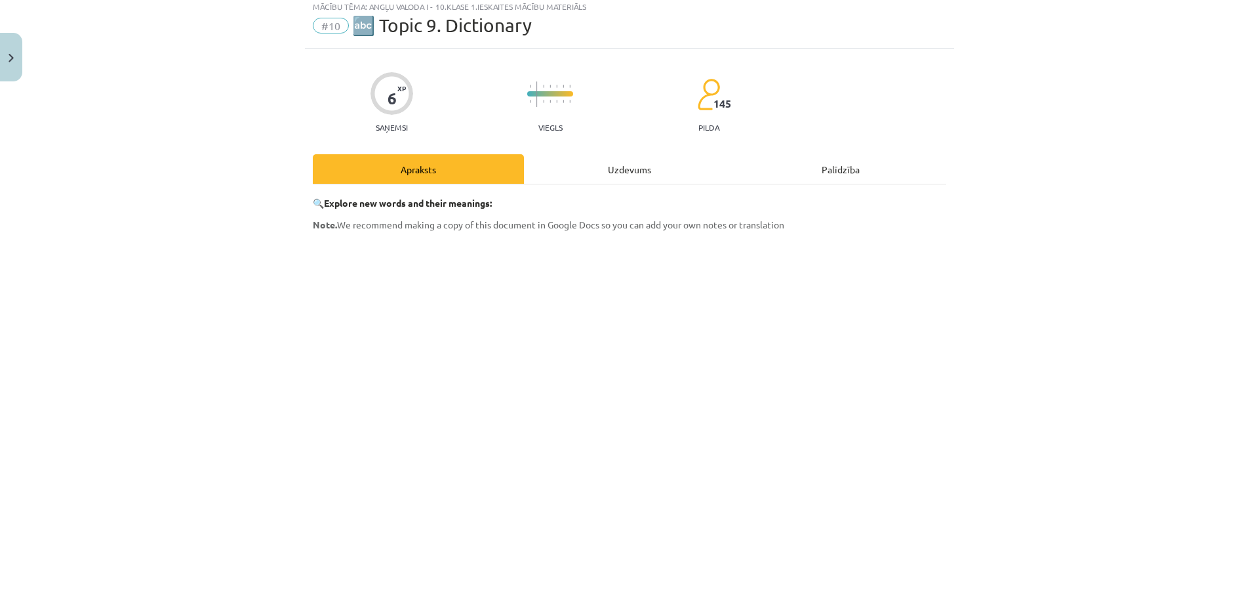
scroll to position [33, 0]
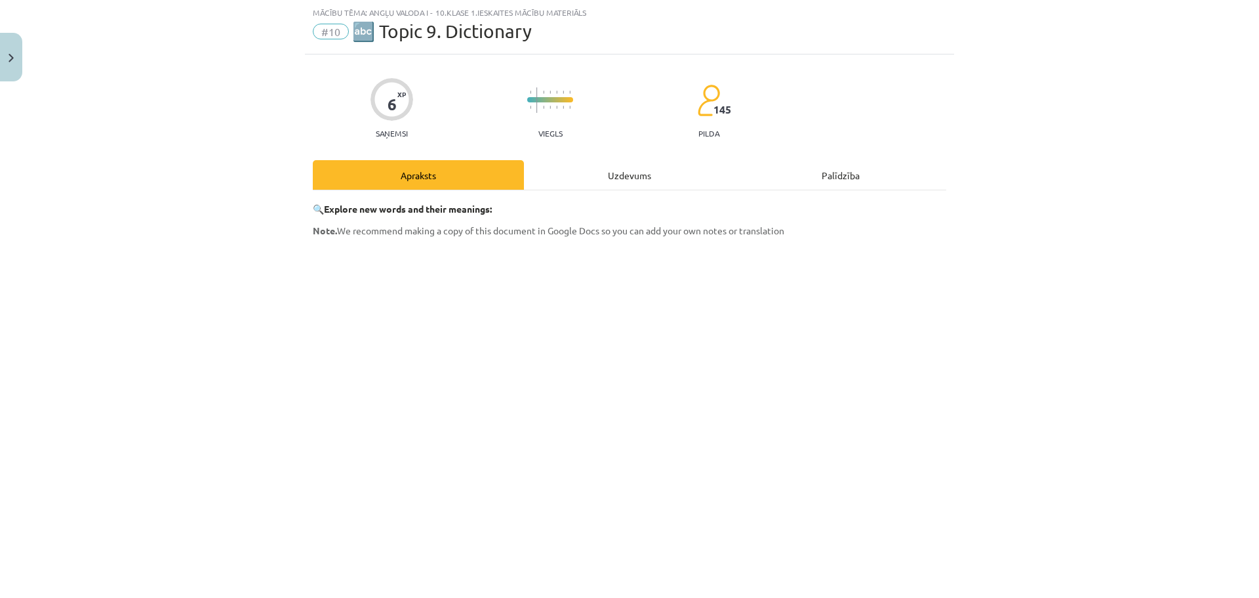
click at [639, 172] on div "Uzdevums" at bounding box center [629, 175] width 211 height 30
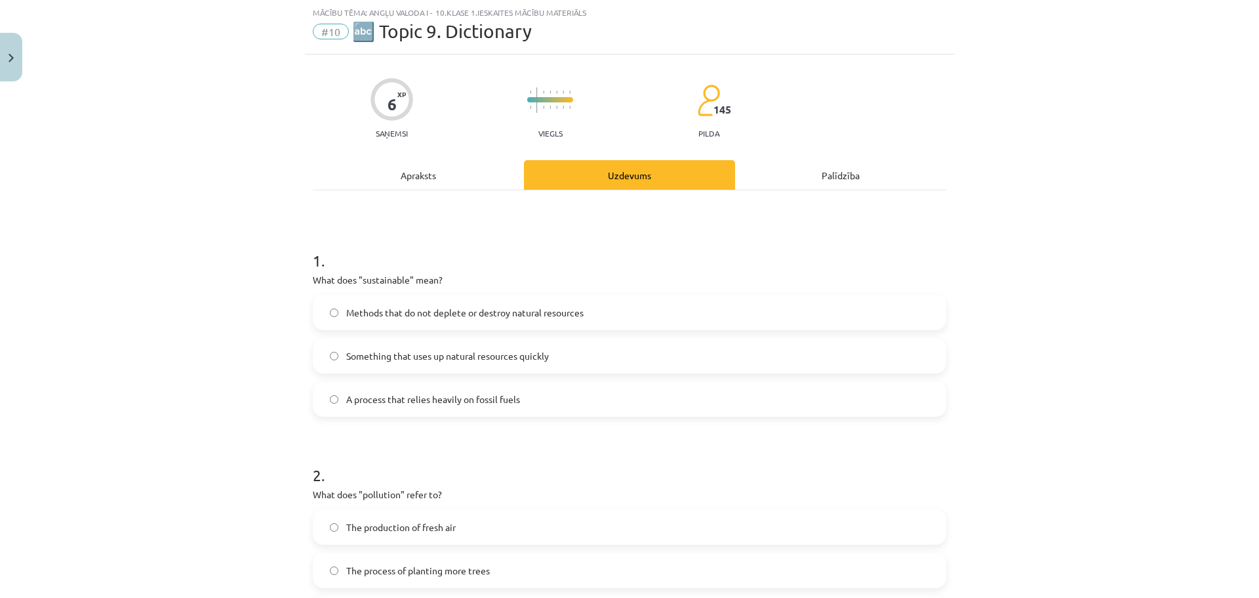
click at [453, 176] on div "Apraksts" at bounding box center [418, 175] width 211 height 30
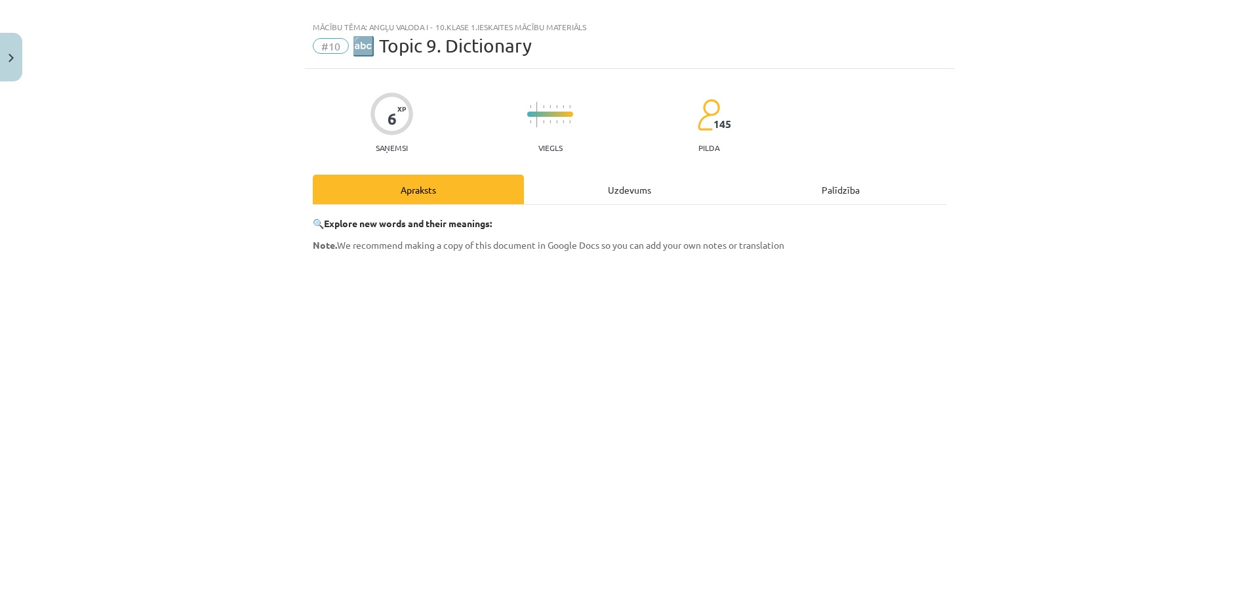
scroll to position [0, 0]
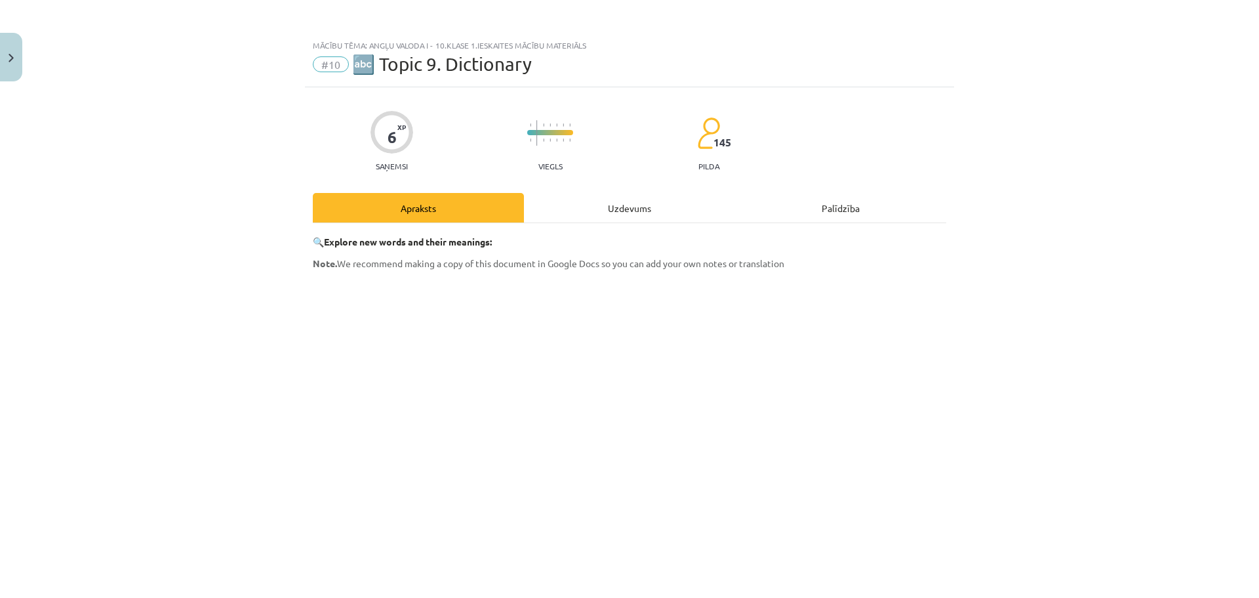
click at [608, 205] on div "Uzdevums" at bounding box center [629, 208] width 211 height 30
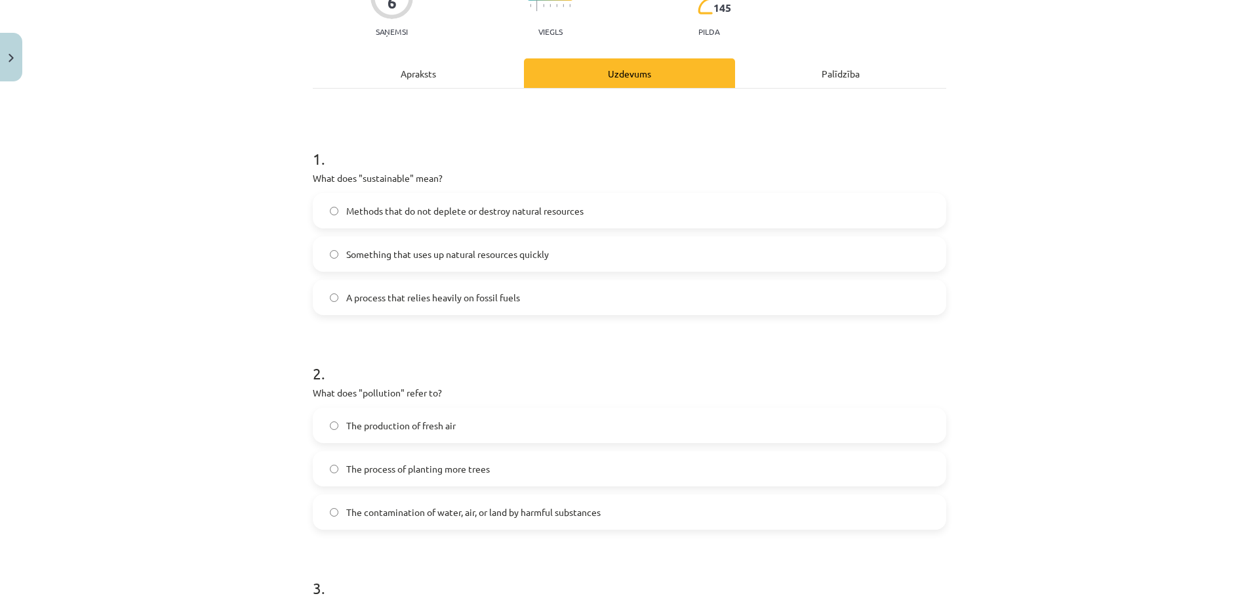
scroll to position [230, 0]
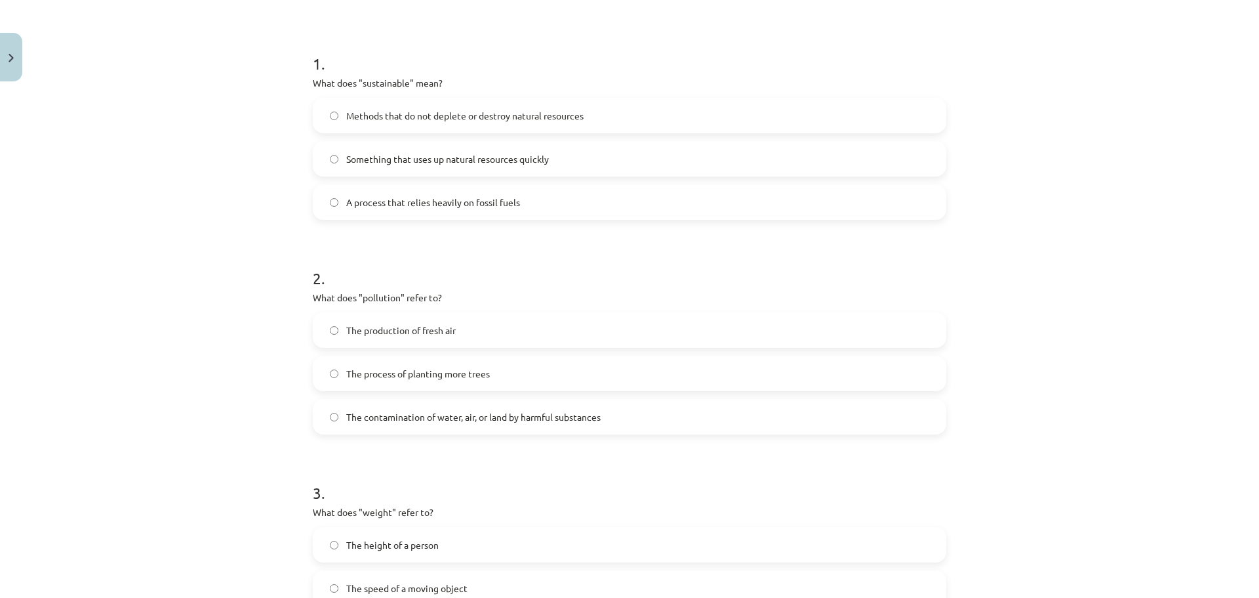
click at [525, 422] on span "The contamination of water, air, or land by harmful substances" at bounding box center [473, 417] width 254 height 14
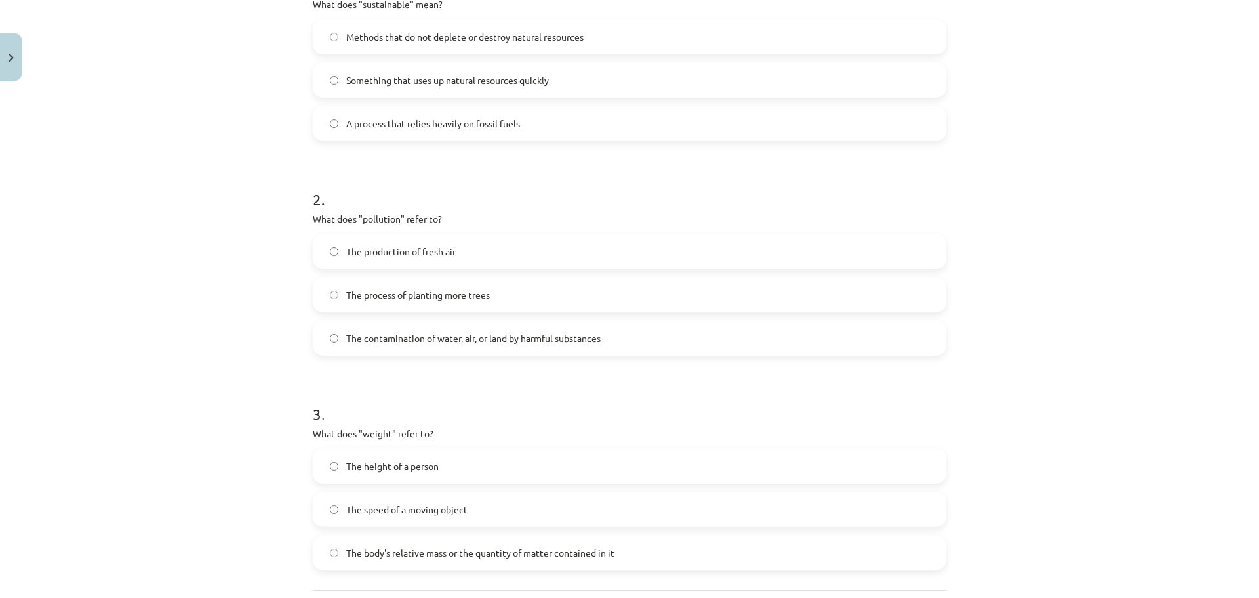
scroll to position [105, 0]
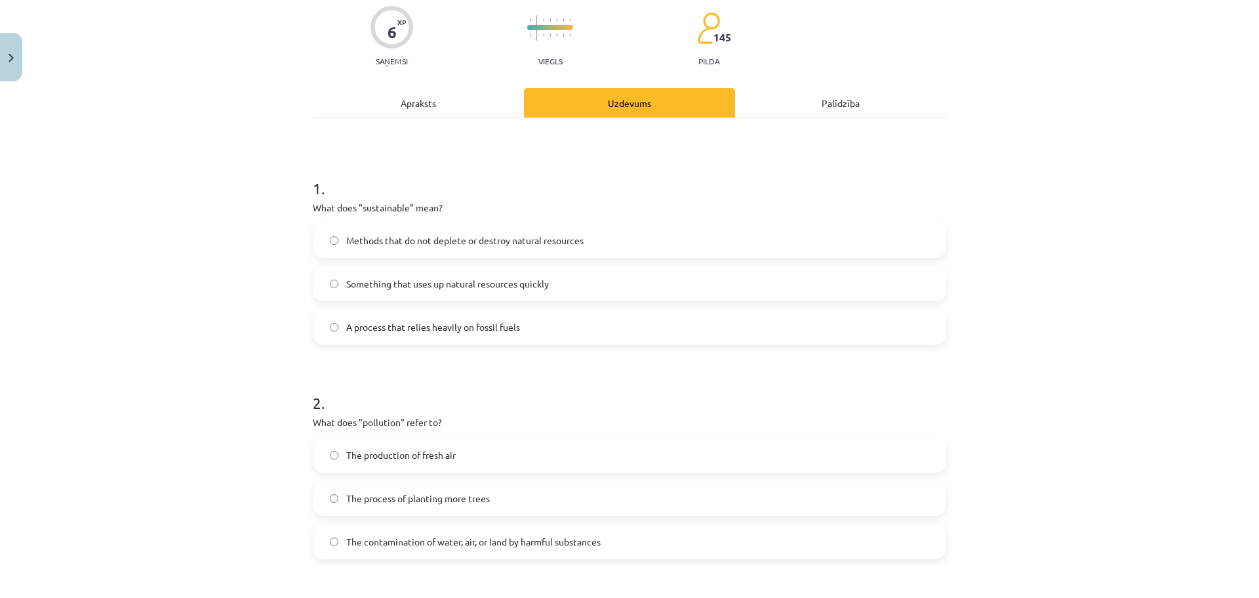
click at [445, 98] on div "Apraksts" at bounding box center [418, 103] width 211 height 30
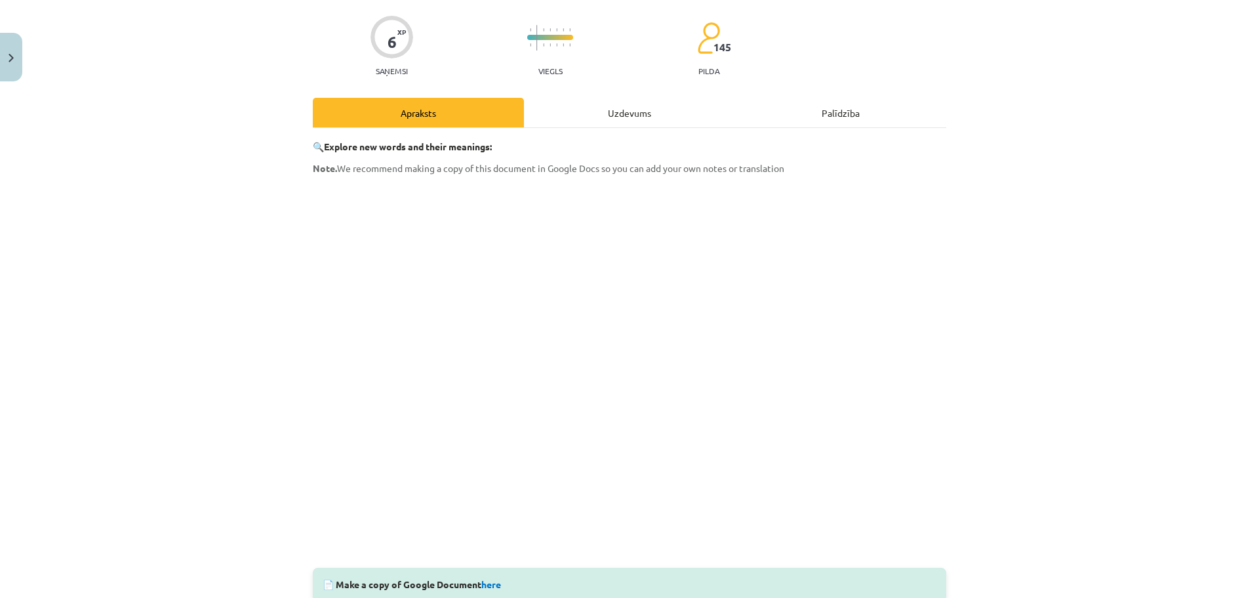
scroll to position [98, 0]
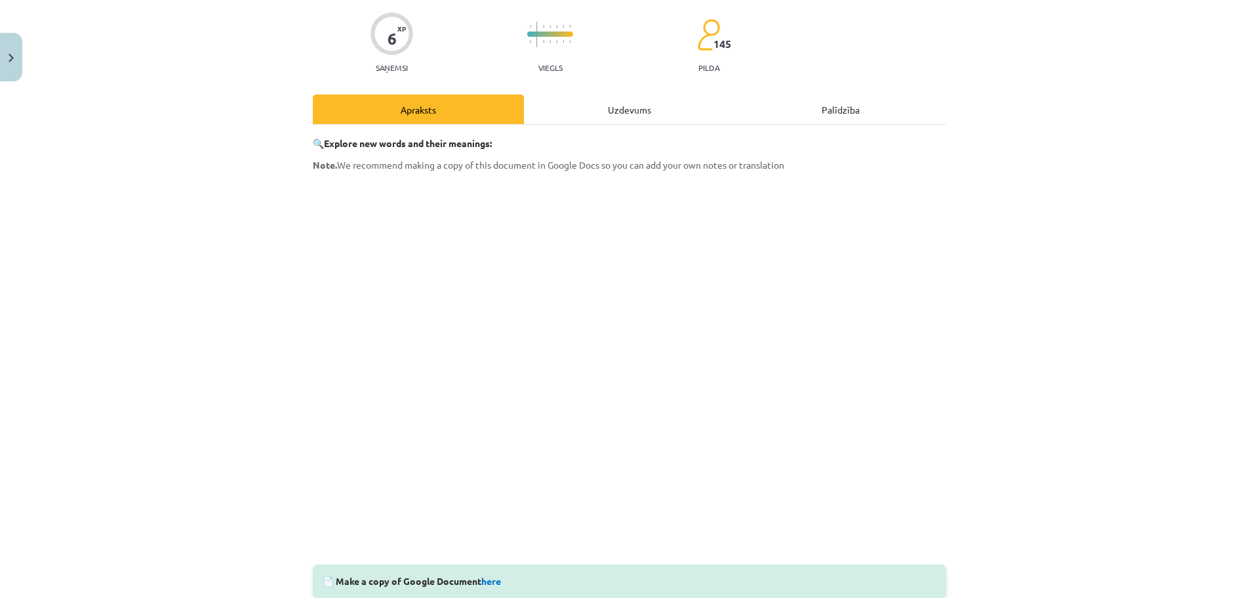
click at [610, 115] on div "Uzdevums" at bounding box center [629, 109] width 211 height 30
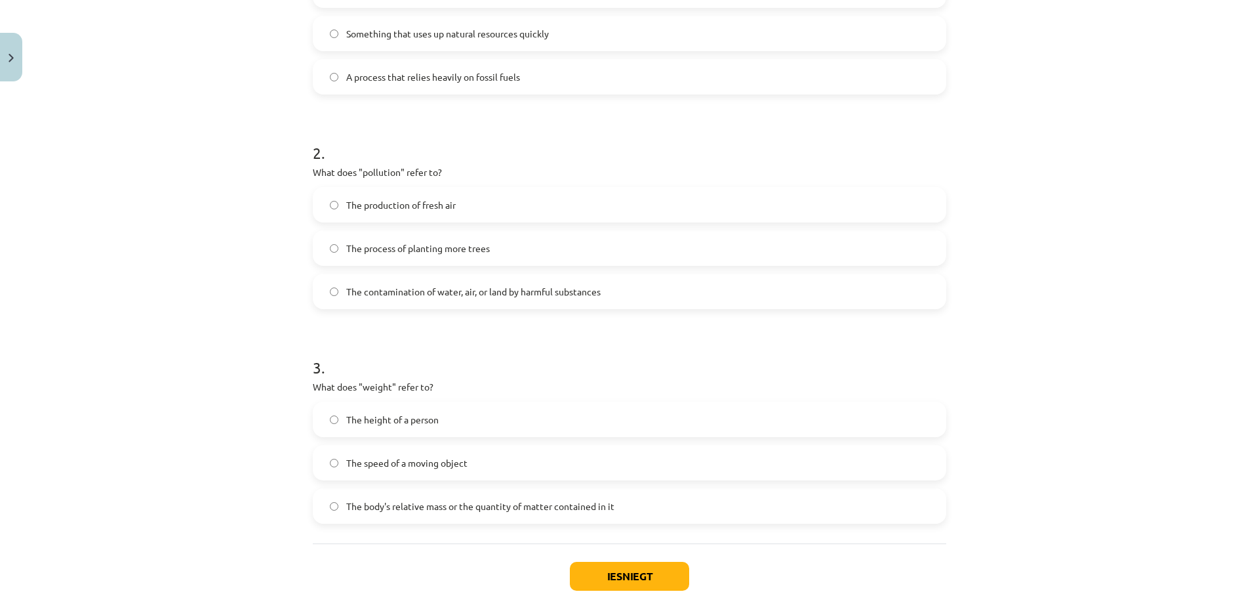
scroll to position [361, 0]
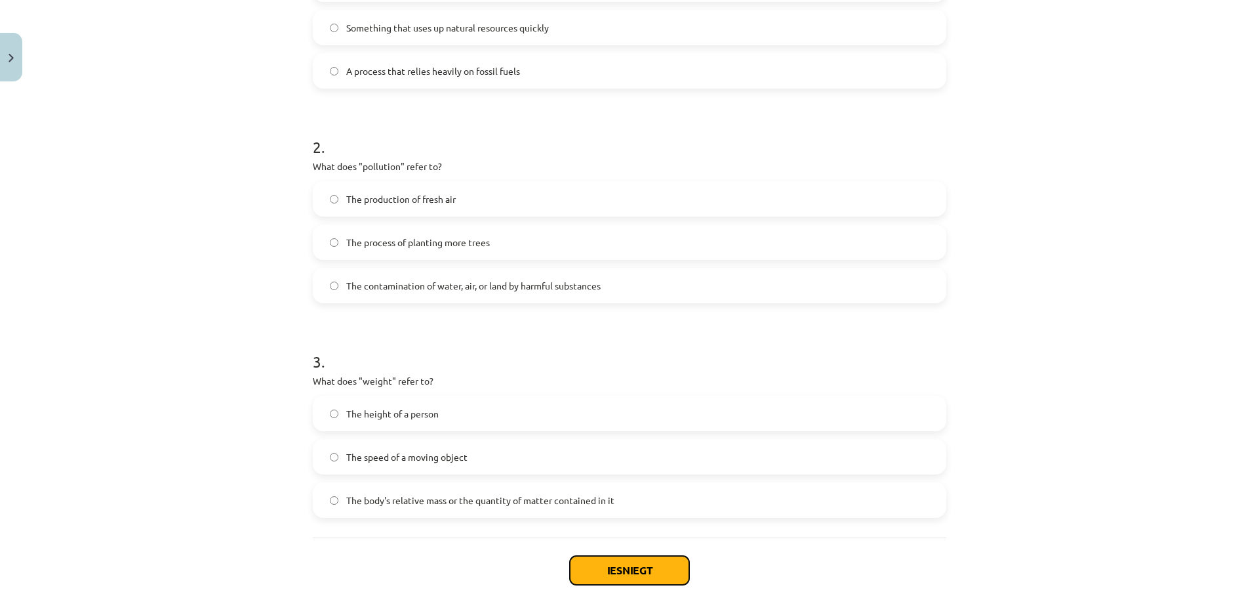
click at [654, 576] on button "Iesniegt" at bounding box center [629, 570] width 119 height 29
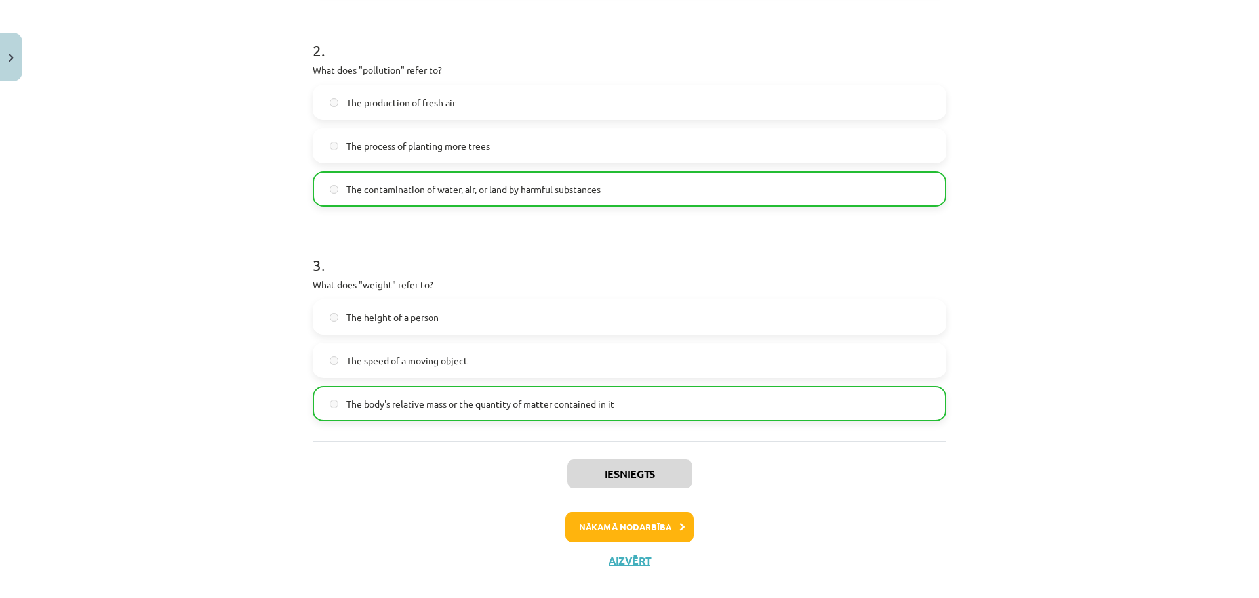
scroll to position [475, 0]
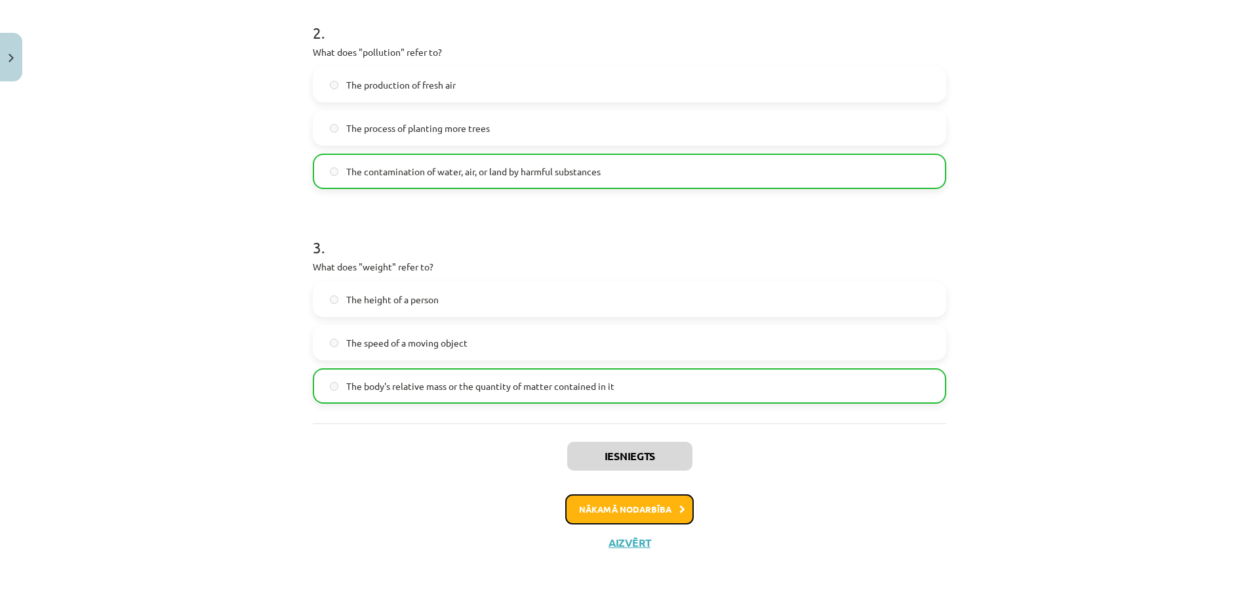
click at [651, 513] on button "Nākamā nodarbība" at bounding box center [629, 509] width 129 height 30
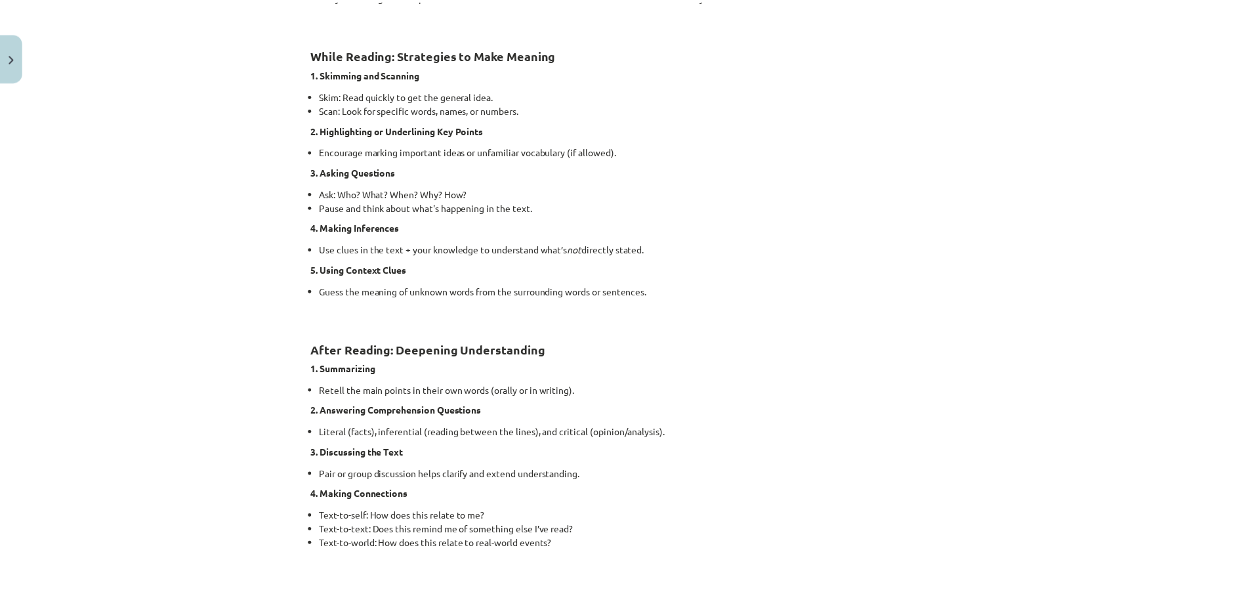
scroll to position [918, 0]
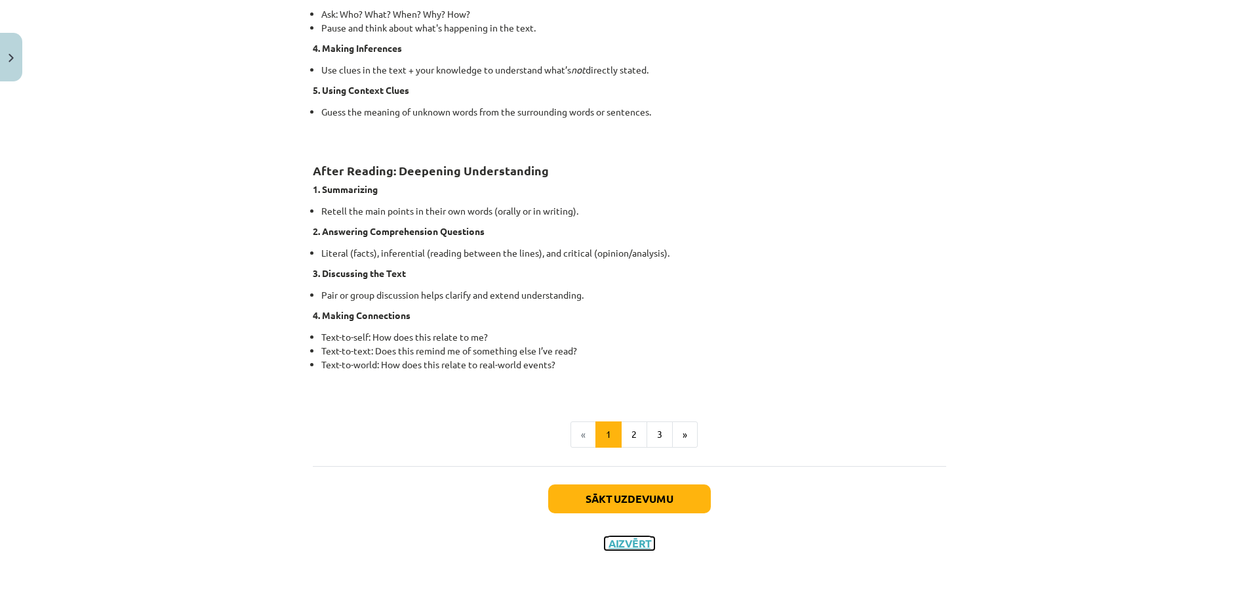
click at [632, 546] on button "Aizvērt" at bounding box center [630, 543] width 50 height 13
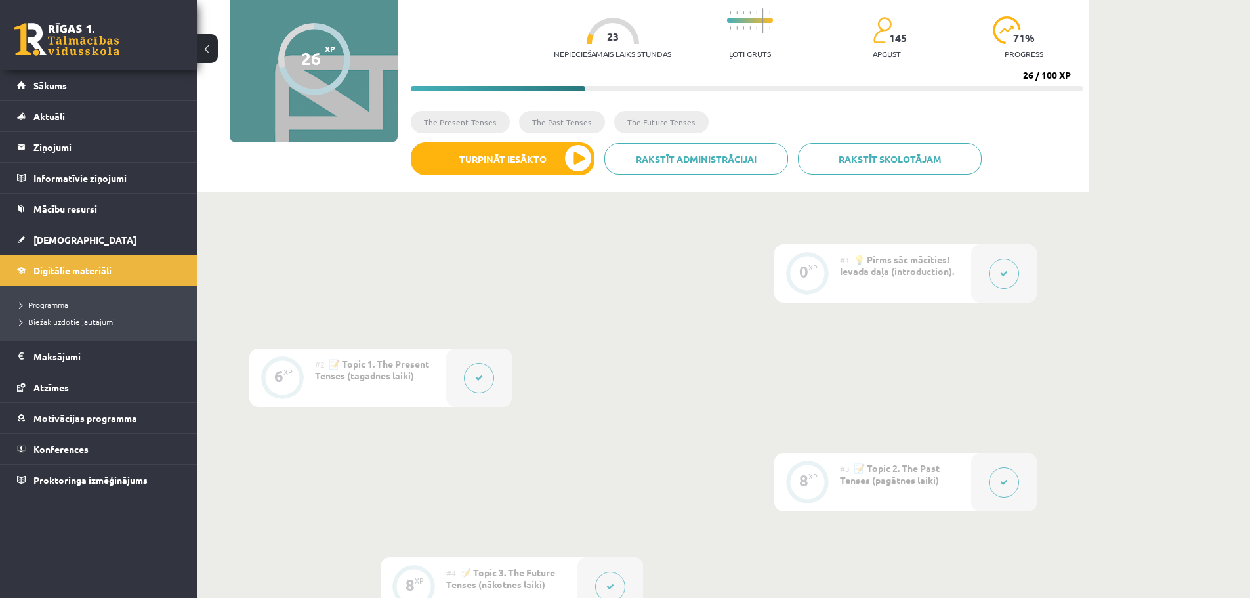
scroll to position [0, 0]
